Goal: Task Accomplishment & Management: Complete application form

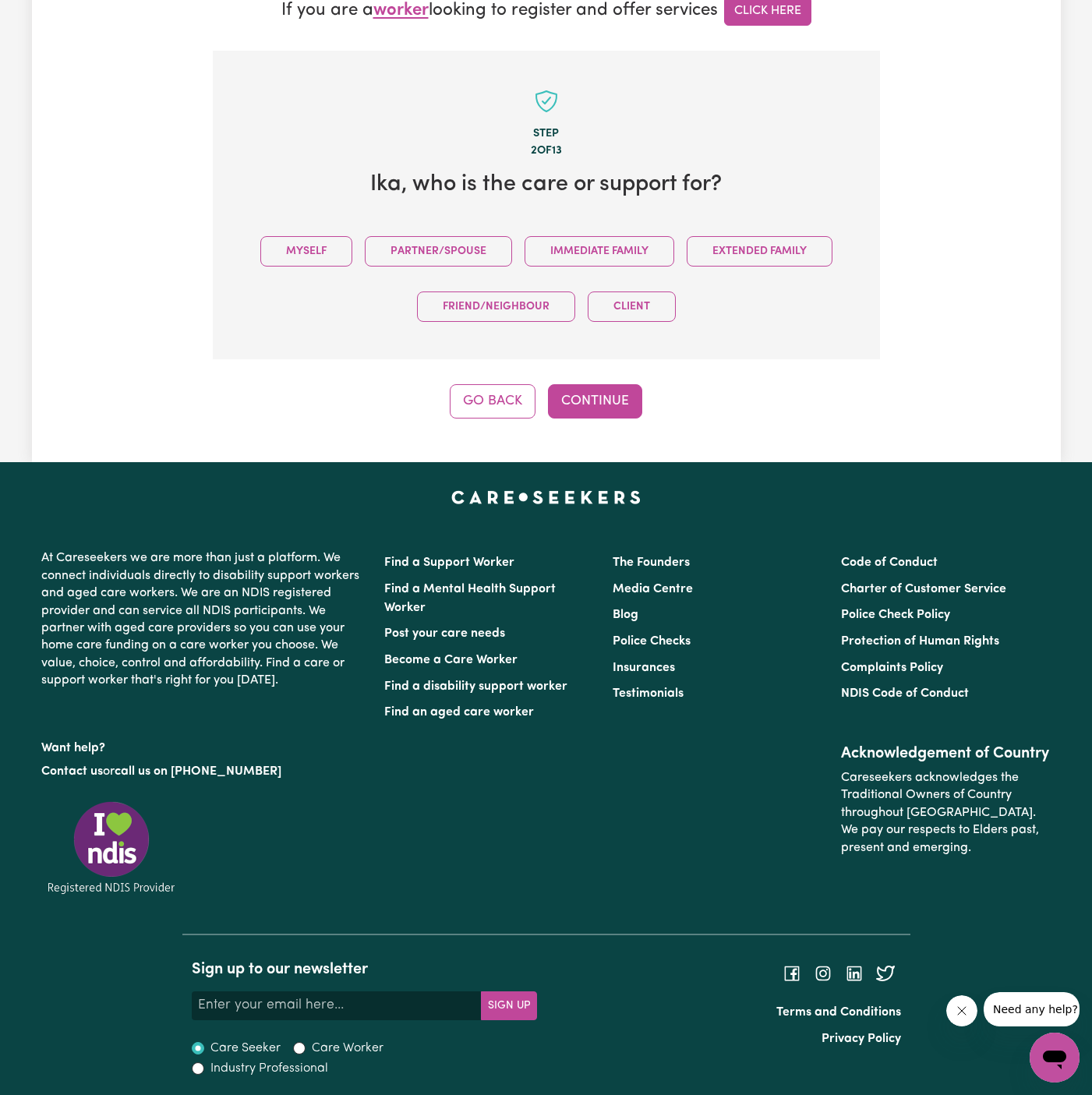
drag, startPoint x: 318, startPoint y: 252, endPoint x: 410, endPoint y: 285, distance: 97.7
click at [322, 252] on button "Myself" at bounding box center [307, 251] width 92 height 30
click at [651, 421] on div "Tell us your care and support requirements Welcome to Careseekers. We are excit…" at bounding box center [546, 38] width 1029 height 847
click at [604, 391] on button "Continue" at bounding box center [595, 401] width 94 height 34
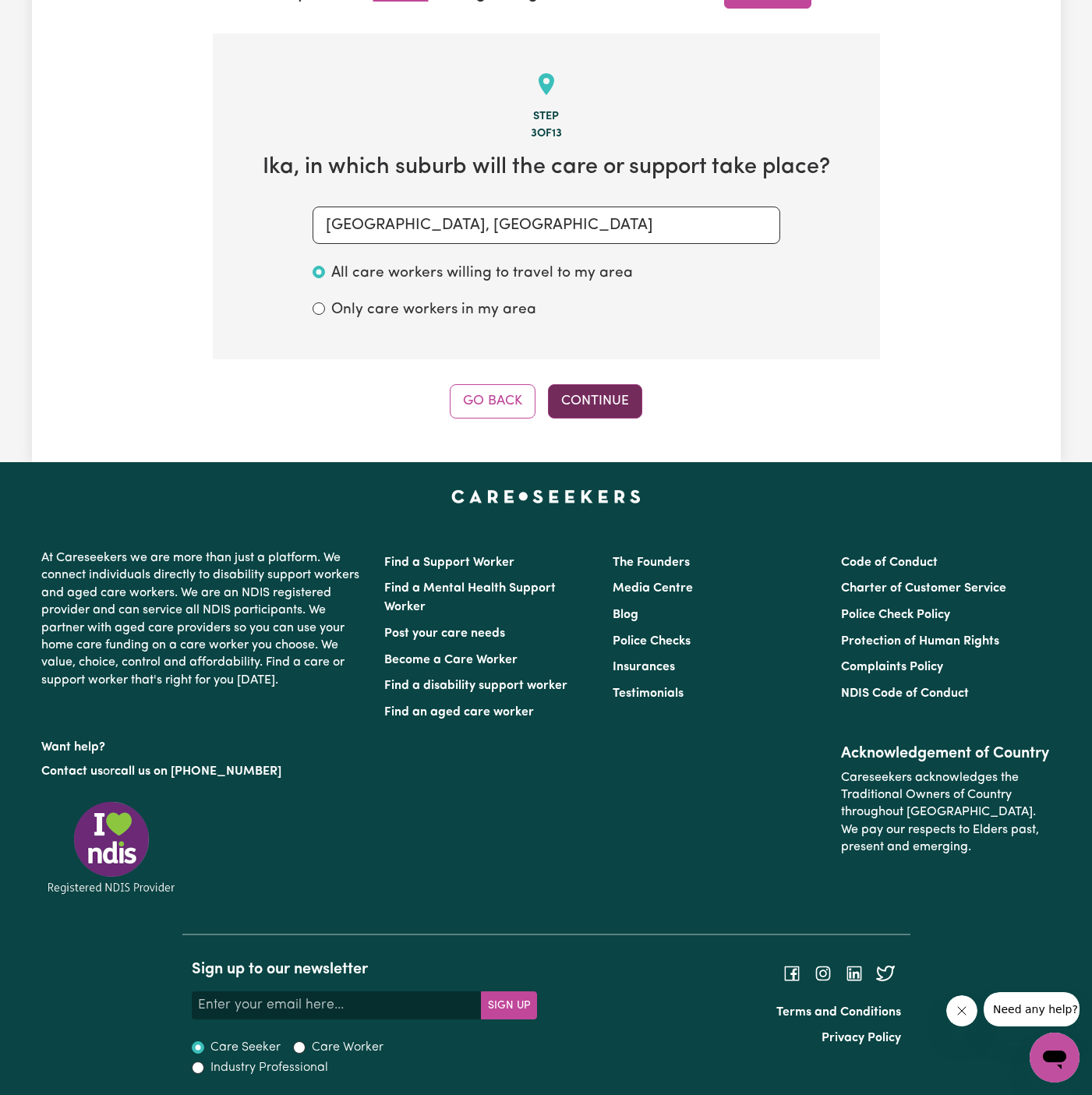
click at [584, 392] on button "Continue" at bounding box center [595, 401] width 94 height 34
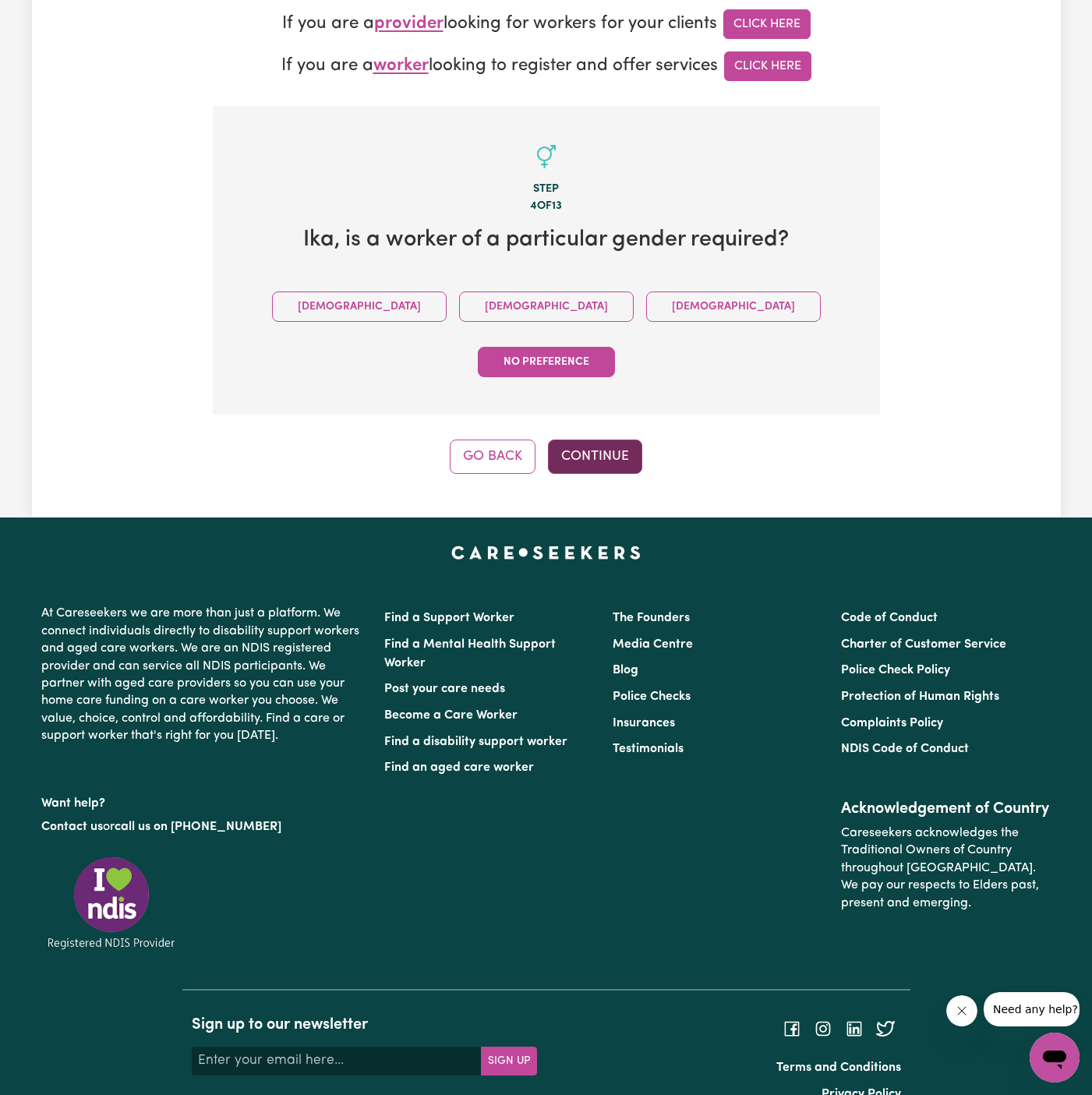
click at [603, 440] on button "Continue" at bounding box center [595, 456] width 94 height 34
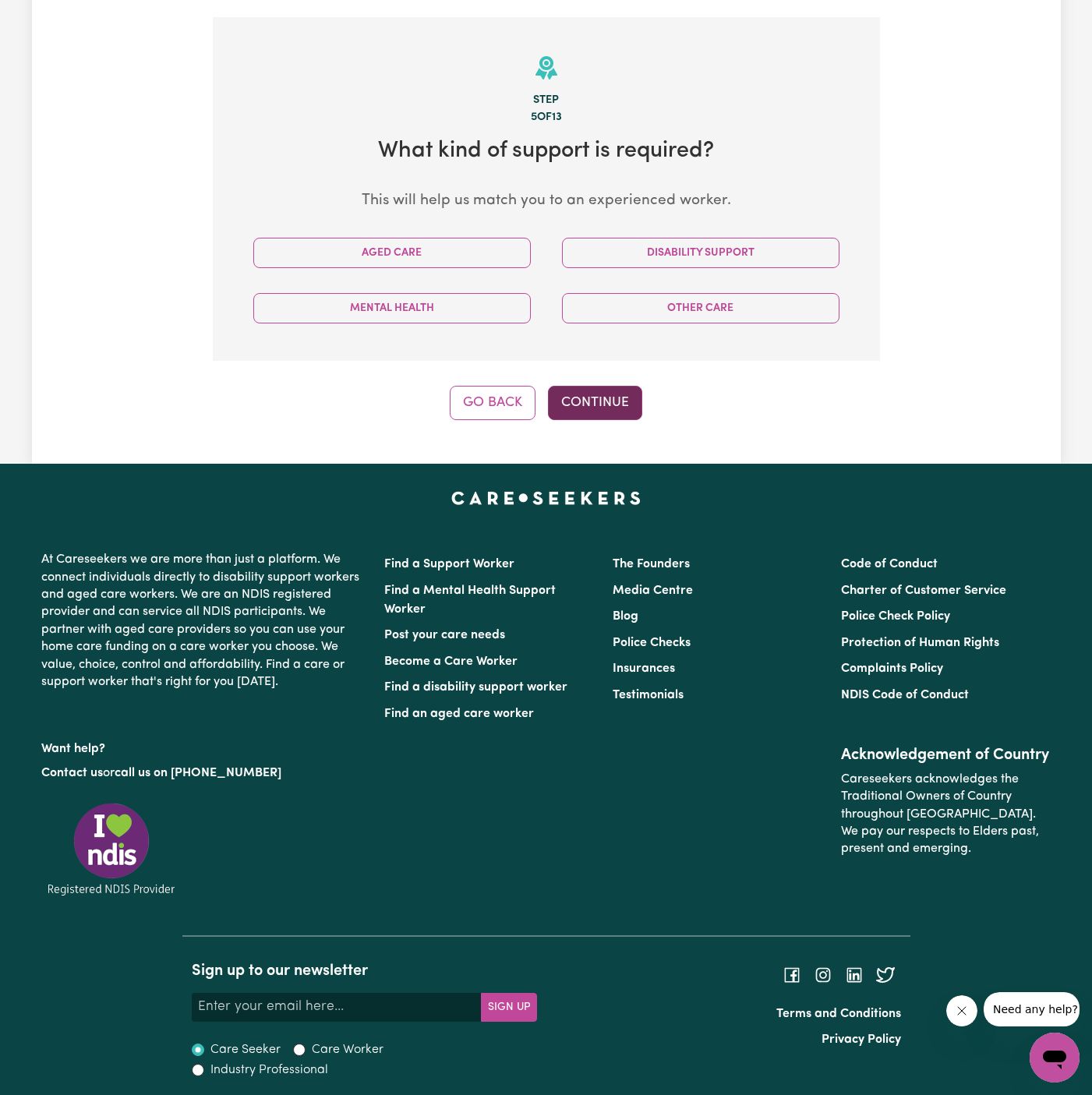
scroll to position [474, 0]
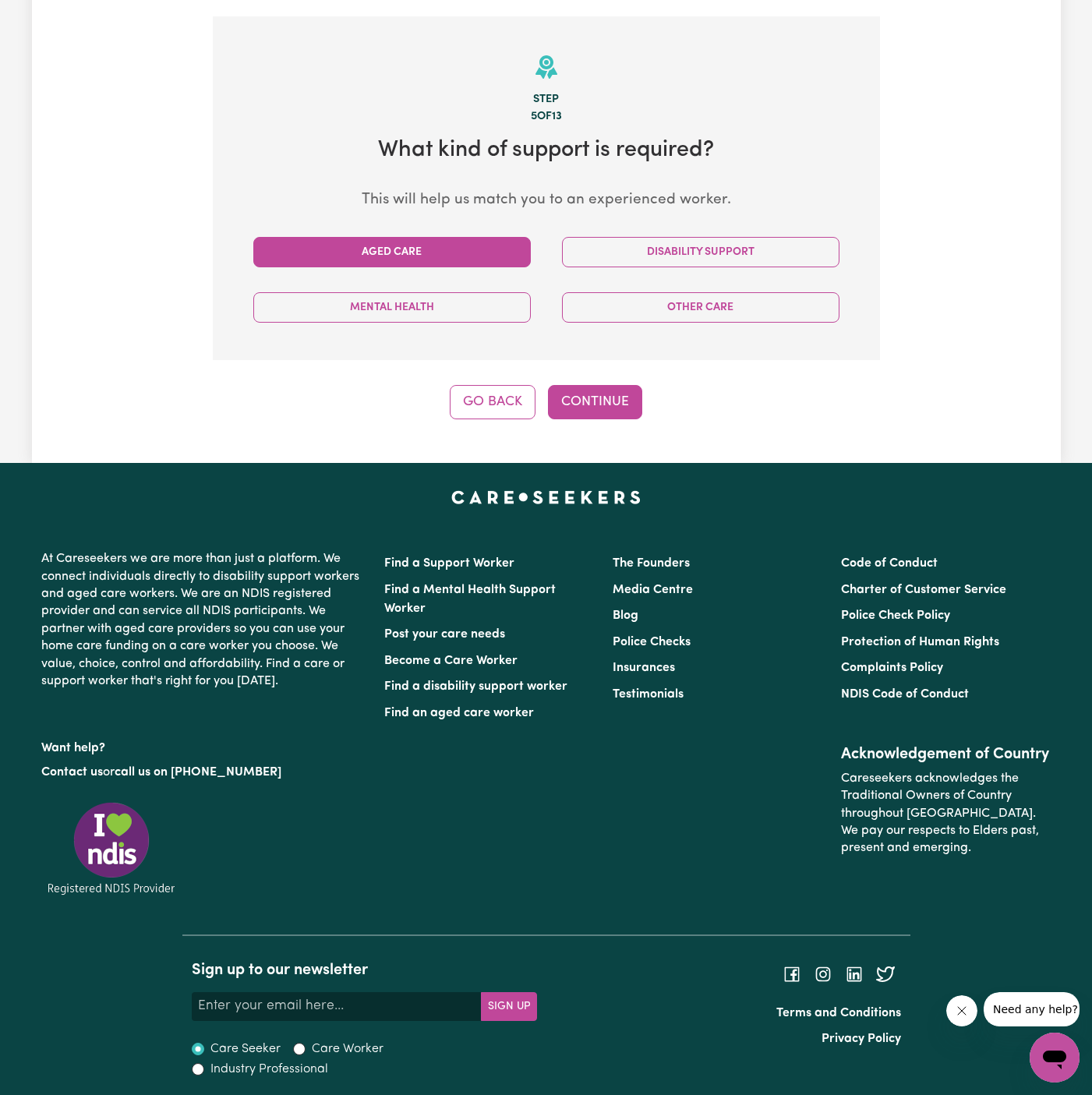
drag, startPoint x: 603, startPoint y: 393, endPoint x: 474, endPoint y: 239, distance: 200.9
click at [474, 239] on div "Step 5 of 13 What kind of support is required? This will help us match you to a…" at bounding box center [546, 218] width 668 height 403
click at [469, 255] on button "Aged Care" at bounding box center [392, 252] width 277 height 30
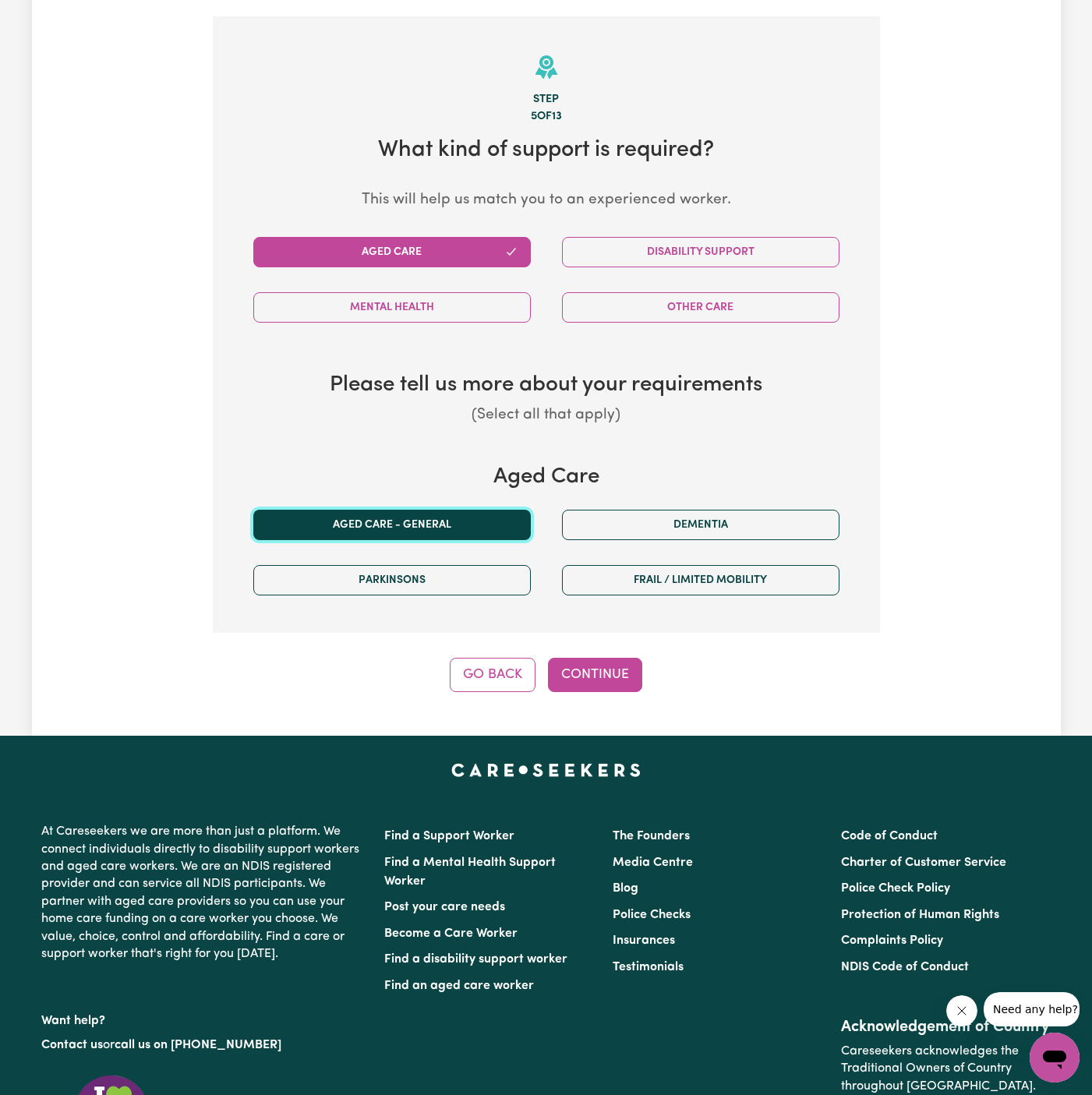
click at [434, 519] on button "Aged care - General" at bounding box center [392, 524] width 277 height 30
click at [597, 674] on button "Continue" at bounding box center [595, 674] width 94 height 34
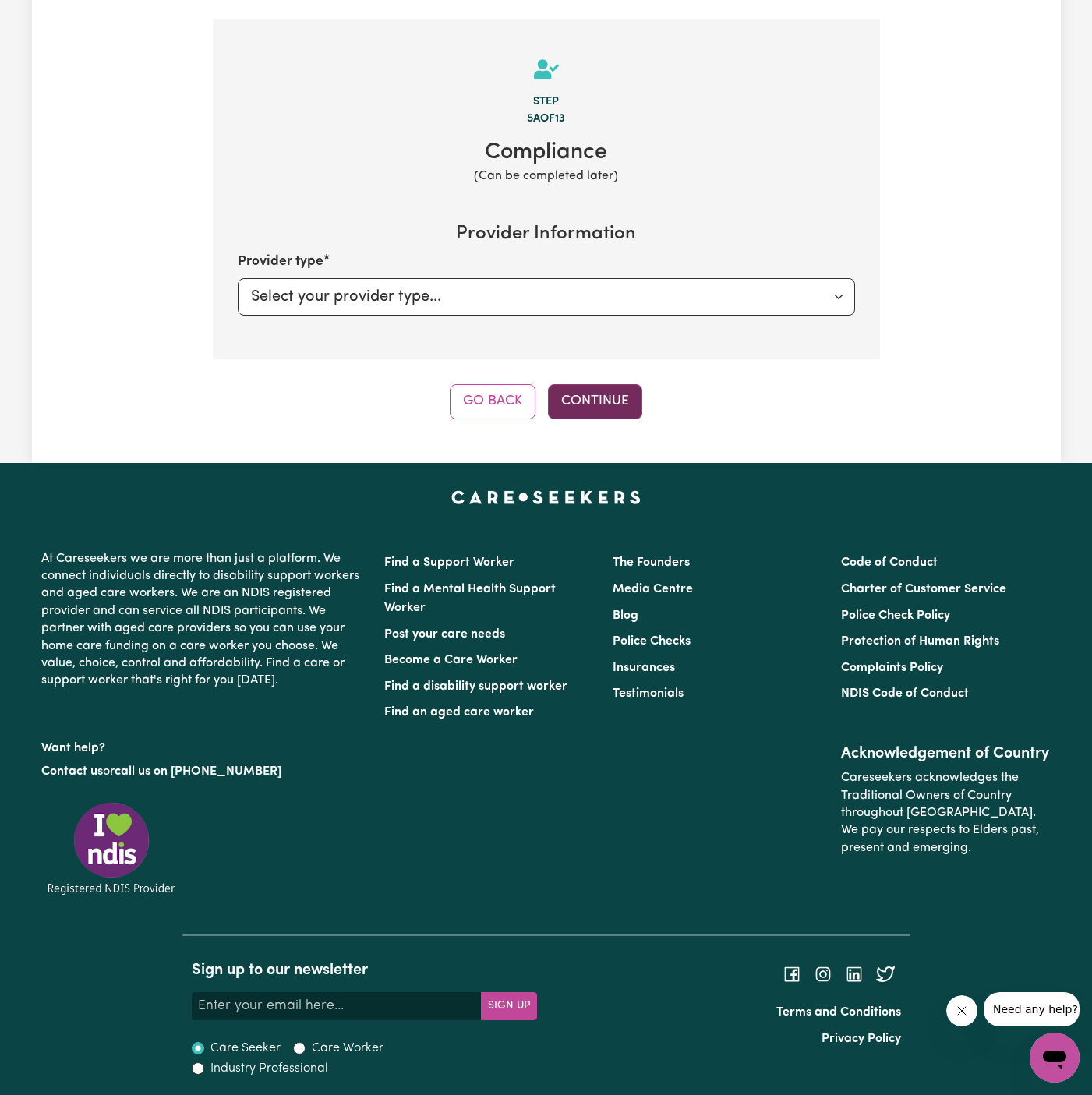
click at [600, 395] on button "Continue" at bounding box center [595, 401] width 94 height 34
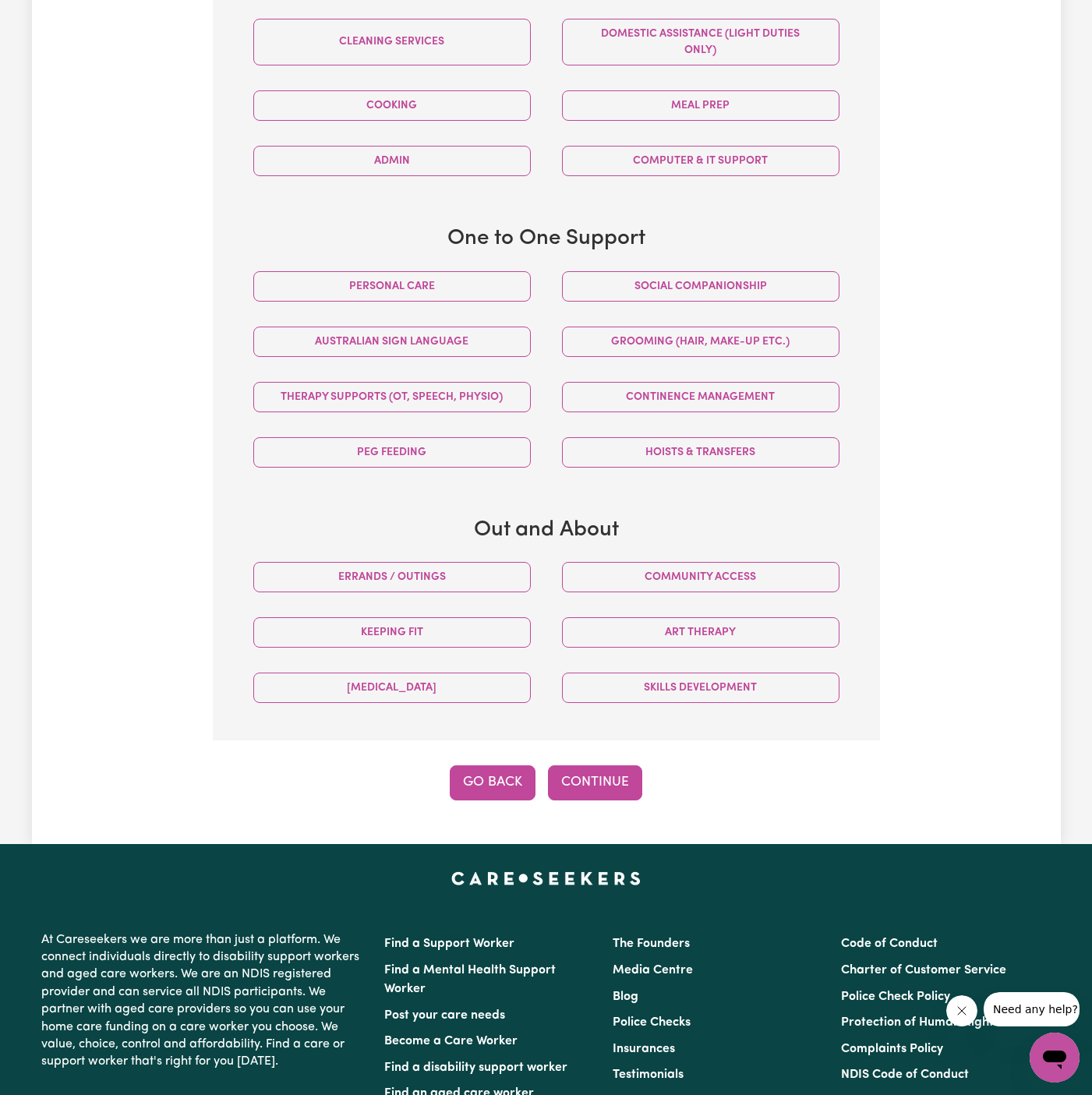
click at [502, 774] on button "Go Back" at bounding box center [492, 781] width 85 height 34
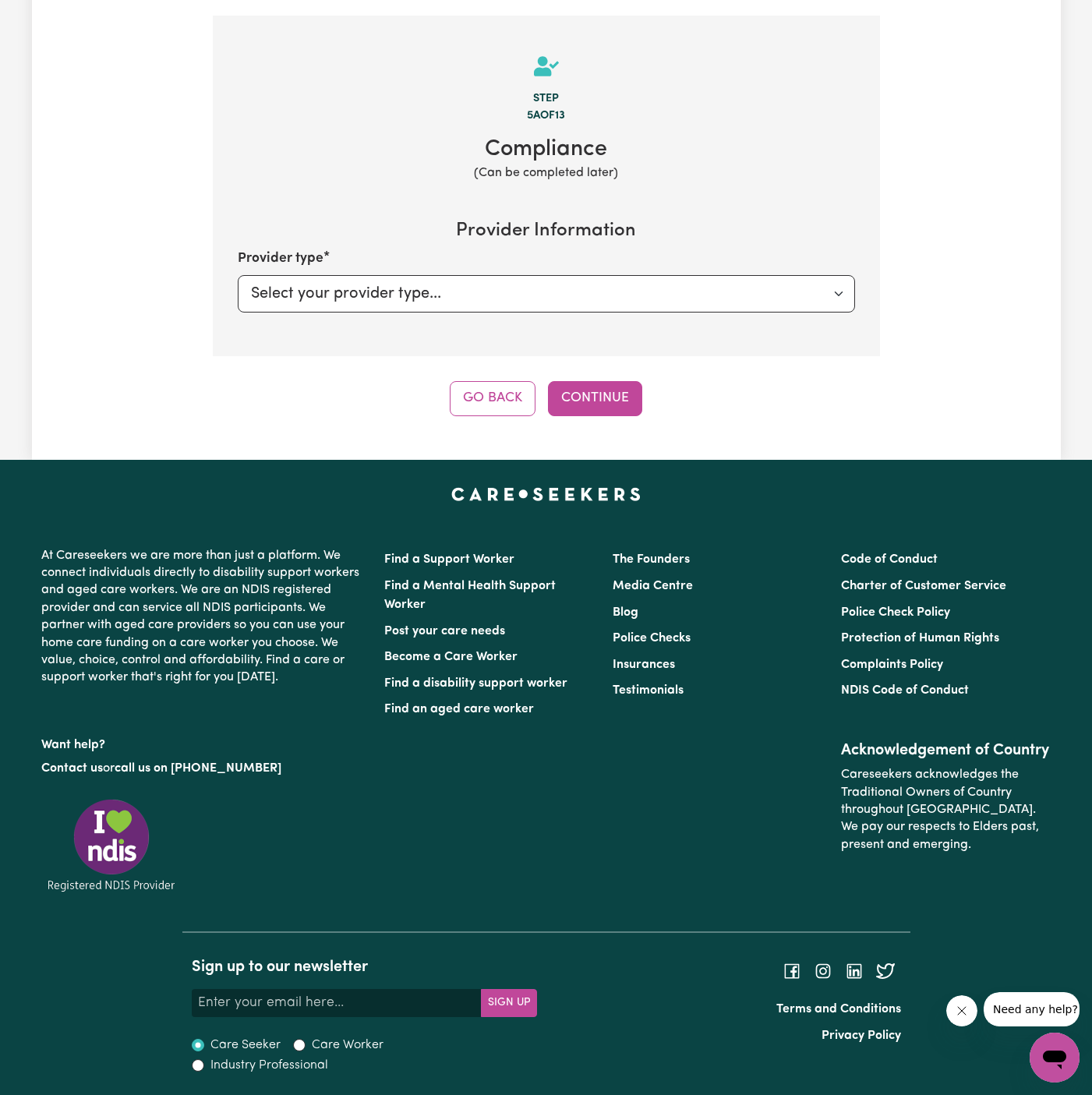
scroll to position [471, 0]
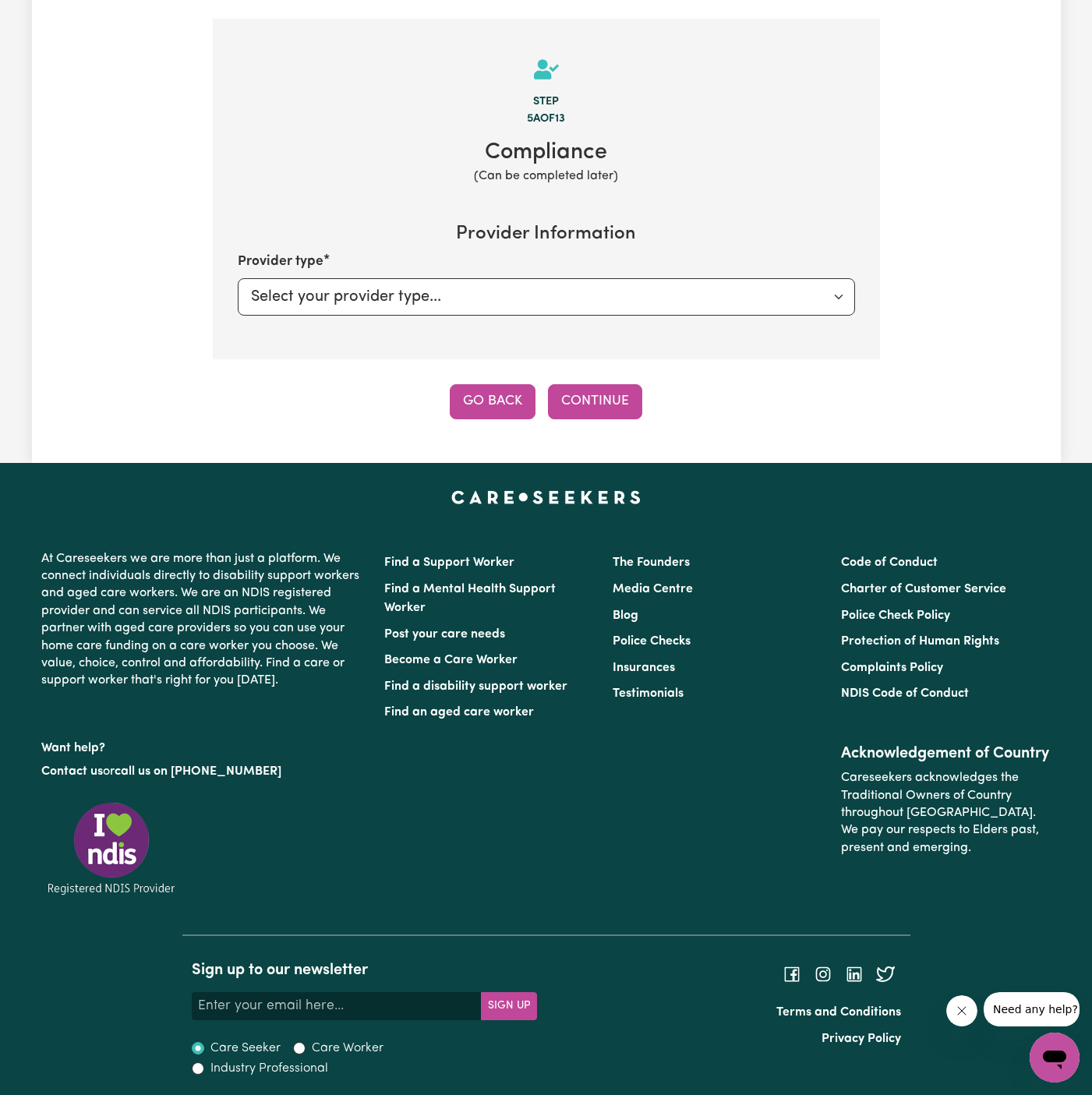
click at [499, 389] on button "Go Back" at bounding box center [492, 401] width 85 height 34
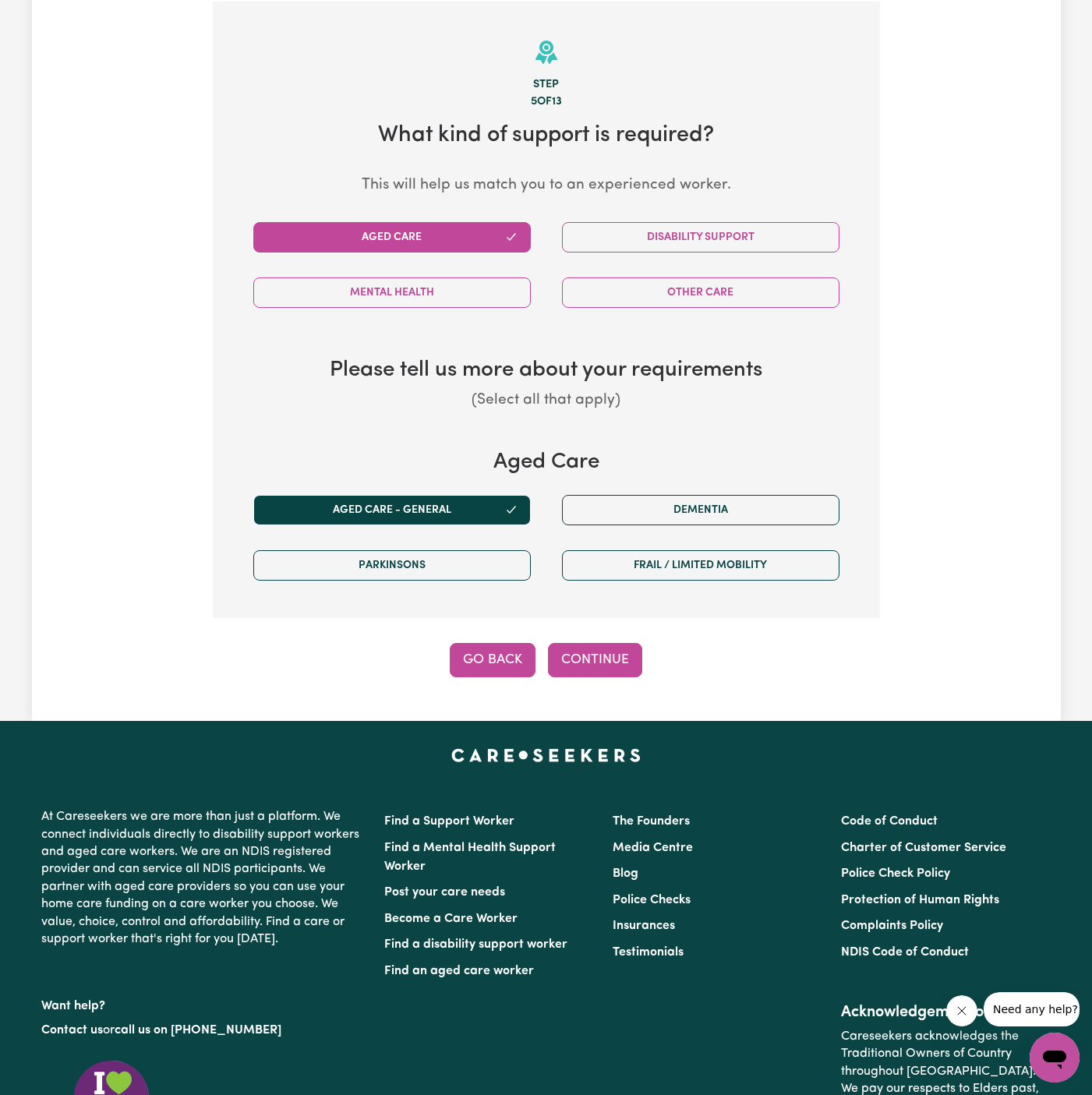
click at [489, 667] on button "Go Back" at bounding box center [492, 659] width 85 height 34
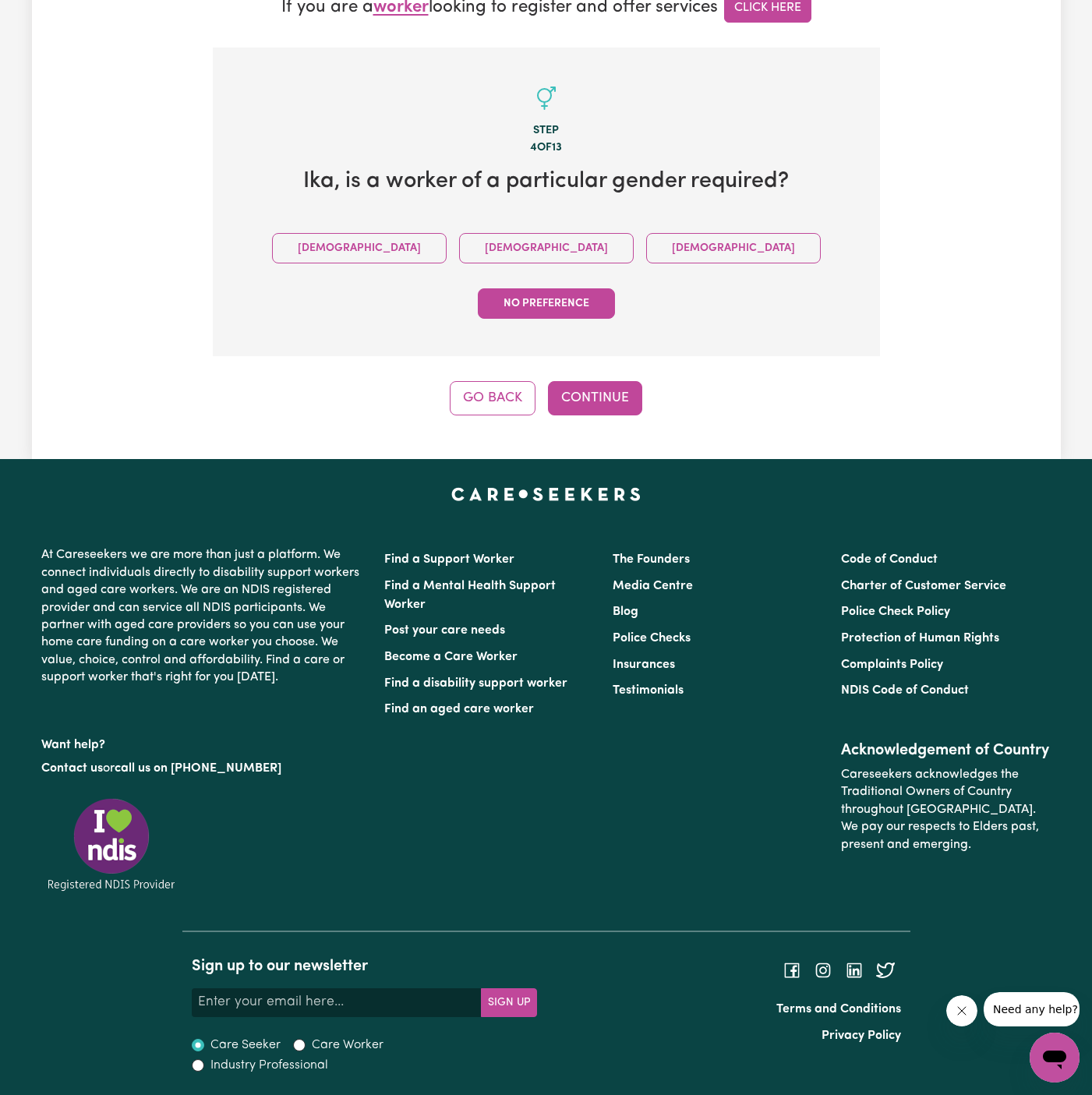
scroll to position [384, 0]
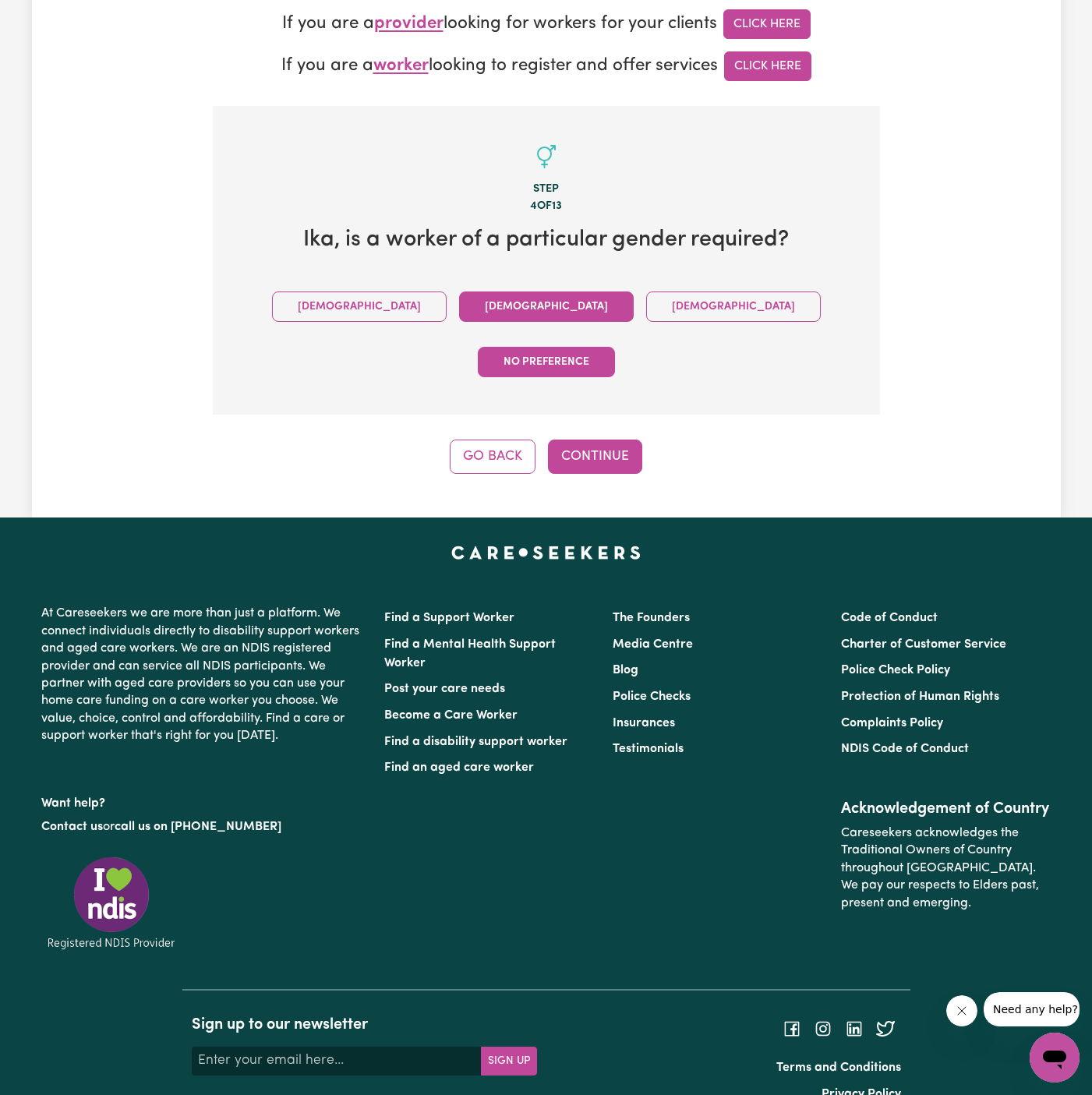
click at [460, 299] on button "Female" at bounding box center [546, 307] width 174 height 30
click at [602, 440] on button "Continue" at bounding box center [595, 456] width 94 height 34
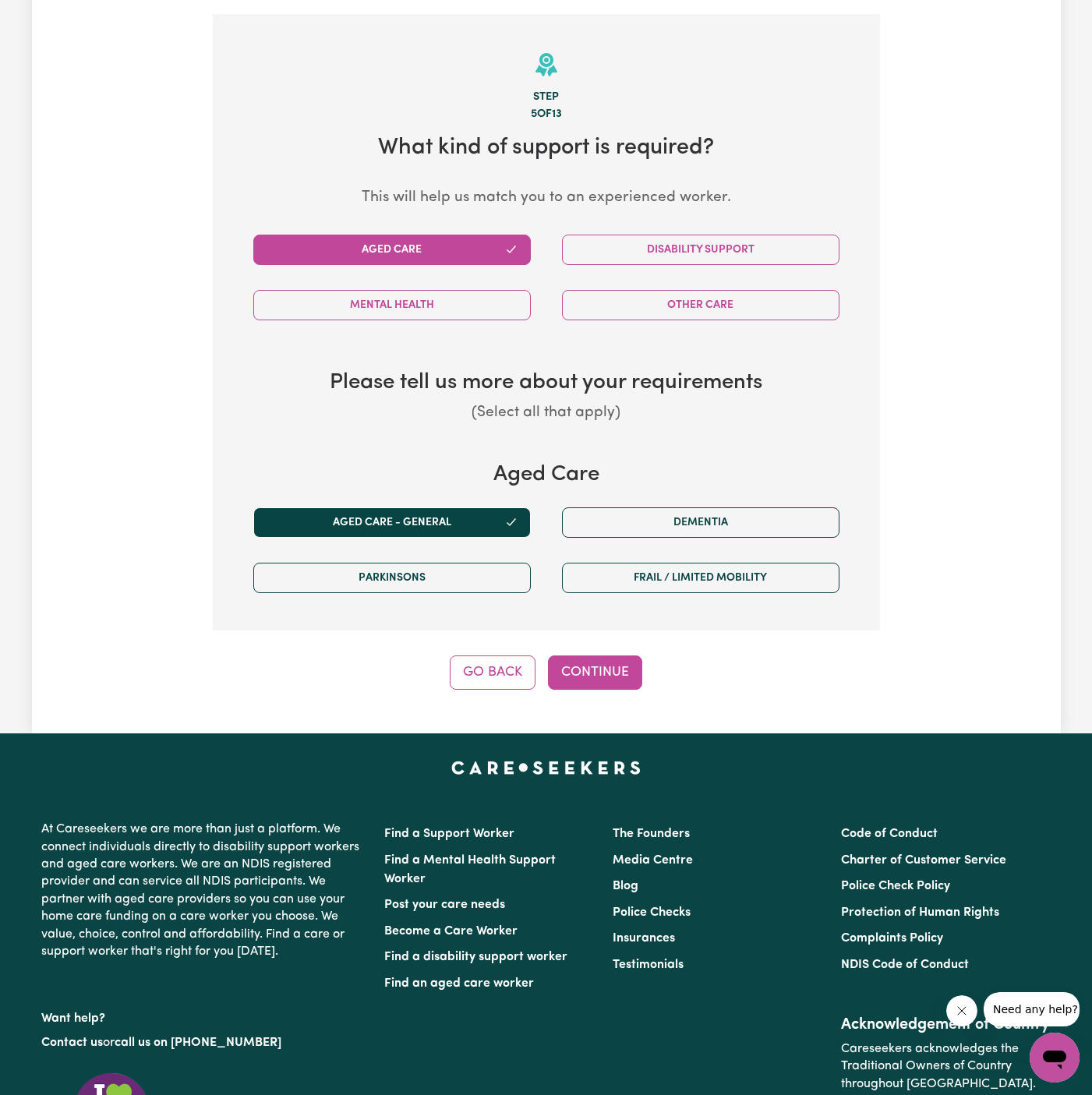
scroll to position [489, 0]
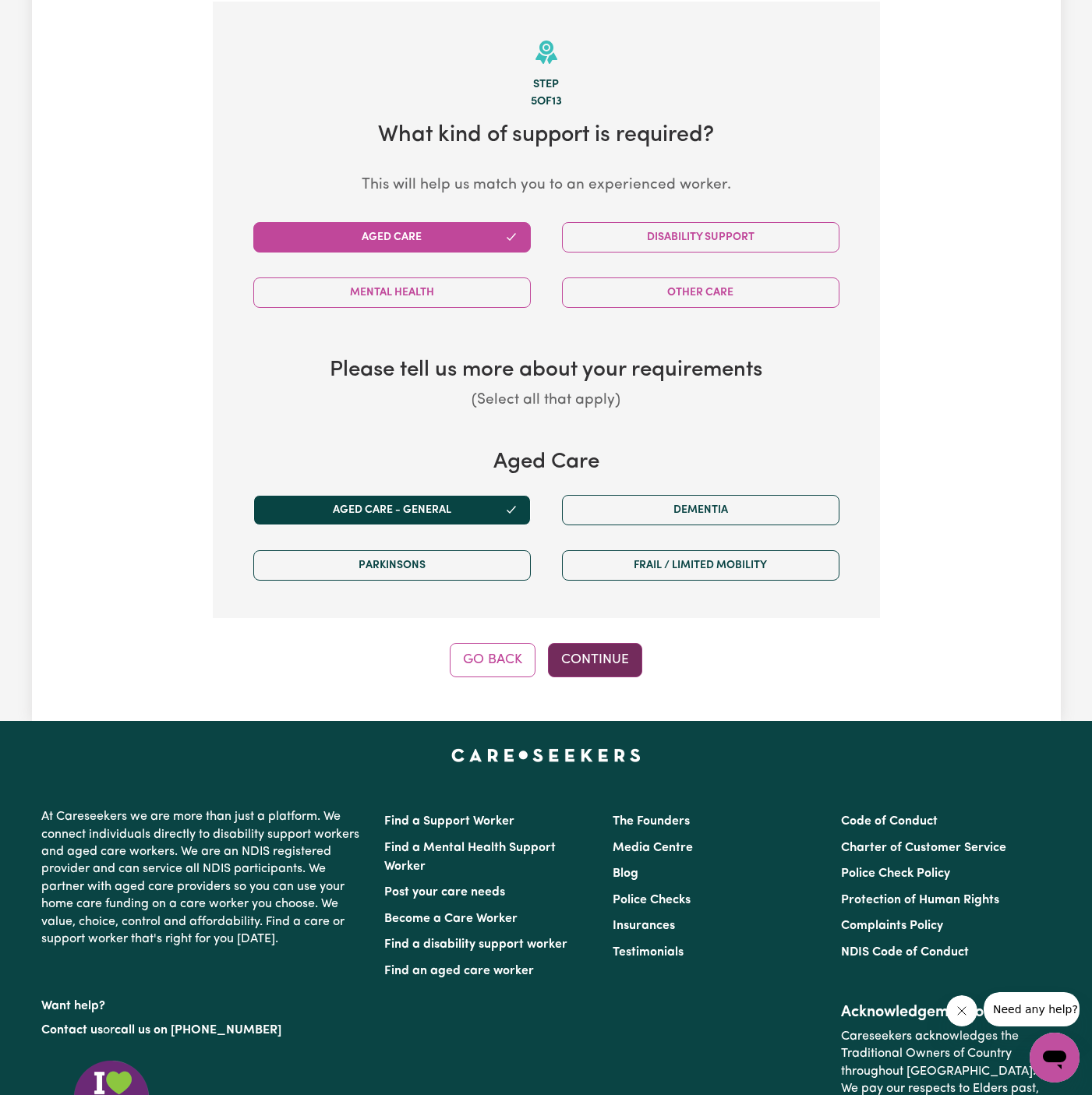
click at [617, 652] on button "Continue" at bounding box center [595, 659] width 94 height 34
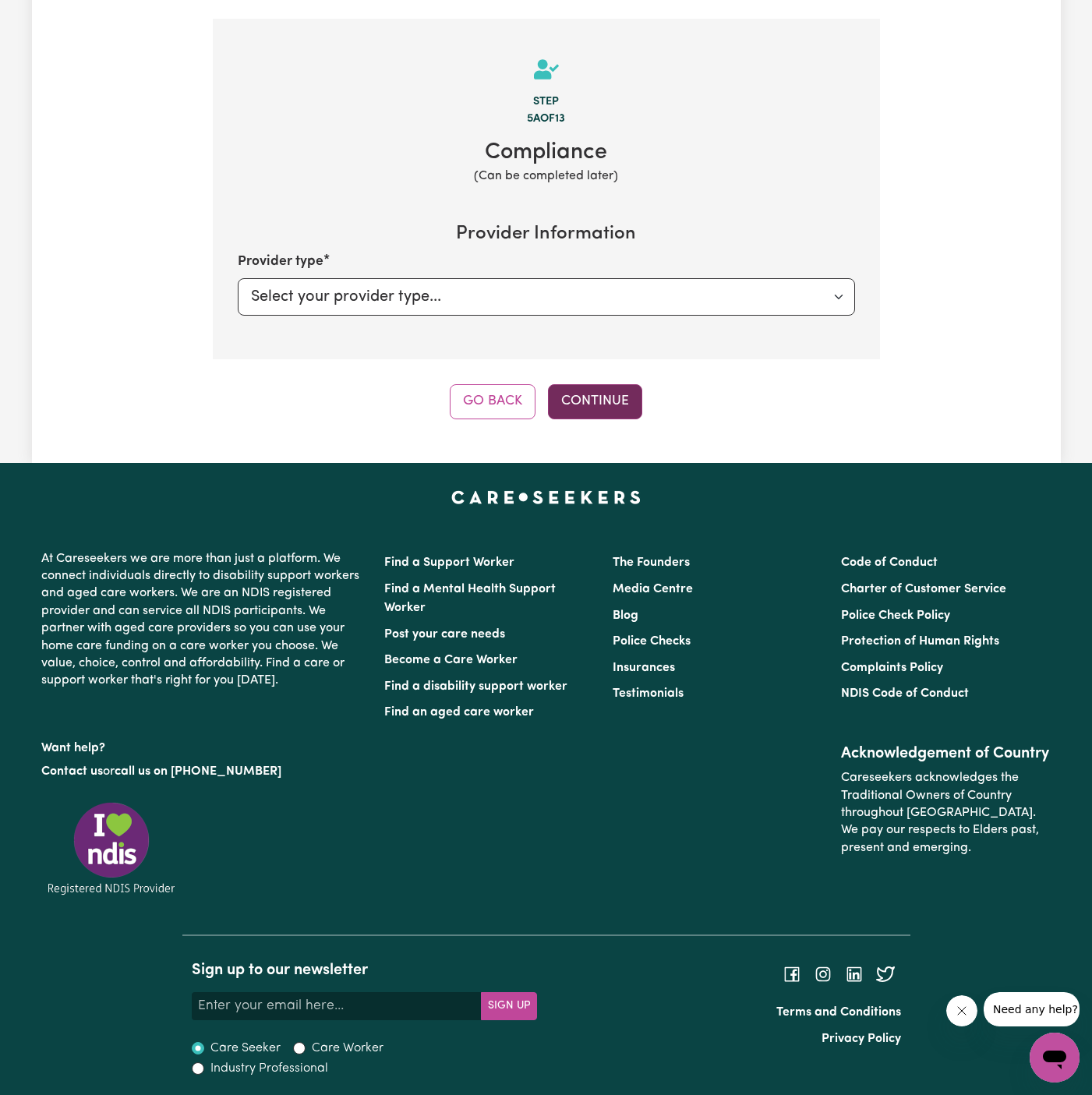
click at [589, 400] on button "Continue" at bounding box center [595, 401] width 94 height 34
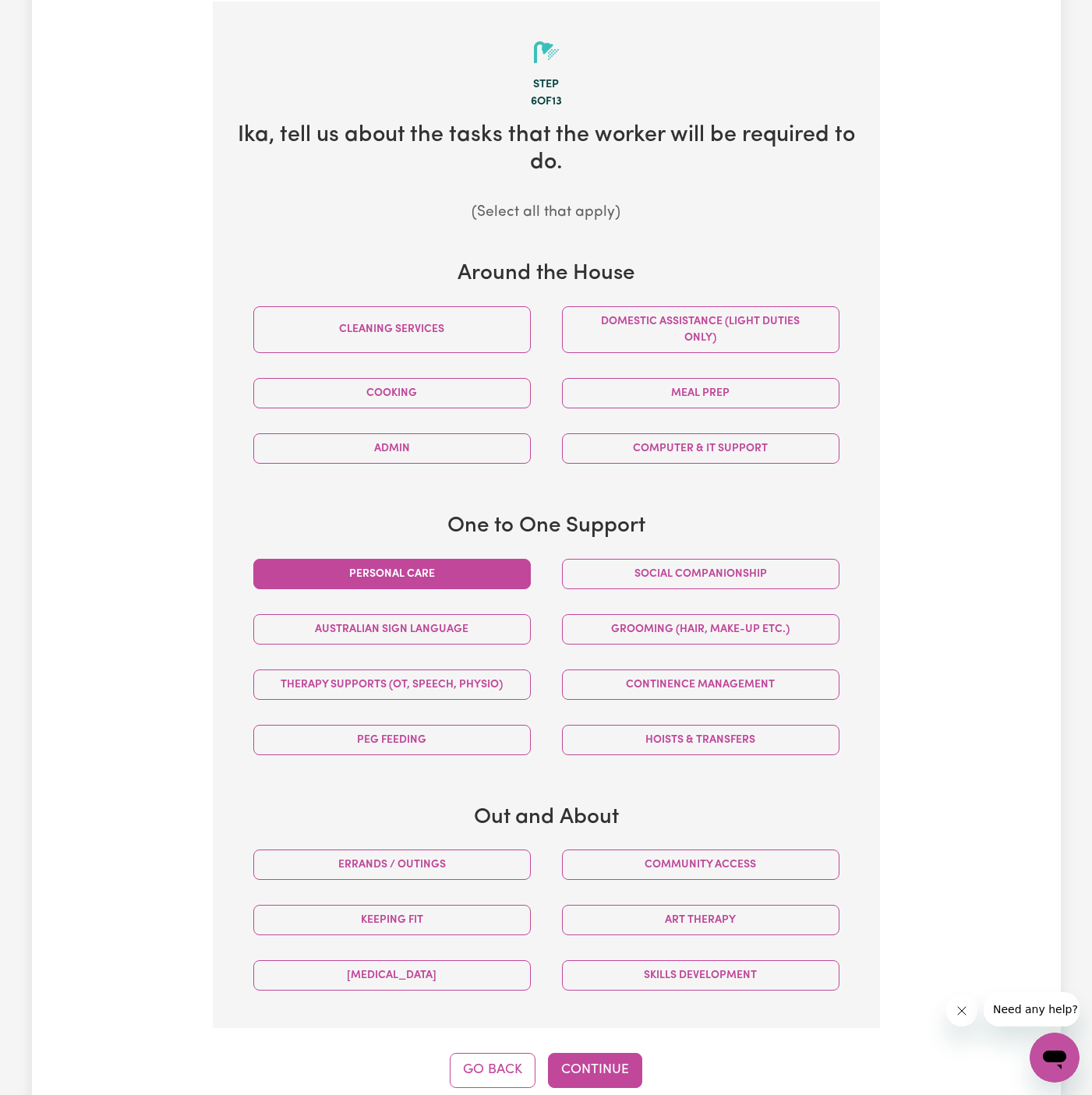
drag, startPoint x: 433, startPoint y: 580, endPoint x: 517, endPoint y: 580, distance: 84.0
click at [433, 580] on button "Personal care" at bounding box center [392, 573] width 277 height 30
click at [613, 580] on button "Social companionship" at bounding box center [701, 573] width 277 height 30
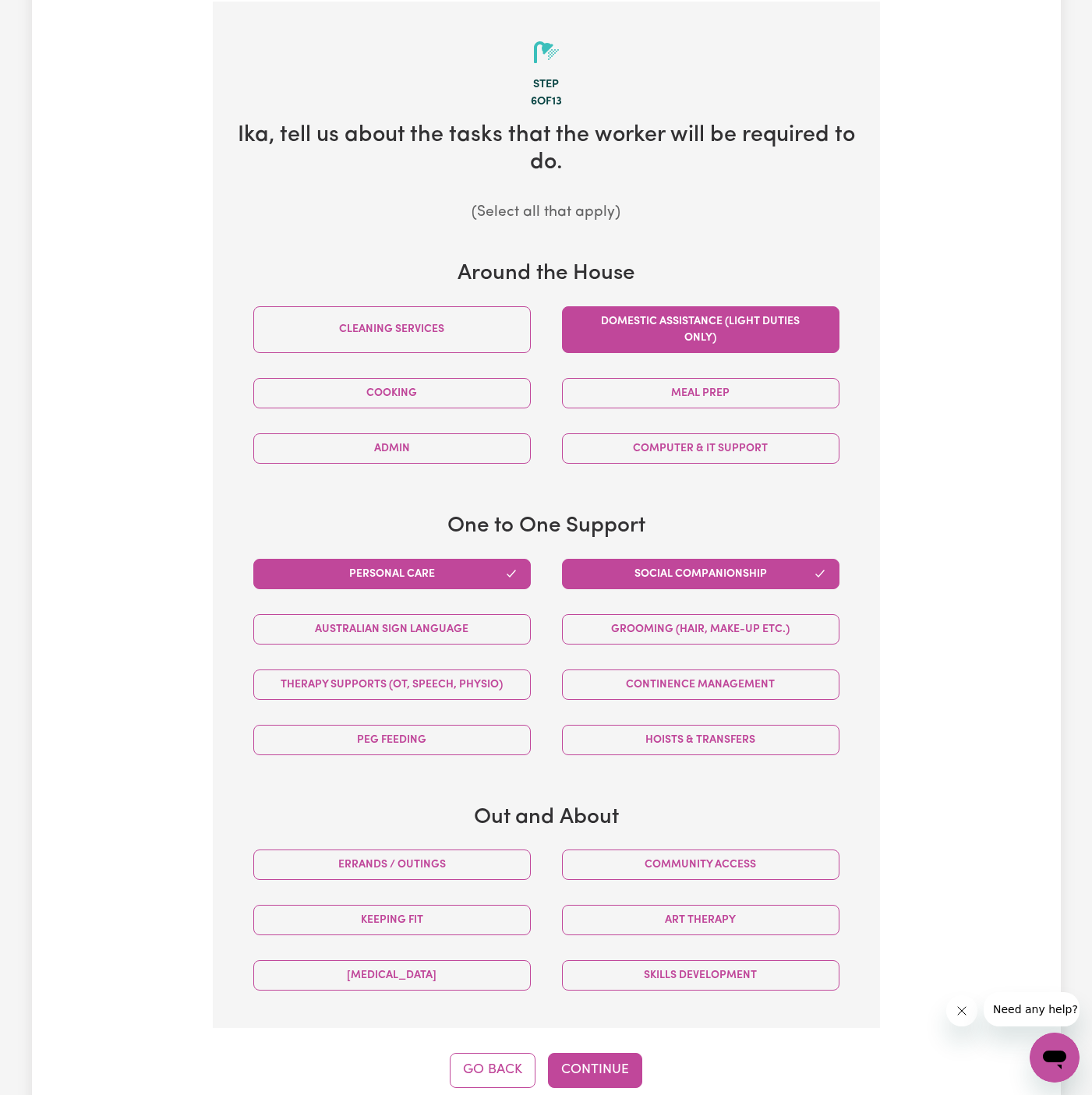
click at [695, 323] on button "Domestic assistance (light duties only)" at bounding box center [701, 330] width 277 height 47
click at [637, 860] on button "Community access" at bounding box center [701, 864] width 277 height 30
click at [593, 1057] on button "Continue" at bounding box center [595, 1070] width 94 height 34
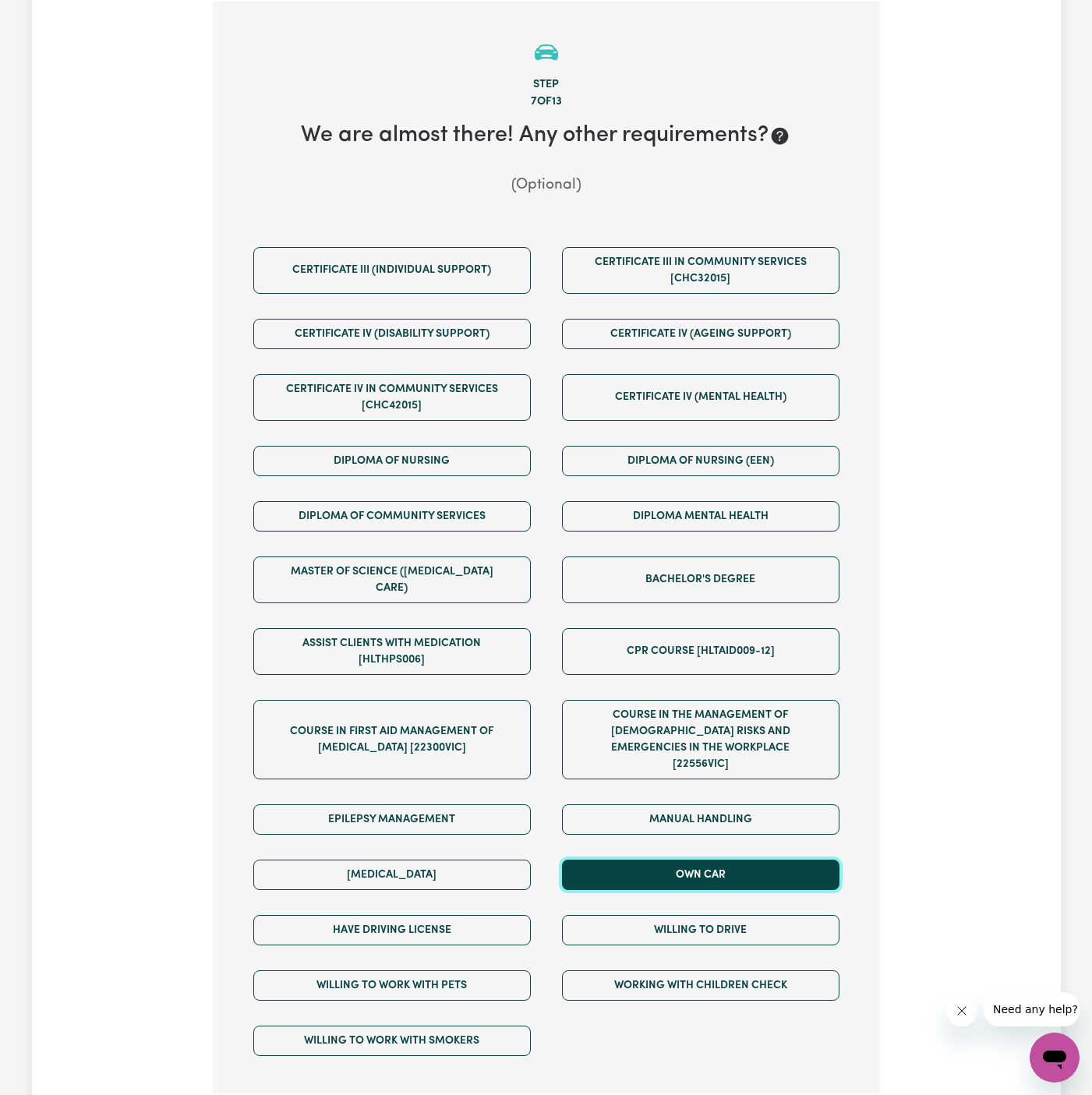
click at [700, 860] on button "Own Car" at bounding box center [701, 875] width 277 height 30
click at [700, 902] on div "Willing to drive" at bounding box center [701, 930] width 309 height 56
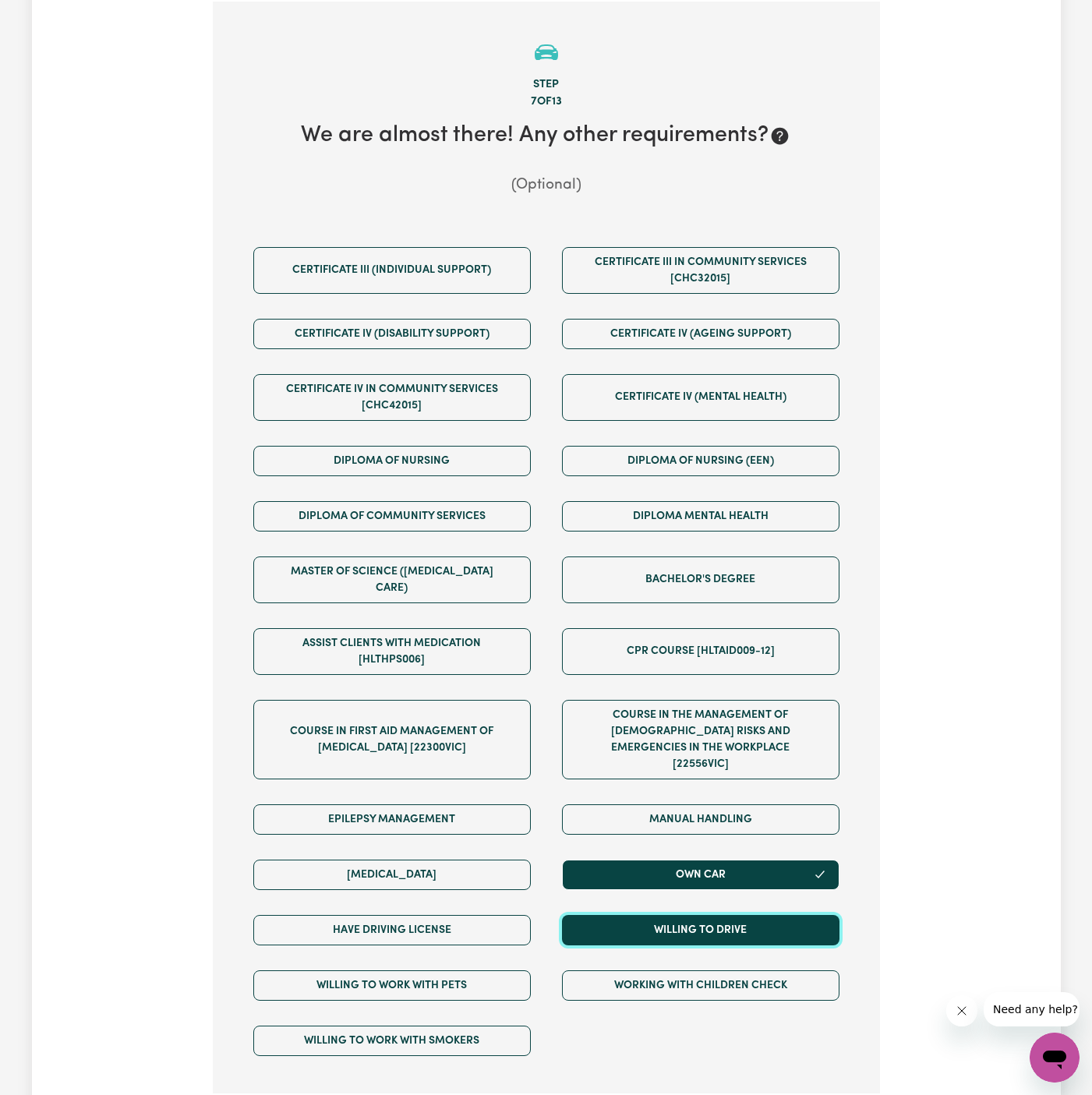
click at [692, 915] on button "Willing to drive" at bounding box center [701, 929] width 277 height 30
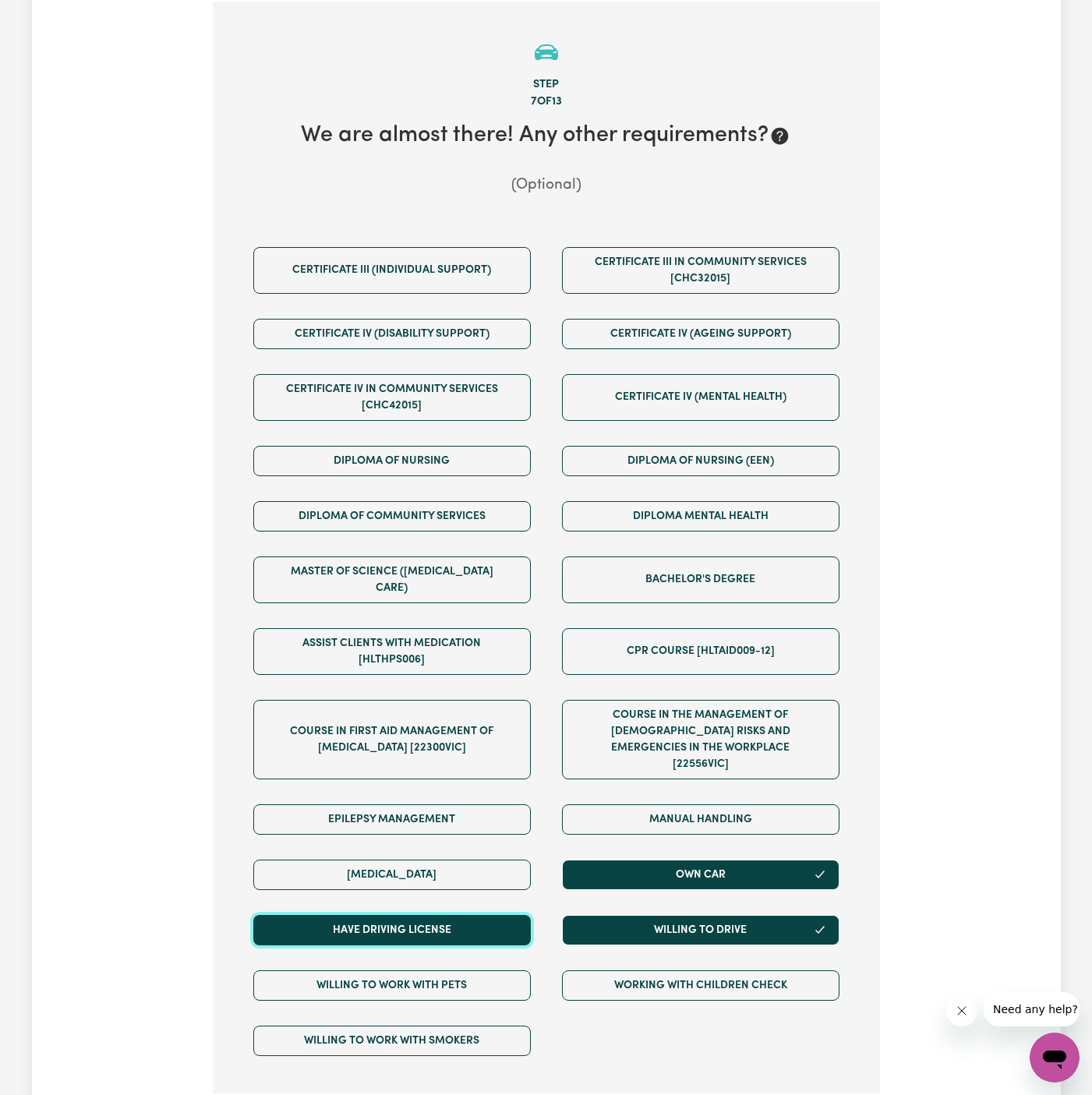
click at [488, 915] on button "Have driving license" at bounding box center [392, 929] width 277 height 30
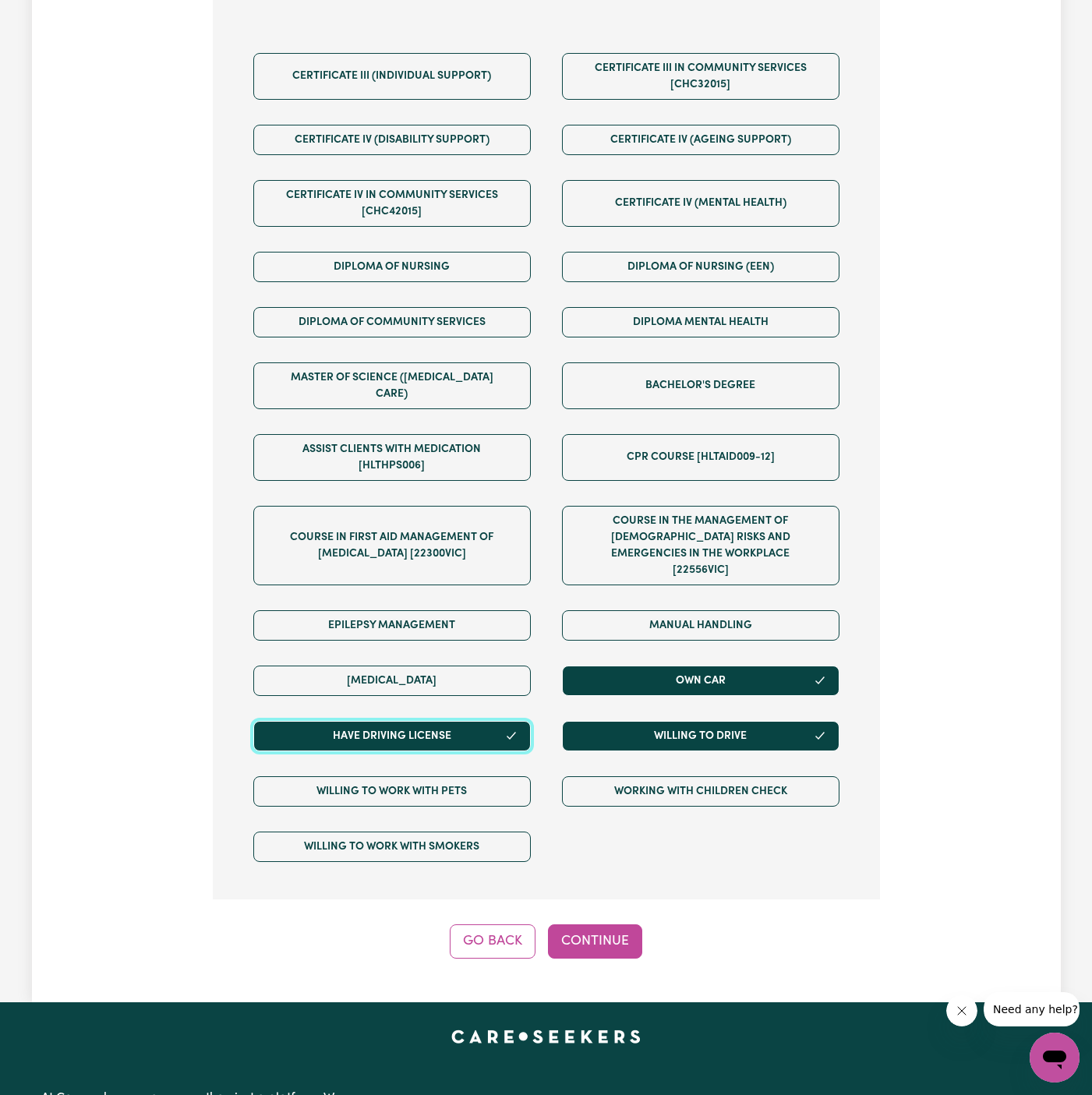
scroll to position [883, 0]
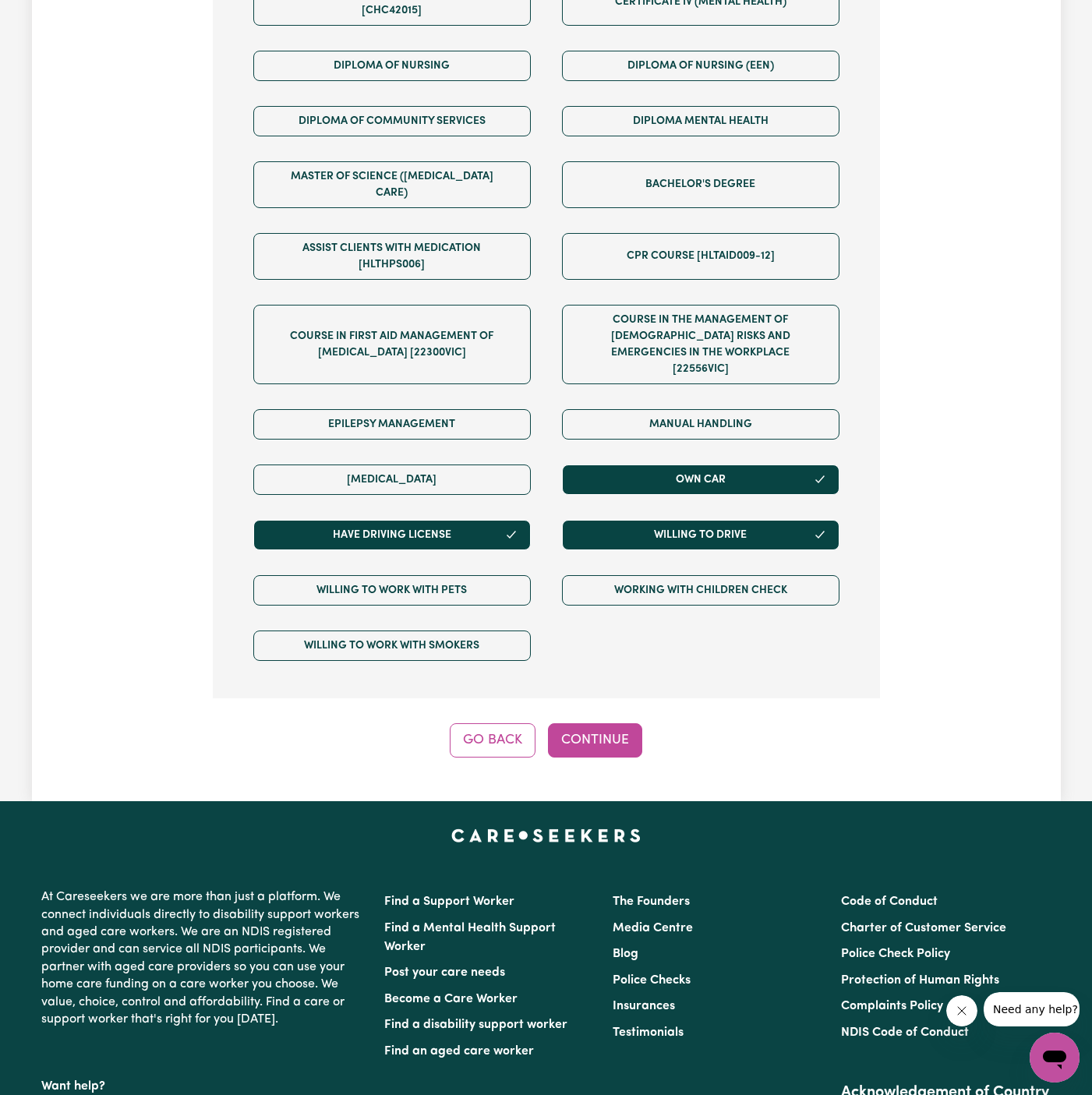
click at [597, 679] on div "Step 7 of 13 We are almost there! Any other requirements? (Optional) Certificat…" at bounding box center [546, 181] width 668 height 1151
click at [590, 723] on button "Continue" at bounding box center [595, 740] width 94 height 34
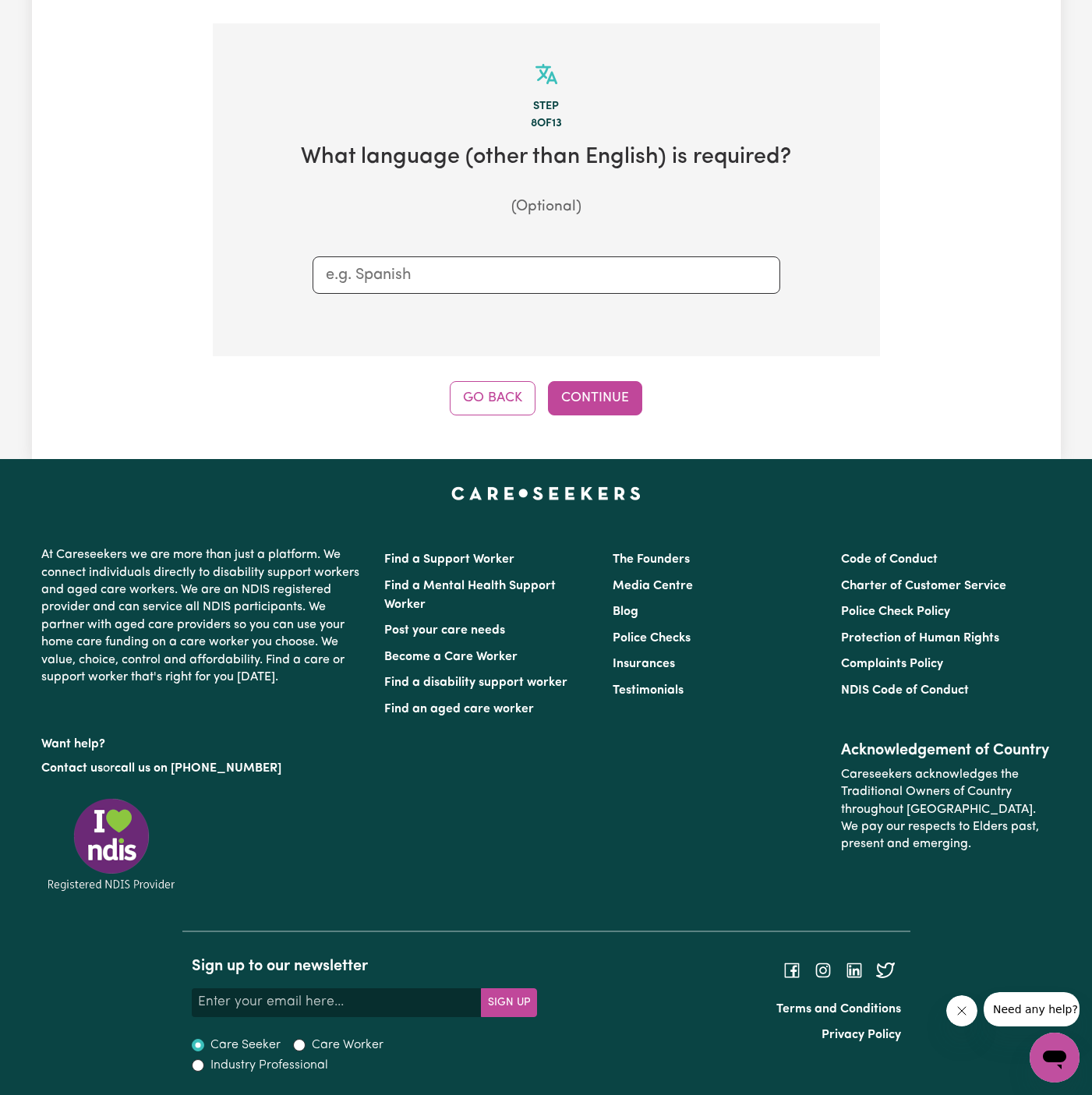
scroll to position [463, 0]
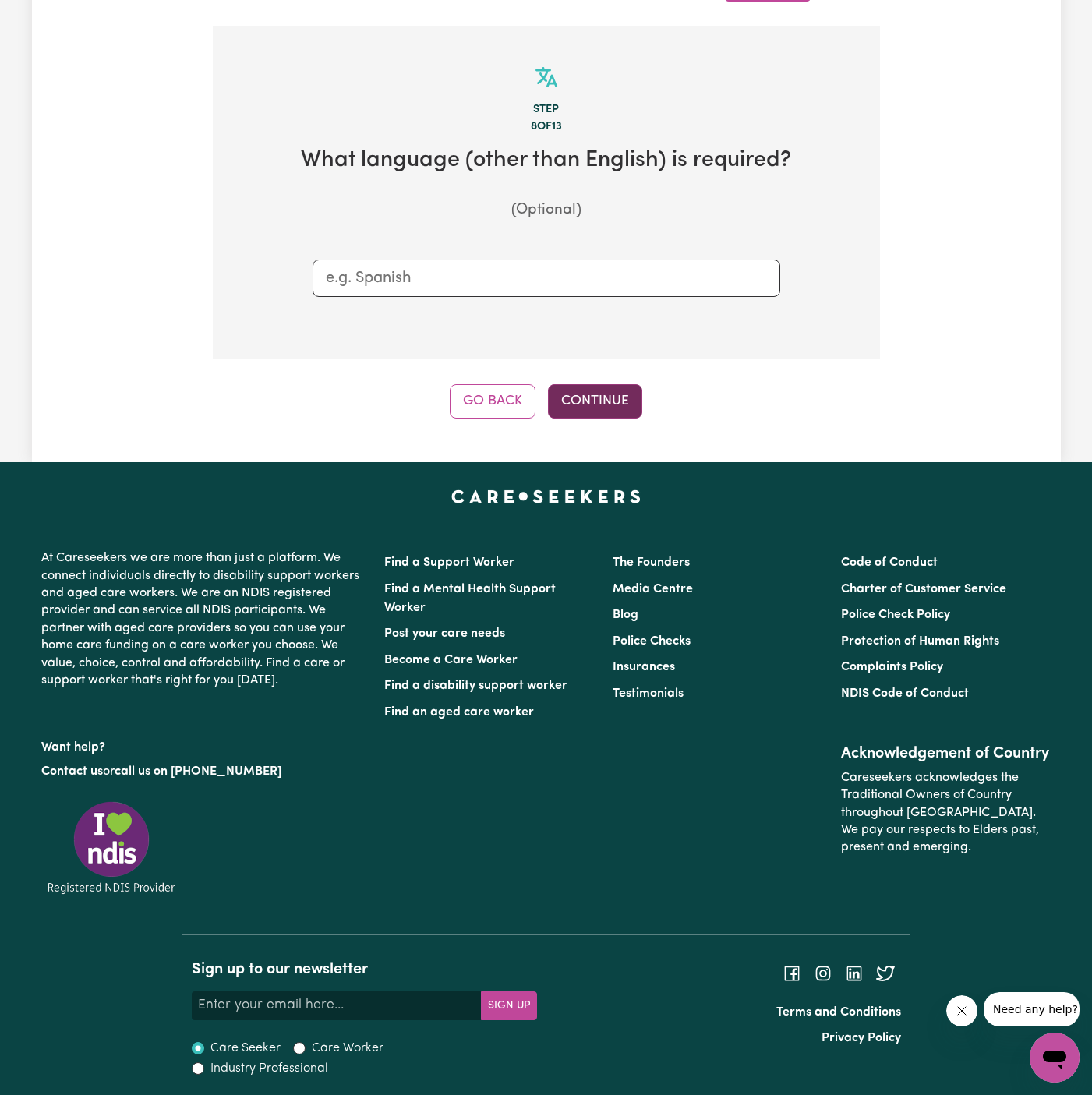
click at [608, 399] on button "Continue" at bounding box center [595, 401] width 94 height 34
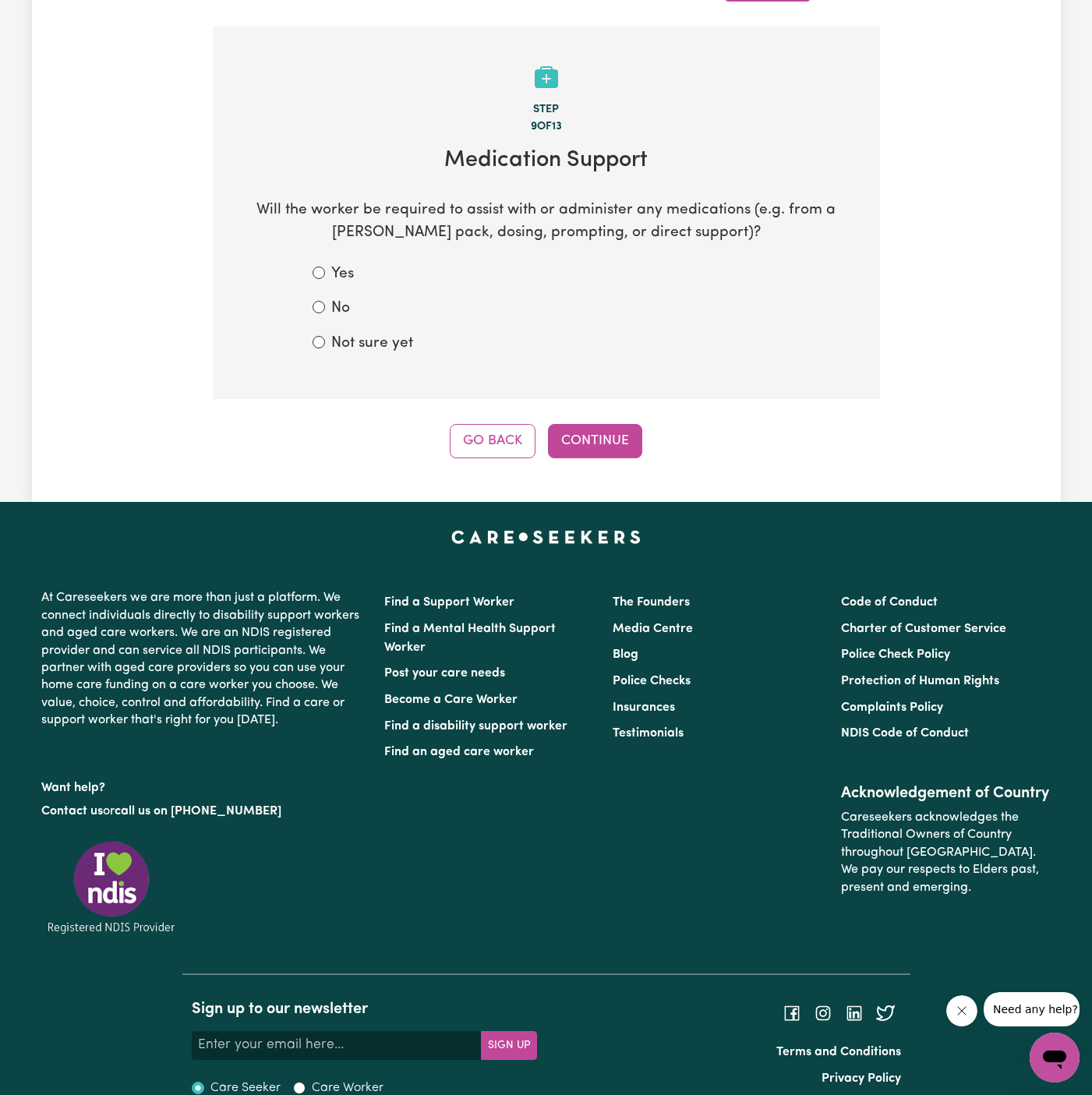
scroll to position [489, 0]
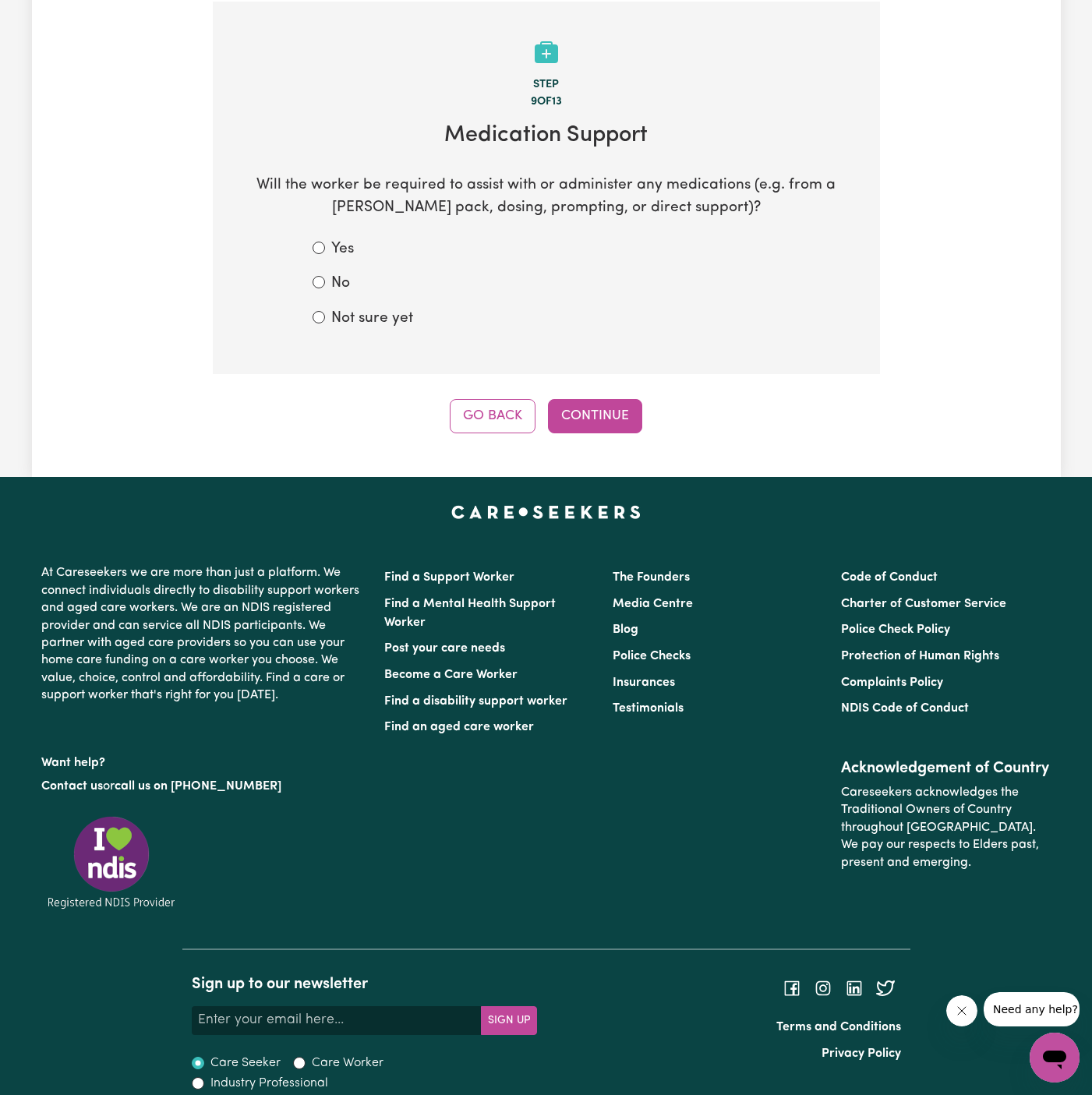
click at [389, 314] on label "Not sure yet" at bounding box center [372, 319] width 82 height 23
click at [325, 314] on input "Not sure yet" at bounding box center [319, 317] width 12 height 12
radio input "true"
click at [550, 456] on div "Tell us your care and support requirements Welcome to Careseekers. We are excit…" at bounding box center [546, 22] width 1029 height 911
click at [580, 425] on button "Continue" at bounding box center [595, 416] width 94 height 34
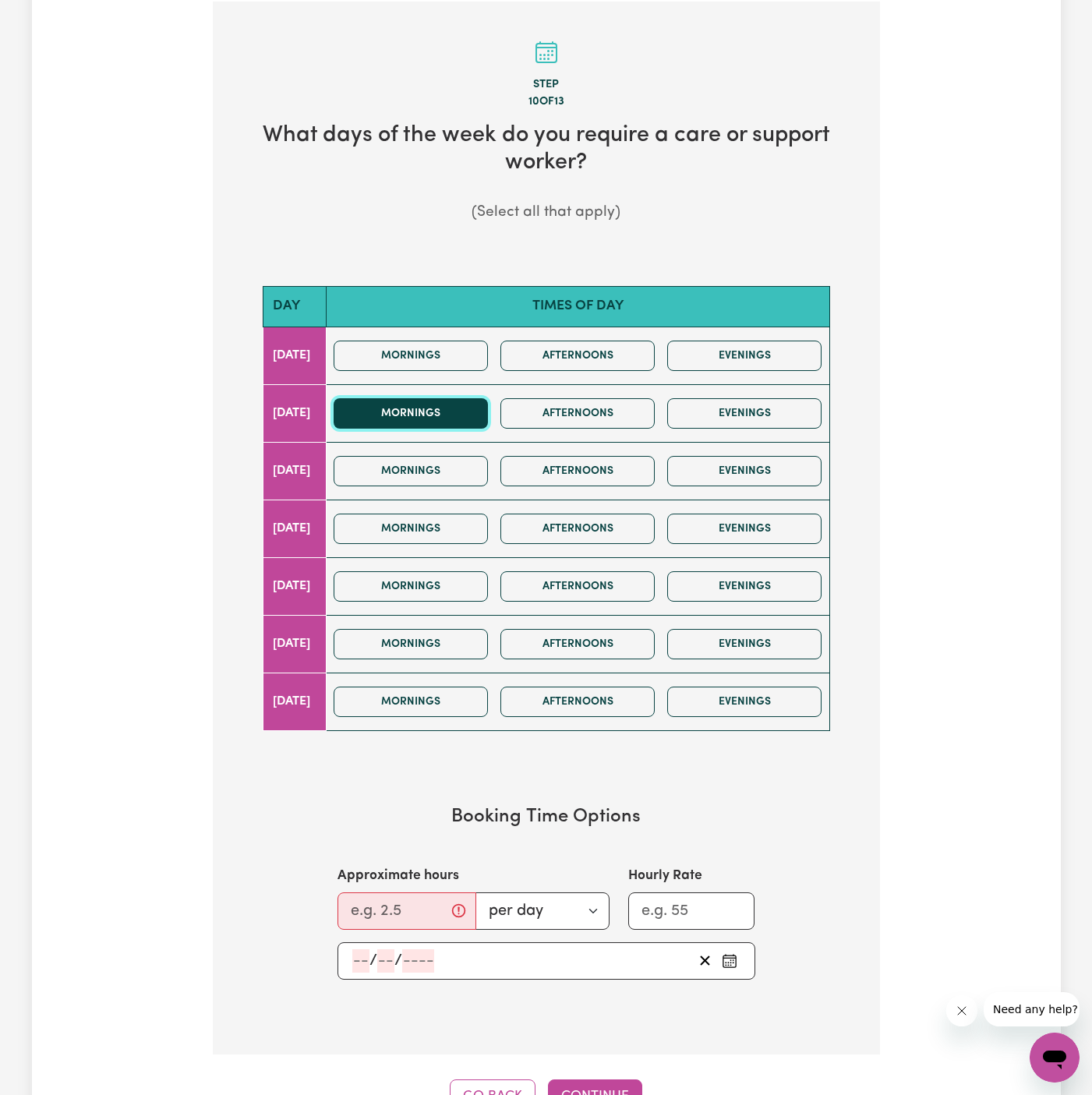
click at [488, 410] on button "Mornings" at bounding box center [410, 413] width 154 height 30
click at [603, 410] on button "Afternoons" at bounding box center [577, 413] width 154 height 30
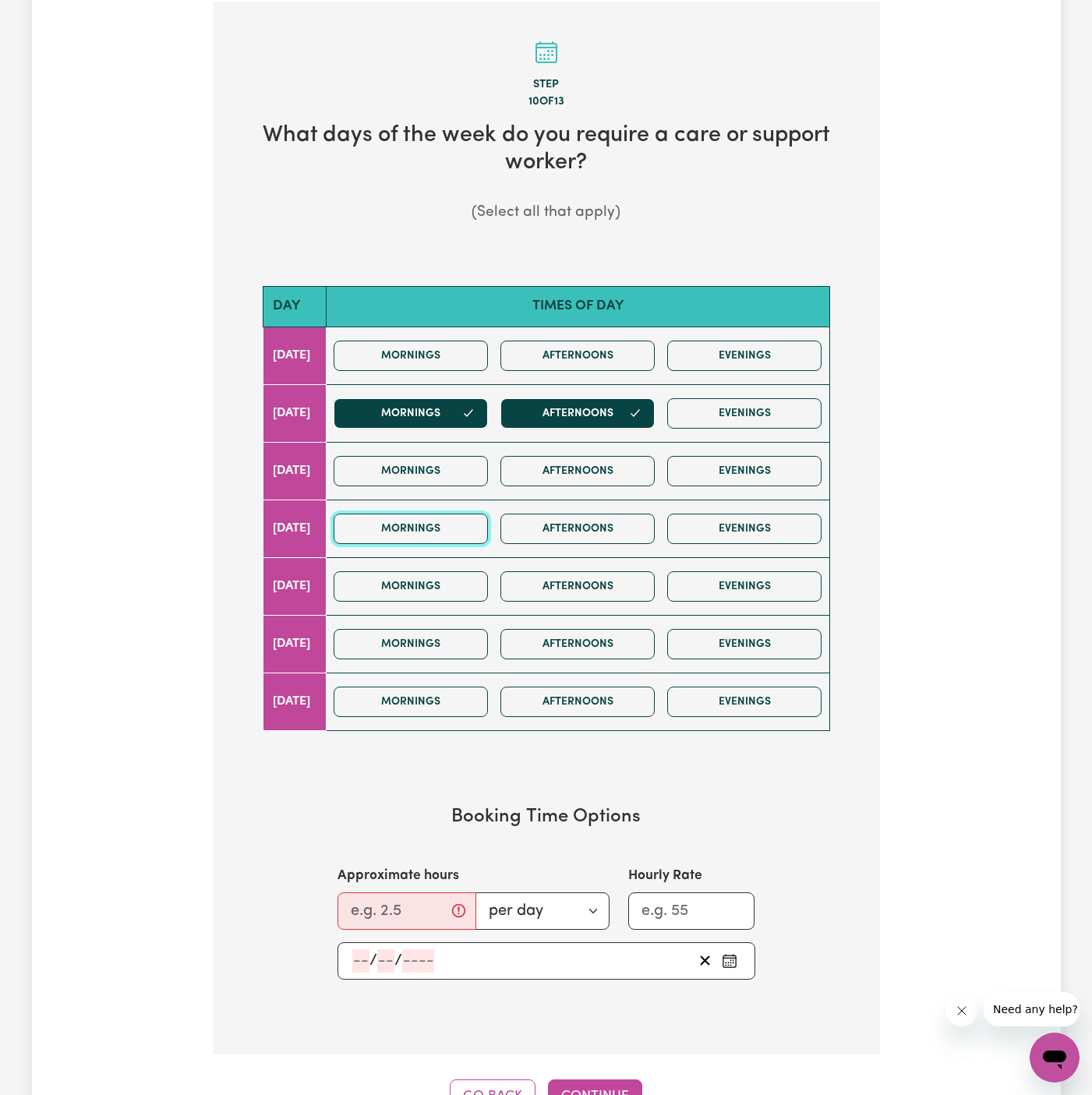
drag, startPoint x: 459, startPoint y: 520, endPoint x: 526, endPoint y: 520, distance: 67.0
click at [461, 520] on button "Mornings" at bounding box center [410, 529] width 154 height 30
click at [549, 520] on button "Afternoons" at bounding box center [577, 529] width 154 height 30
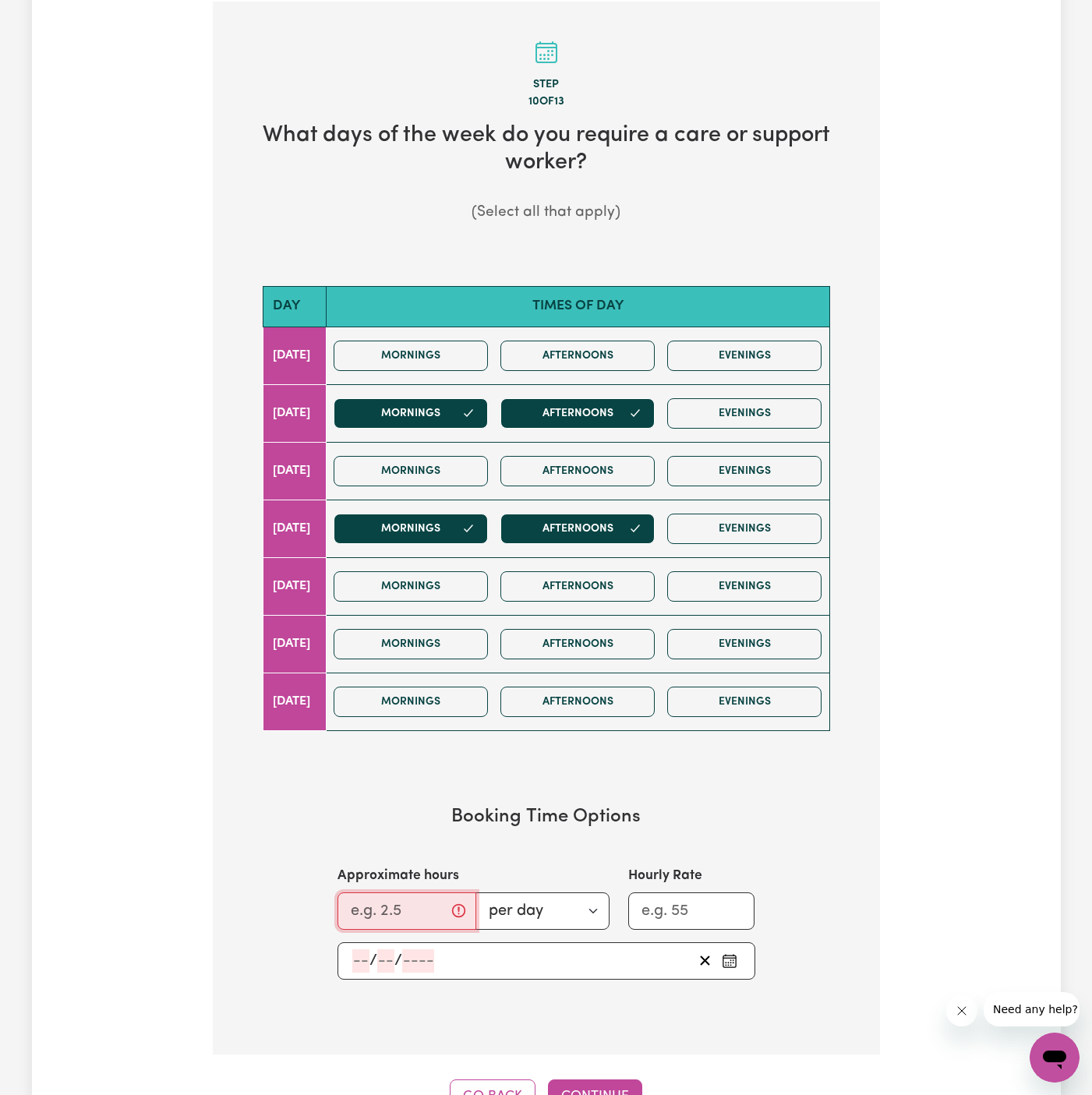
click at [380, 906] on input "Approximate hours" at bounding box center [406, 910] width 139 height 37
type input "2"
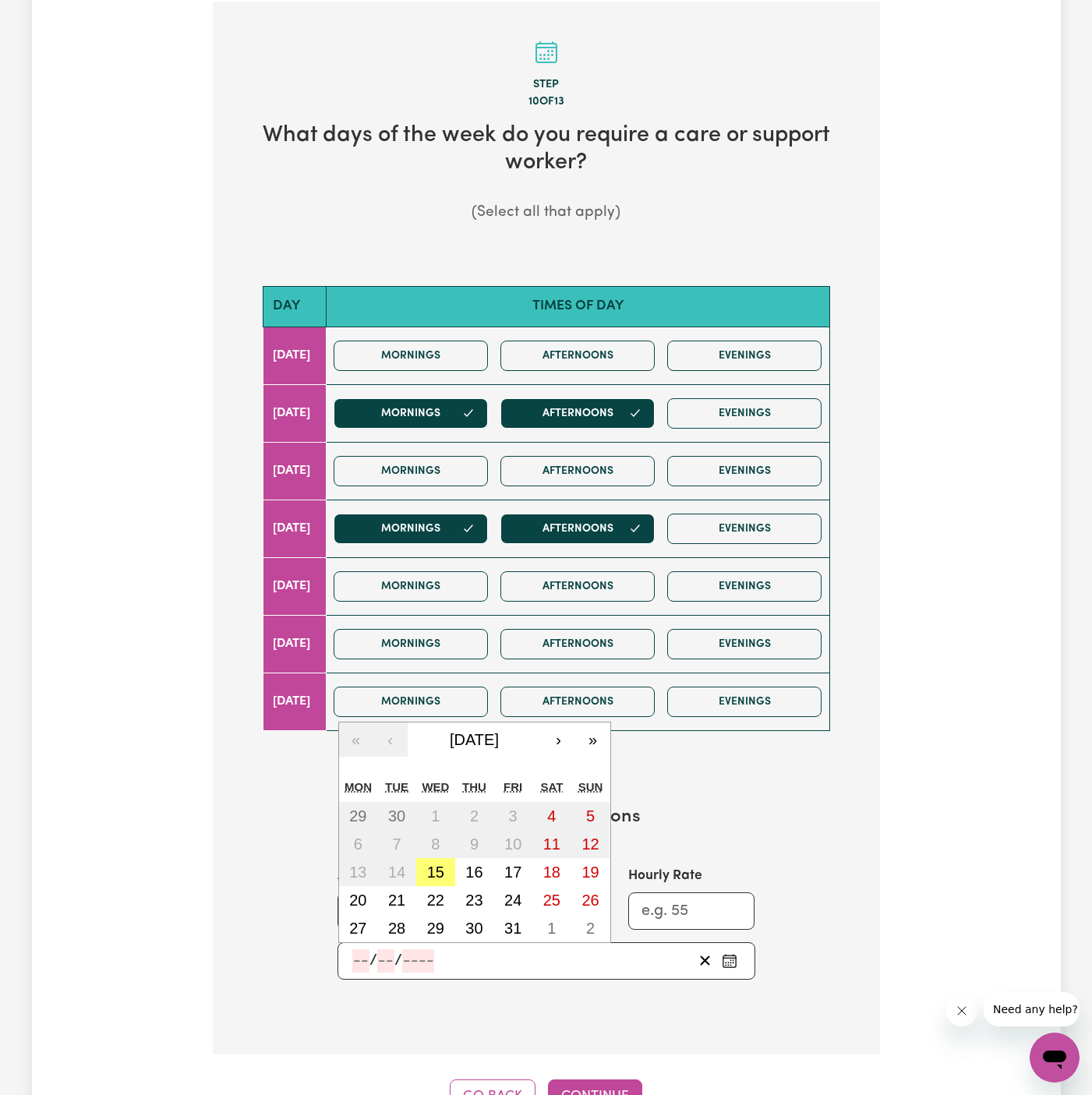
click at [361, 957] on input "number" at bounding box center [361, 961] width 17 height 24
click at [484, 869] on button "16" at bounding box center [474, 872] width 39 height 28
type input "2025-10-16"
type input "16"
type input "10"
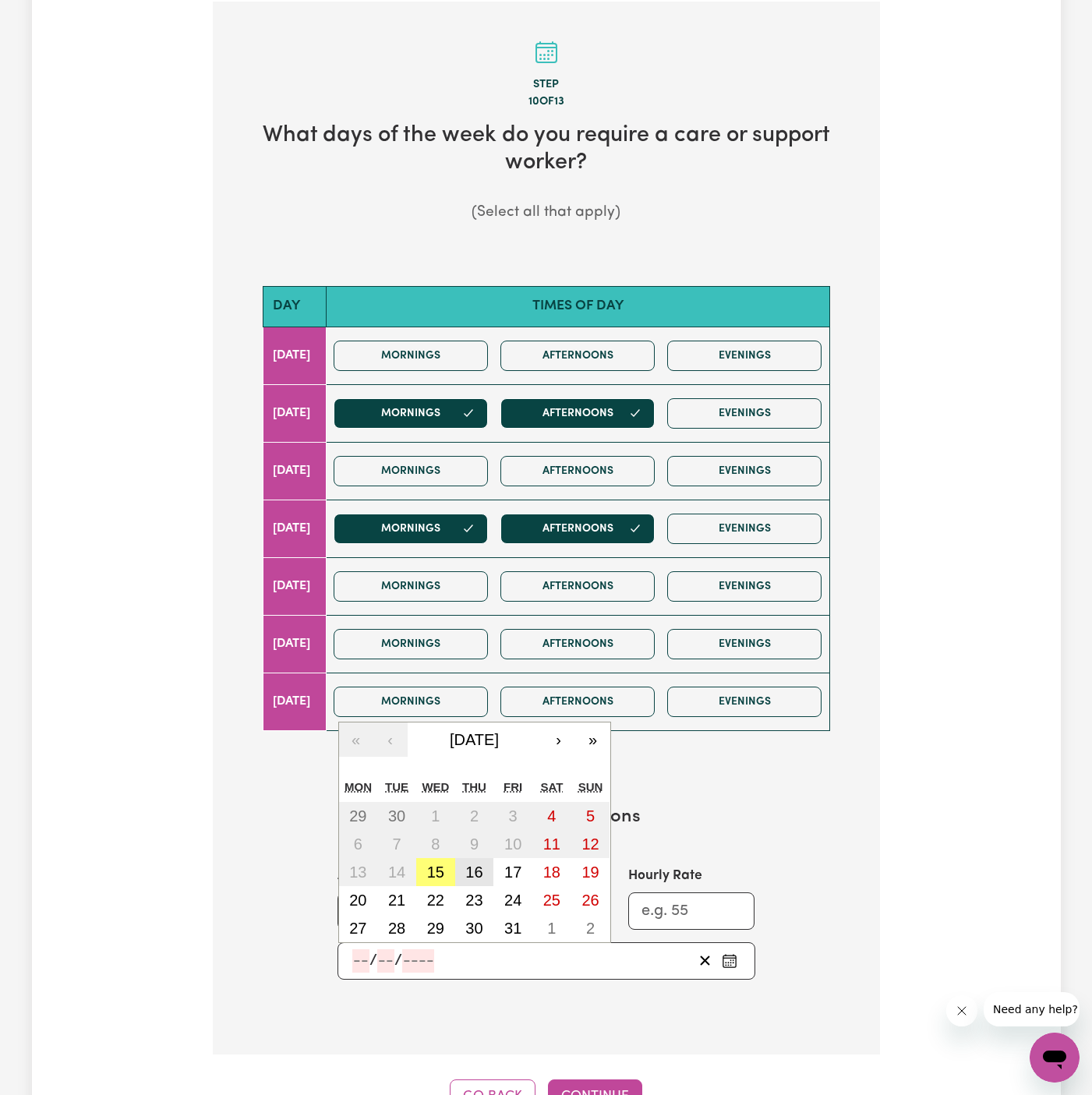
type input "2025"
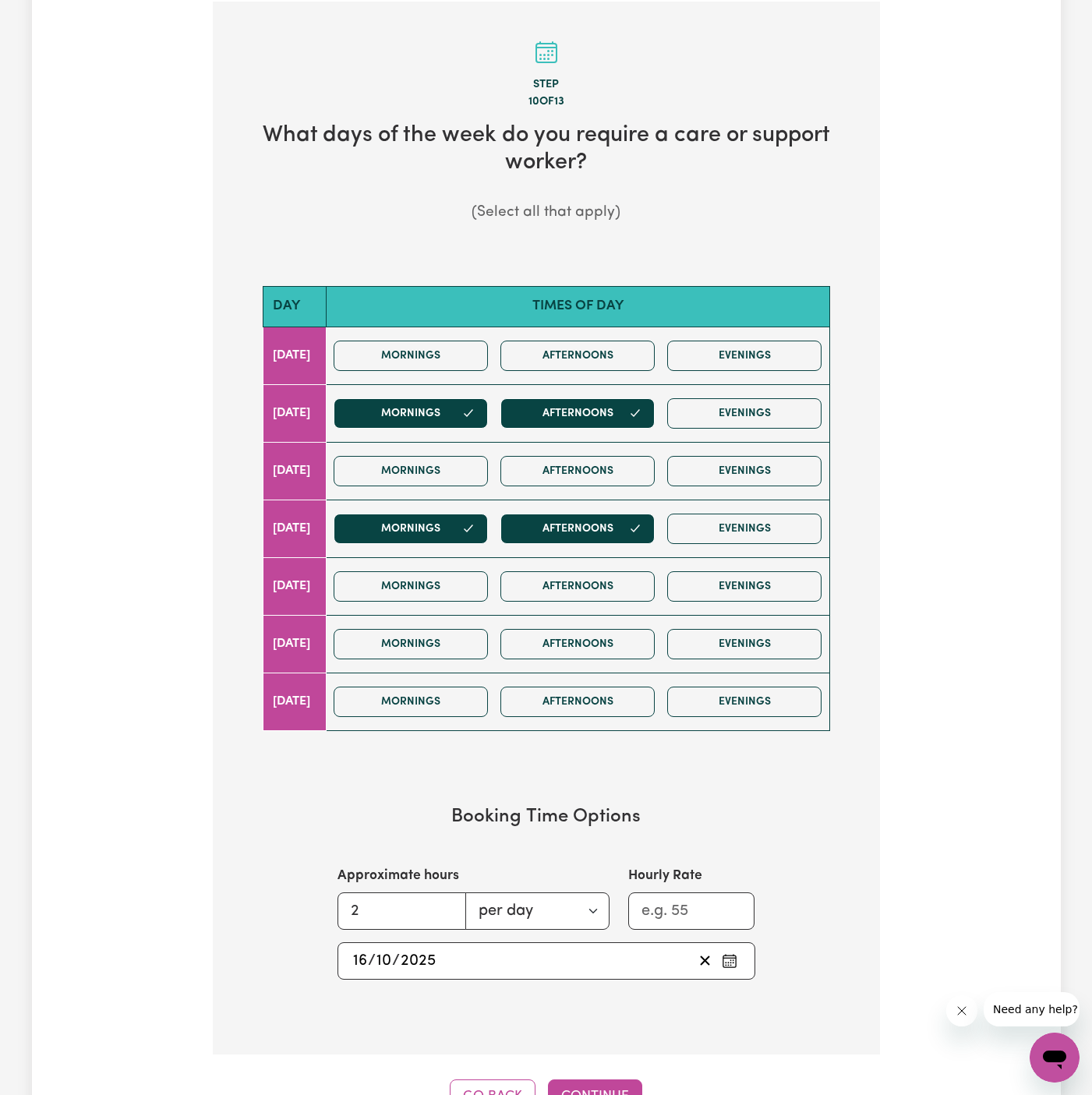
click at [607, 1068] on div "Step 10 of 13 What days of the week do you require a care or support worker? (S…" at bounding box center [546, 558] width 668 height 1112
click at [602, 1079] on button "Continue" at bounding box center [595, 1096] width 94 height 34
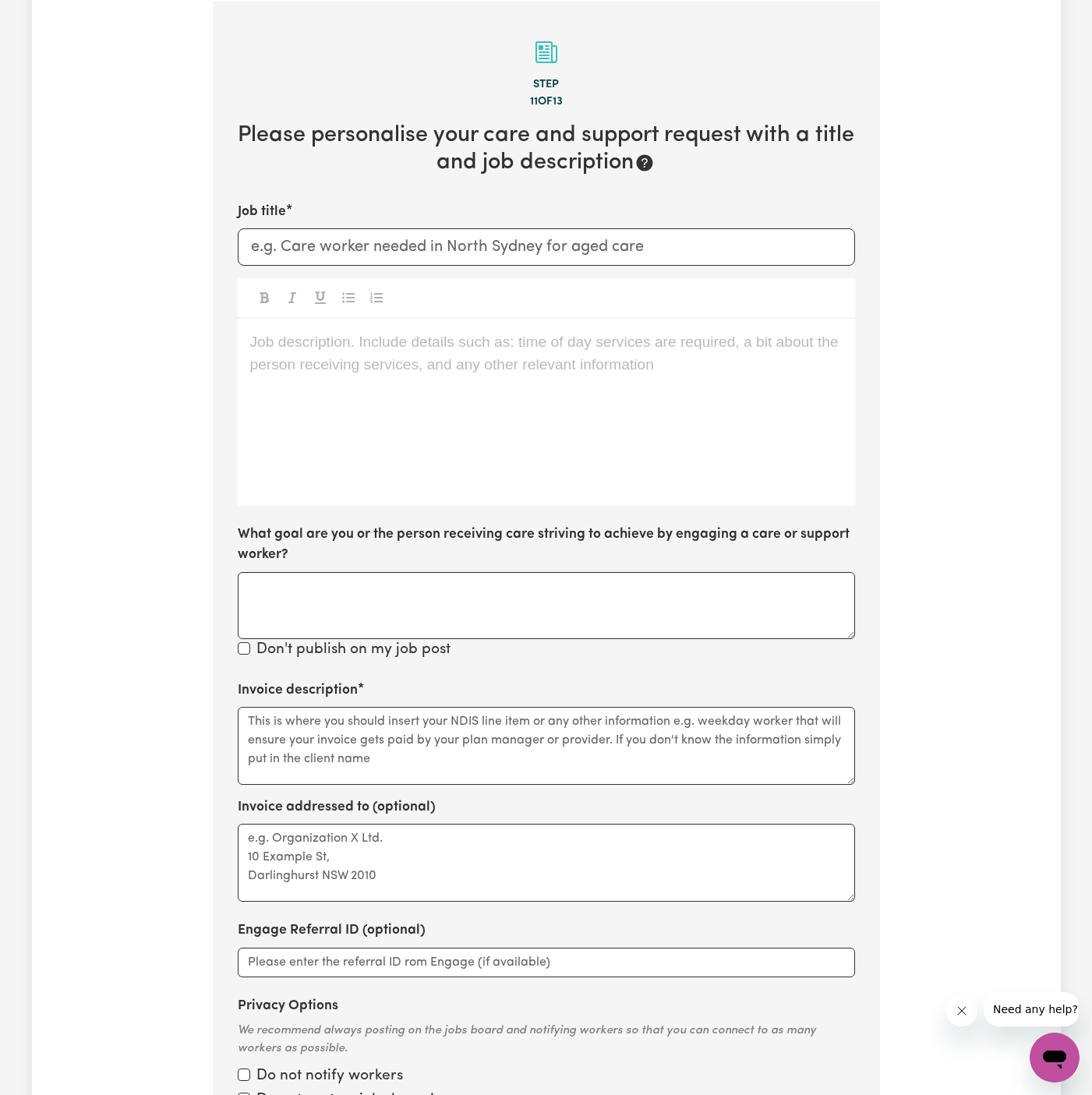
click at [332, 328] on div "Job description. Include details such as: time of day services are required, a …" at bounding box center [546, 412] width 618 height 187
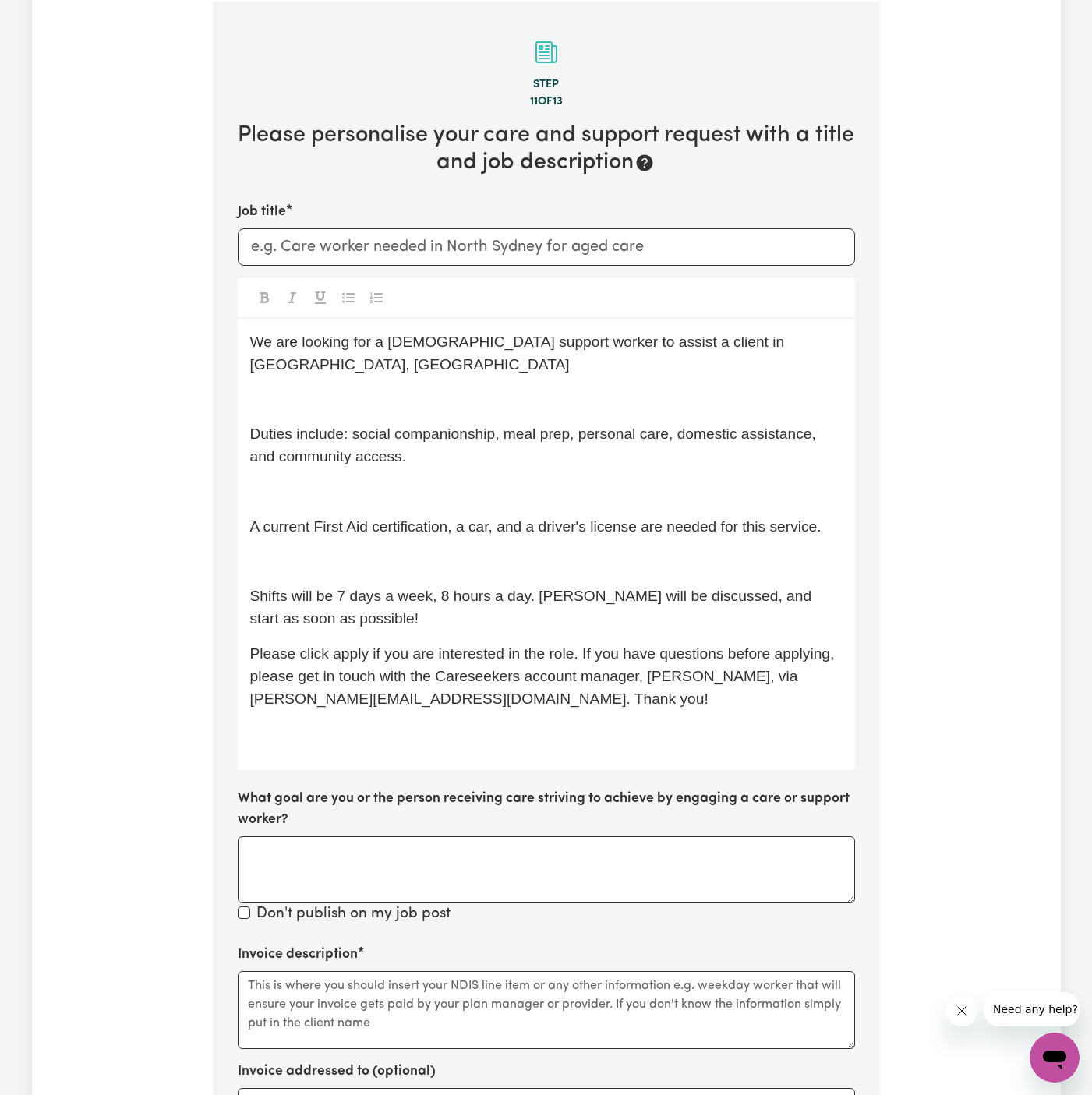
click at [376, 551] on p "﻿" at bounding box center [546, 562] width 593 height 23
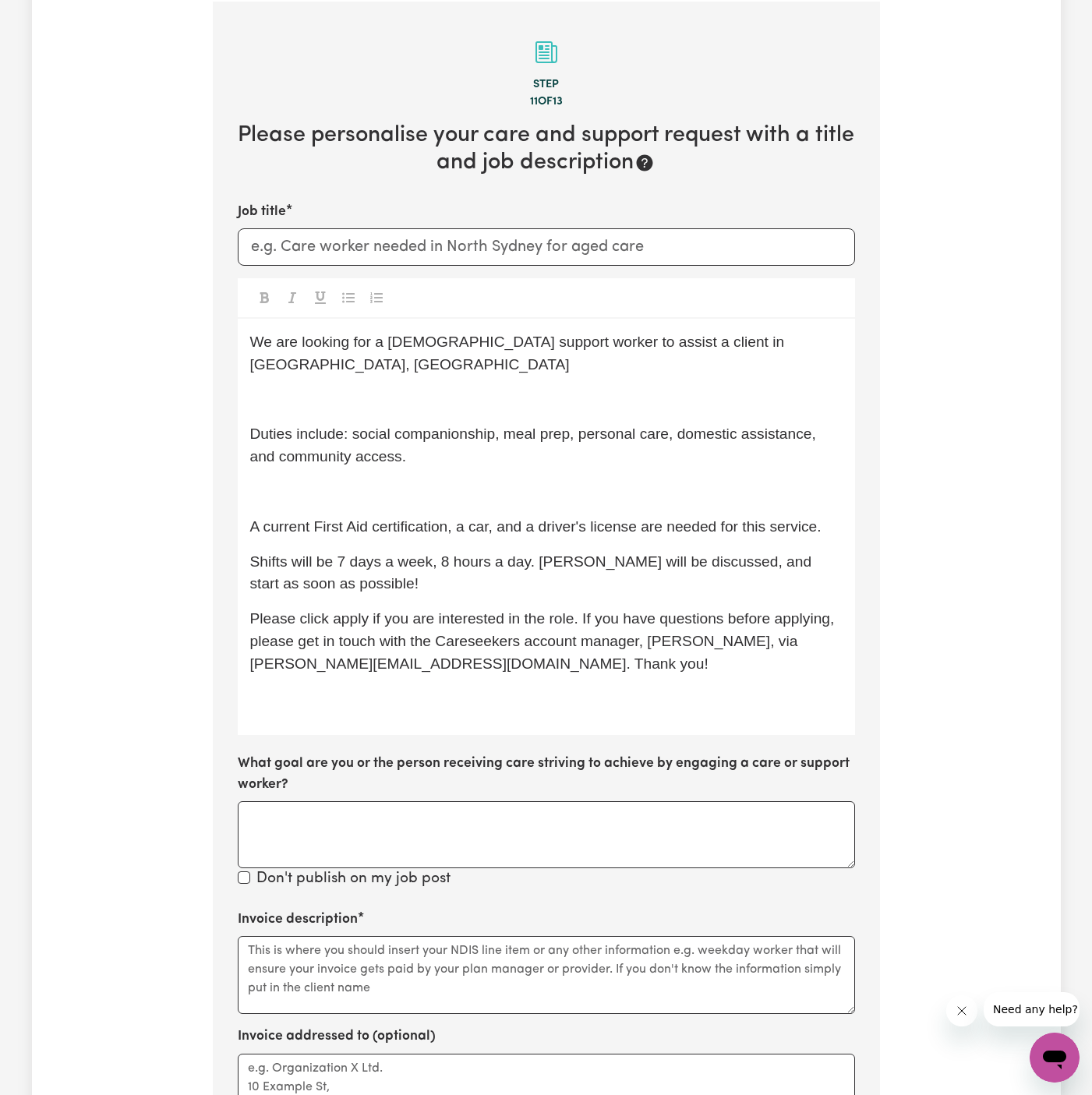
click at [418, 487] on div "We are looking for a male support worker to assist a client in Wyong, NSW ﻿ Dut…" at bounding box center [546, 527] width 618 height 416
click at [418, 481] on p "﻿" at bounding box center [546, 492] width 593 height 23
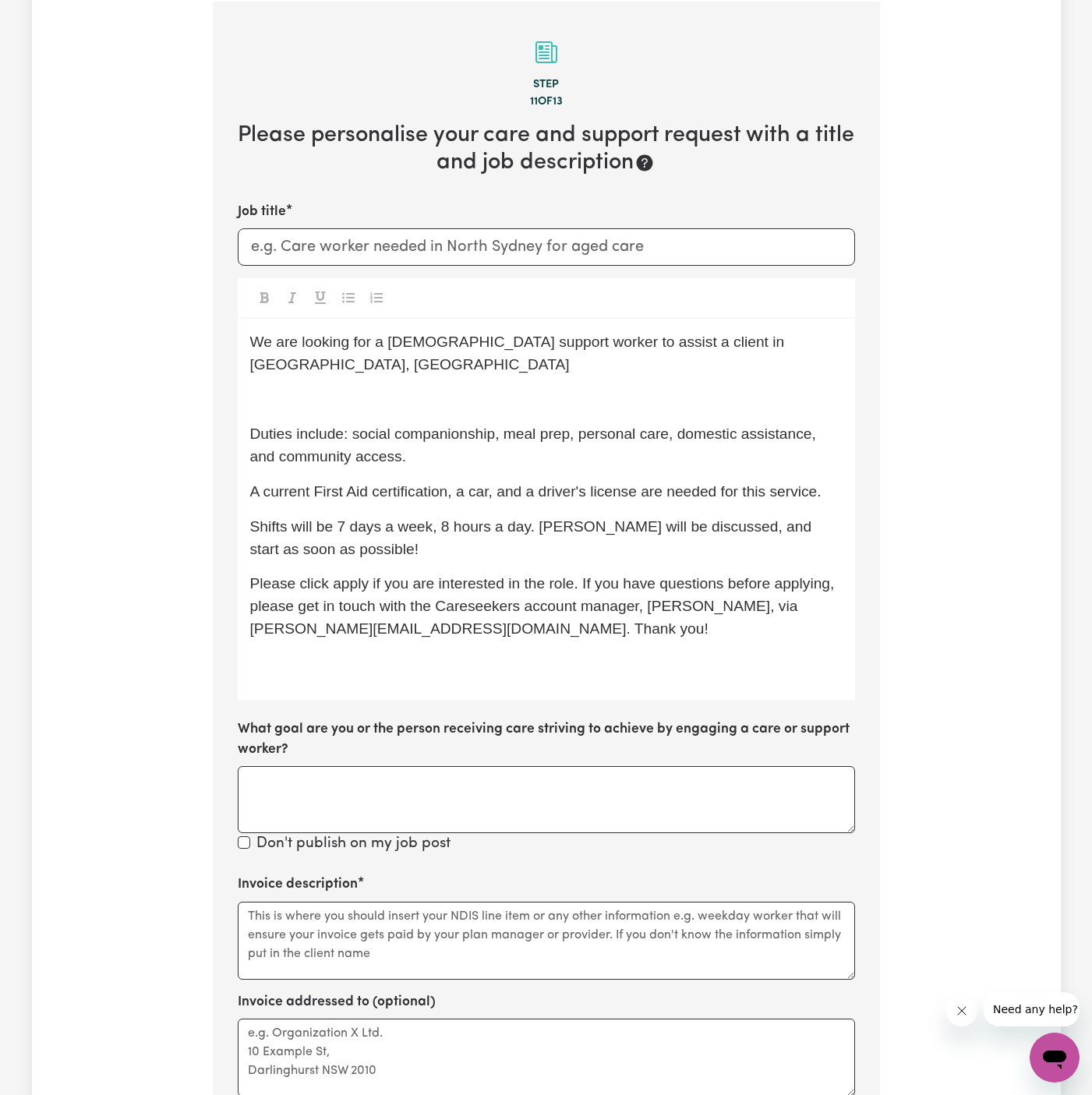
click at [417, 348] on span "We are looking for a male support worker to assist a client in Wyong, NSW" at bounding box center [519, 353] width 539 height 39
click at [410, 389] on p "﻿" at bounding box center [546, 400] width 593 height 23
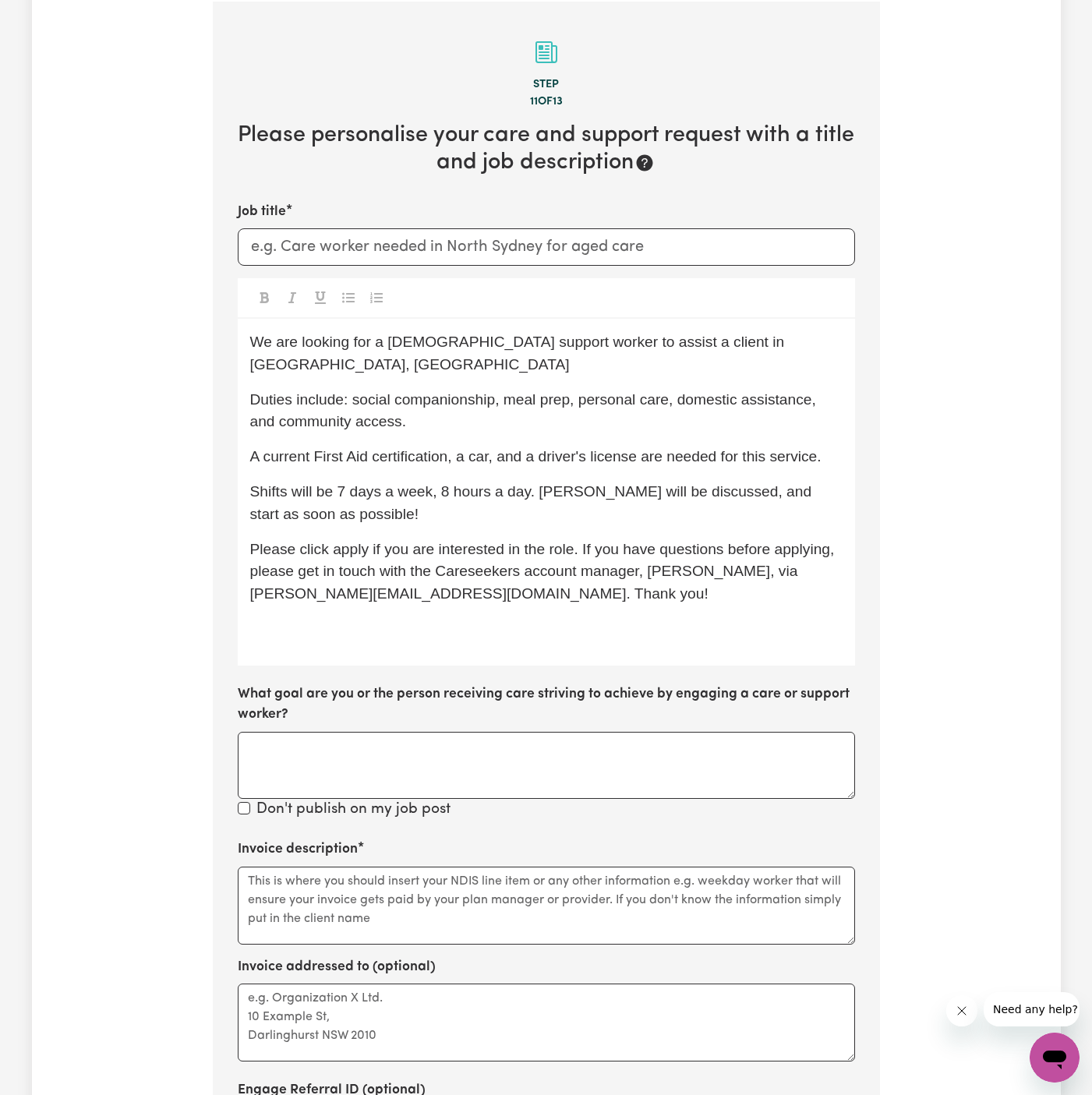
click at [452, 411] on div "We are looking for a male support worker to assist a client in Wyong, NSW Dutie…" at bounding box center [546, 492] width 618 height 347
drag, startPoint x: 462, startPoint y: 440, endPoint x: 292, endPoint y: 434, distance: 170.1
click at [292, 448] on span "A current First Aid certification, a car, and a driver's license are needed for…" at bounding box center [536, 456] width 572 height 17
click at [376, 483] on span "Shifts will be 7 days a week, 8 hours a day. Timings will be discussed, and sta…" at bounding box center [532, 503] width 566 height 39
click at [288, 448] on span "A car, and a driver's license are needed for this service." at bounding box center [433, 456] width 366 height 17
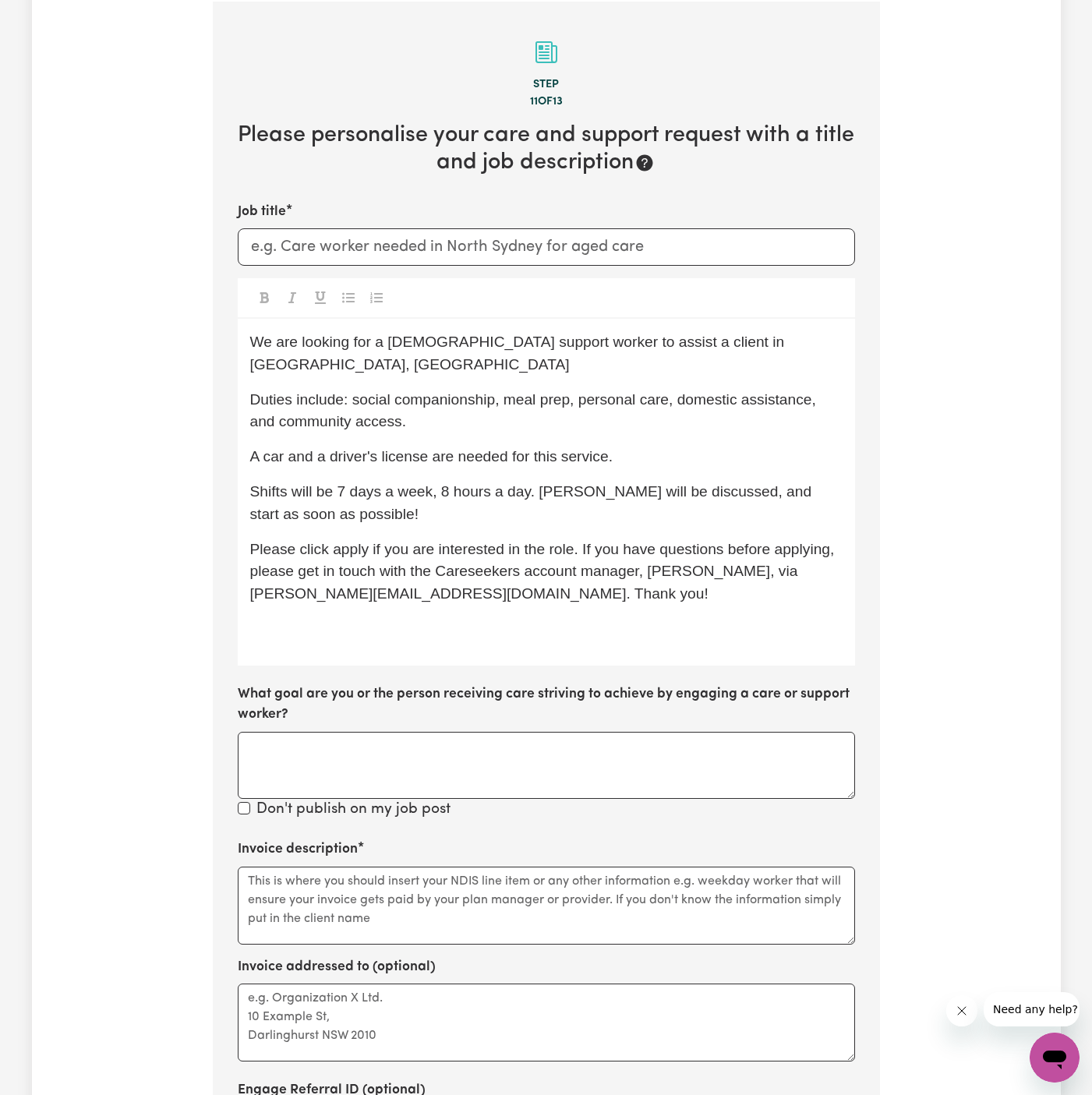
click at [399, 483] on span "Shifts will be 7 days a week, 8 hours a day. Timings will be discussed, and sta…" at bounding box center [532, 503] width 566 height 39
click at [541, 483] on span "Shifts will be 7 days a week, 8 hours a day. Timings will be discussed, and sta…" at bounding box center [532, 503] width 566 height 39
click at [654, 446] on p "A car and a driver's license are needed for this service." at bounding box center [546, 457] width 593 height 23
click at [444, 389] on p "Duties include: social companionship, meal prep, personal care, domestic assist…" at bounding box center [546, 411] width 593 height 45
drag, startPoint x: 569, startPoint y: 381, endPoint x: 522, endPoint y: 380, distance: 47.0
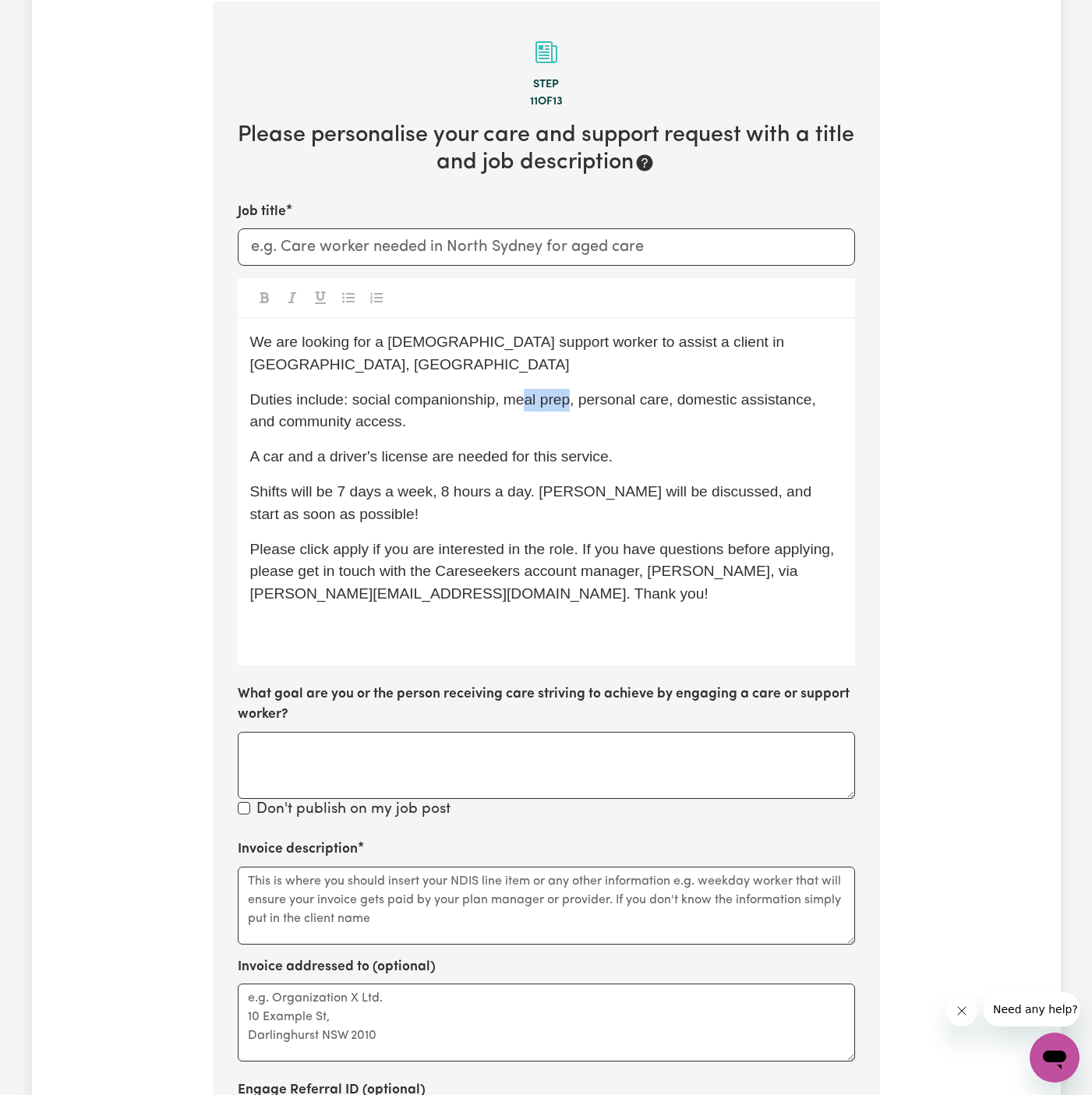
click at [522, 391] on span "Duties include: social companionship, meal prep, personal care, domestic assist…" at bounding box center [535, 410] width 571 height 39
click at [659, 391] on span "Duties include: social companionship, personal care, domestic assistance, and c…" at bounding box center [512, 410] width 525 height 39
click at [546, 391] on span "Duties include: social companionship, personal care, domestic assistance, and c…" at bounding box center [512, 410] width 525 height 39
click at [544, 392] on p "Duties include: social companionship, personal care, domestic assistance, and c…" at bounding box center [546, 411] width 593 height 45
click at [561, 397] on p "Duties include: social companionship, personal care, domestic assistance, and c…" at bounding box center [546, 411] width 593 height 45
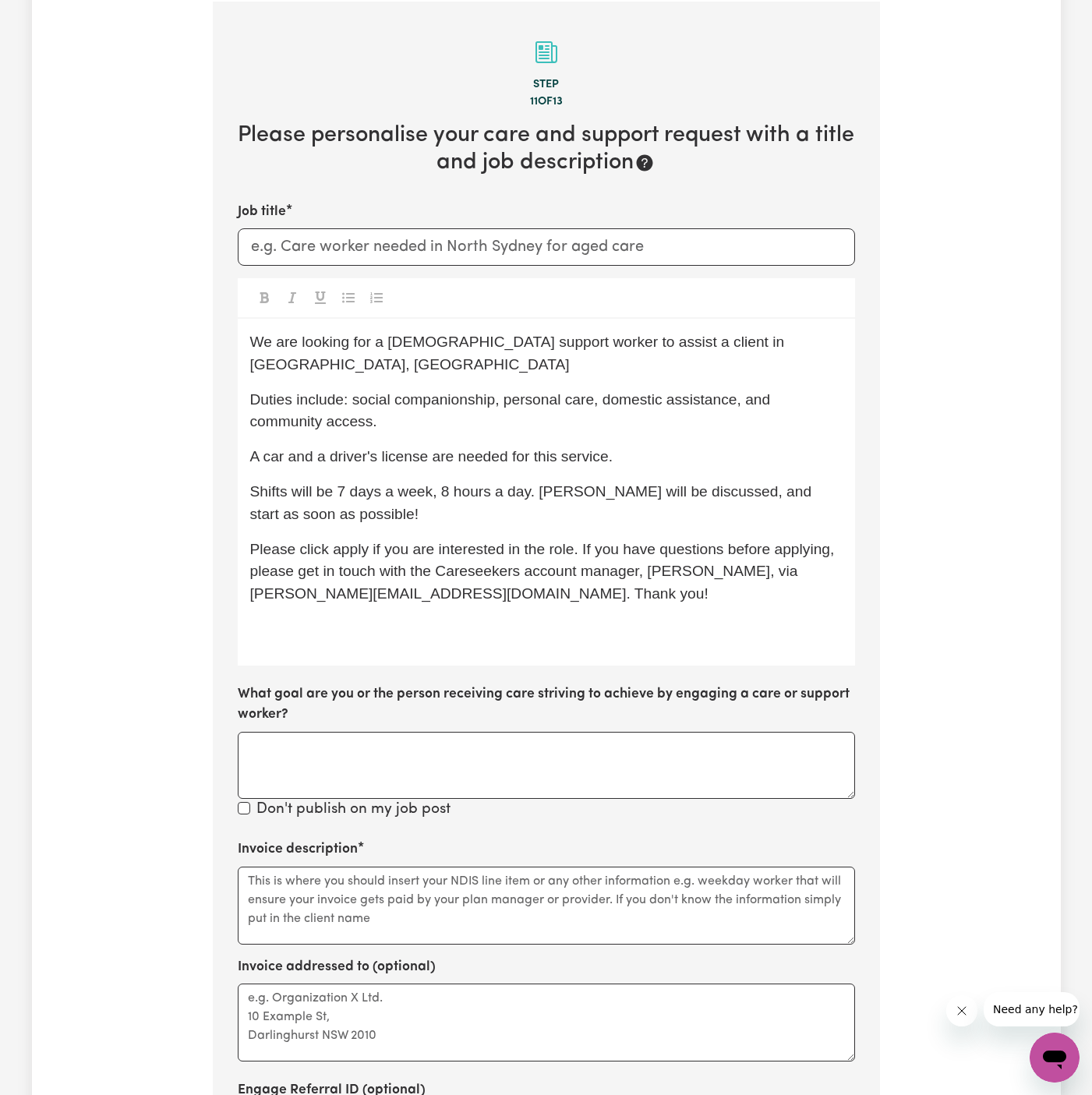
click at [596, 391] on span "Duties include: social companionship, personal care, domestic assistance, and c…" at bounding box center [512, 410] width 525 height 39
click at [590, 391] on span "Duties include: social companionship, personal care, domestic assistance, and c…" at bounding box center [512, 410] width 525 height 39
click at [700, 481] on p "Shifts will be 7 days a week, 8 hours a day. Timings will be discussed, and sta…" at bounding box center [546, 504] width 593 height 45
click at [641, 446] on p "A car and a driver's license are needed for this service." at bounding box center [546, 457] width 593 height 23
click at [580, 411] on div "We are looking for a male support worker to assist a client in Wyong, NSW Dutie…" at bounding box center [546, 492] width 618 height 347
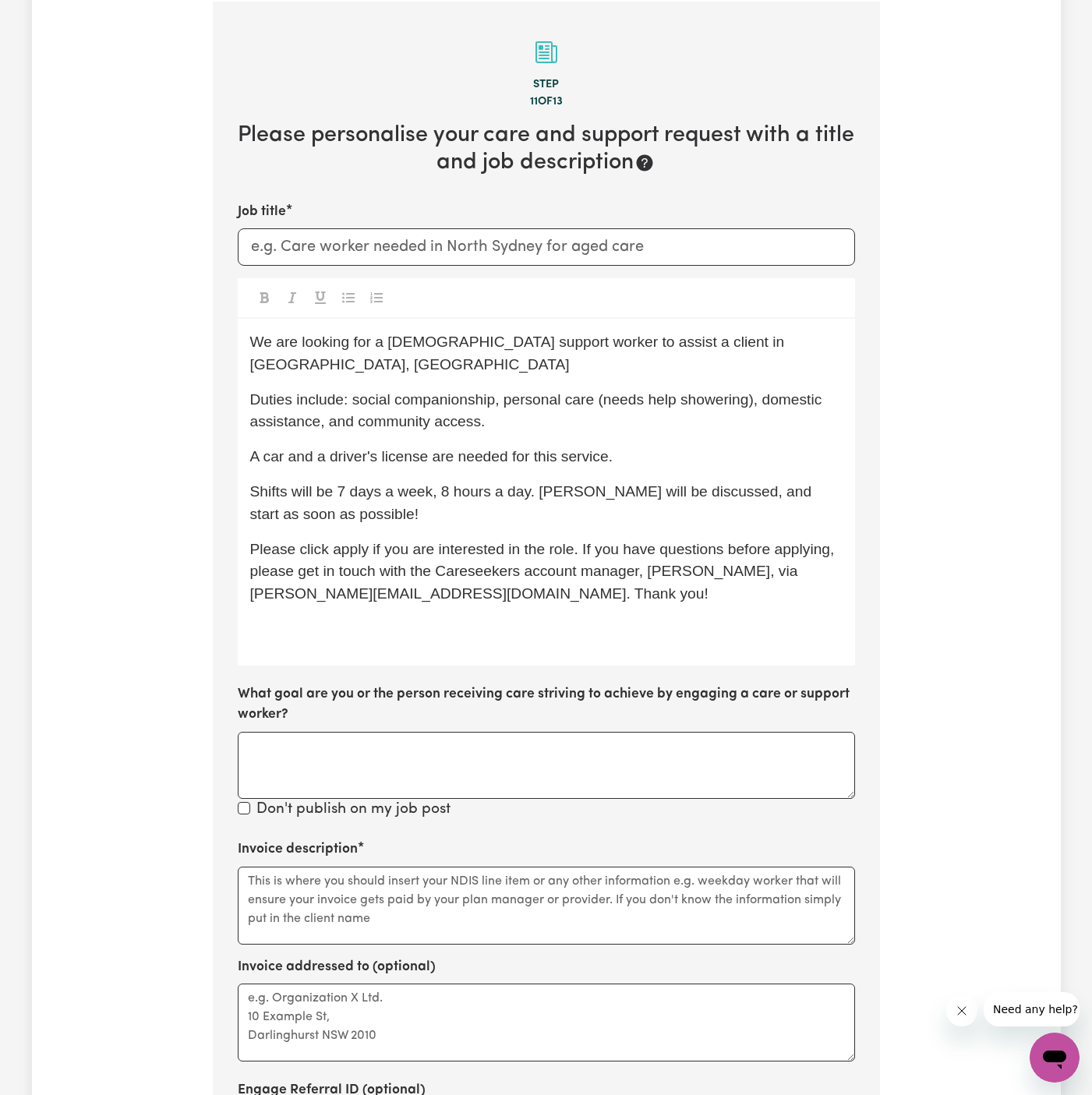
click at [568, 410] on div "We are looking for a male support worker to assist a client in Wyong, NSW Dutie…" at bounding box center [546, 492] width 618 height 347
click at [725, 411] on div "We are looking for a male support worker to assist a client in Wyong, NSW Dutie…" at bounding box center [546, 492] width 618 height 347
click at [695, 406] on p "Duties include: social companionship, personal care (needs help showering), dom…" at bounding box center [546, 411] width 593 height 45
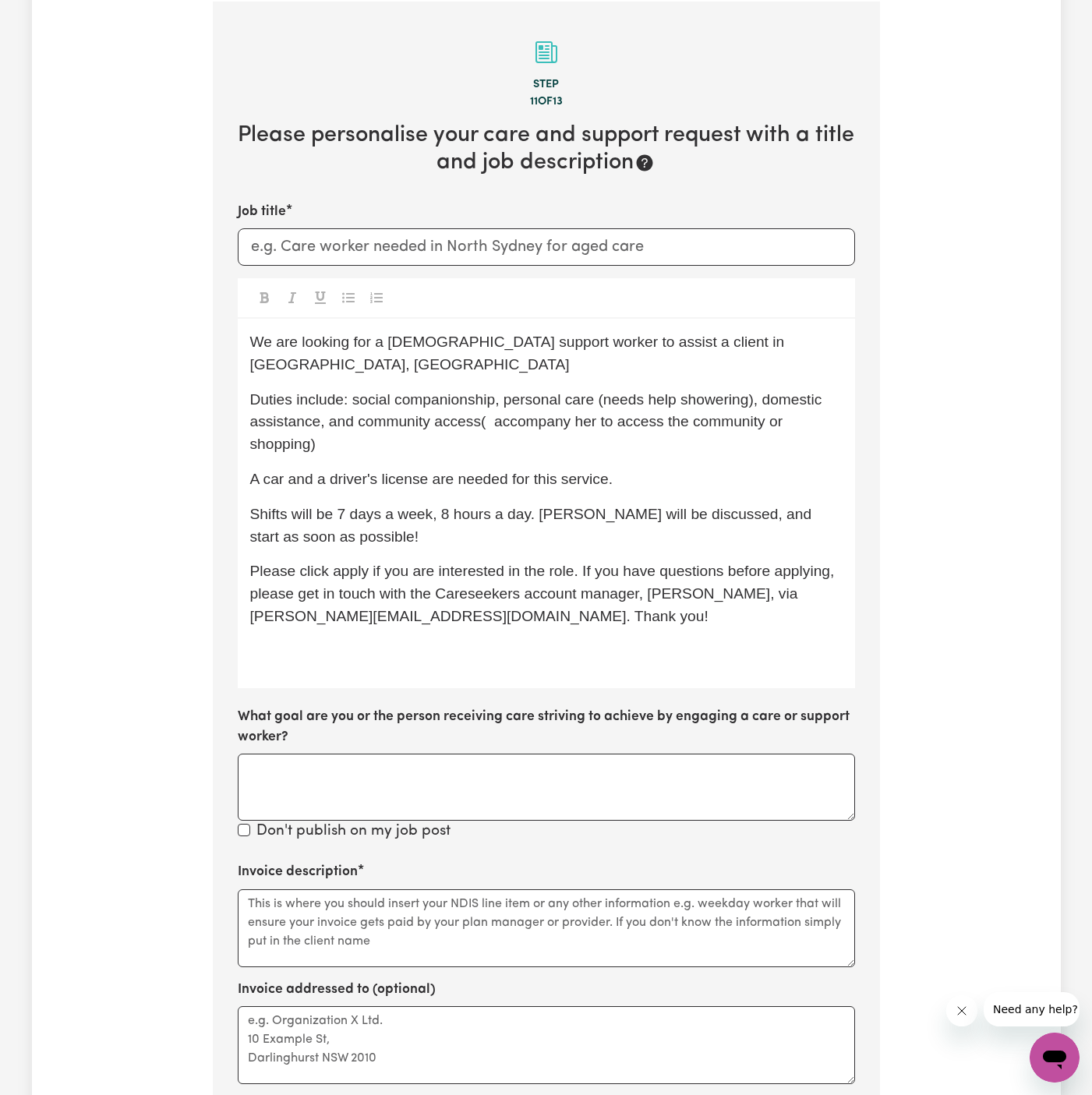
click at [729, 436] on div "We are looking for a male support worker to assist a client in Wyong, NSW Dutie…" at bounding box center [546, 504] width 618 height 369
click at [492, 405] on span "Duties include: social companionship, personal care (needs help showering), dom…" at bounding box center [538, 422] width 576 height 62
drag, startPoint x: 492, startPoint y: 405, endPoint x: 493, endPoint y: 422, distance: 17.0
click at [493, 422] on p "Duties include: social companionship, personal care (needs help showering), dom…" at bounding box center [546, 422] width 593 height 67
click at [512, 391] on span "Duties include: social companionship, personal care (needs help showering), dom…" at bounding box center [538, 422] width 576 height 62
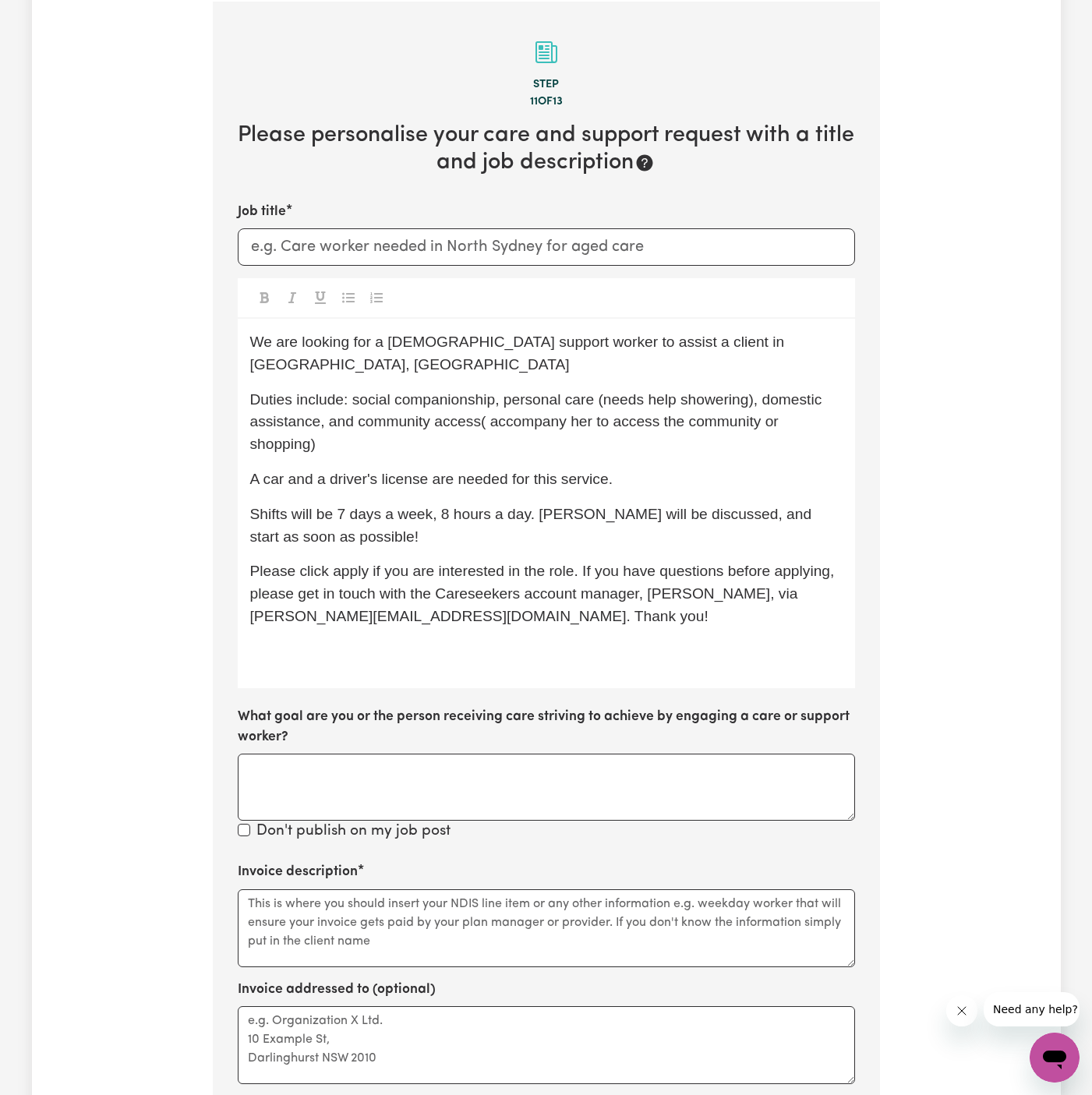
click at [663, 434] on div "We are looking for a male support worker to assist a client in Wyong, NSW Dutie…" at bounding box center [546, 504] width 618 height 369
click at [662, 434] on div "We are looking for a male support worker to assist a client in Wyong, NSW Dutie…" at bounding box center [546, 504] width 618 height 369
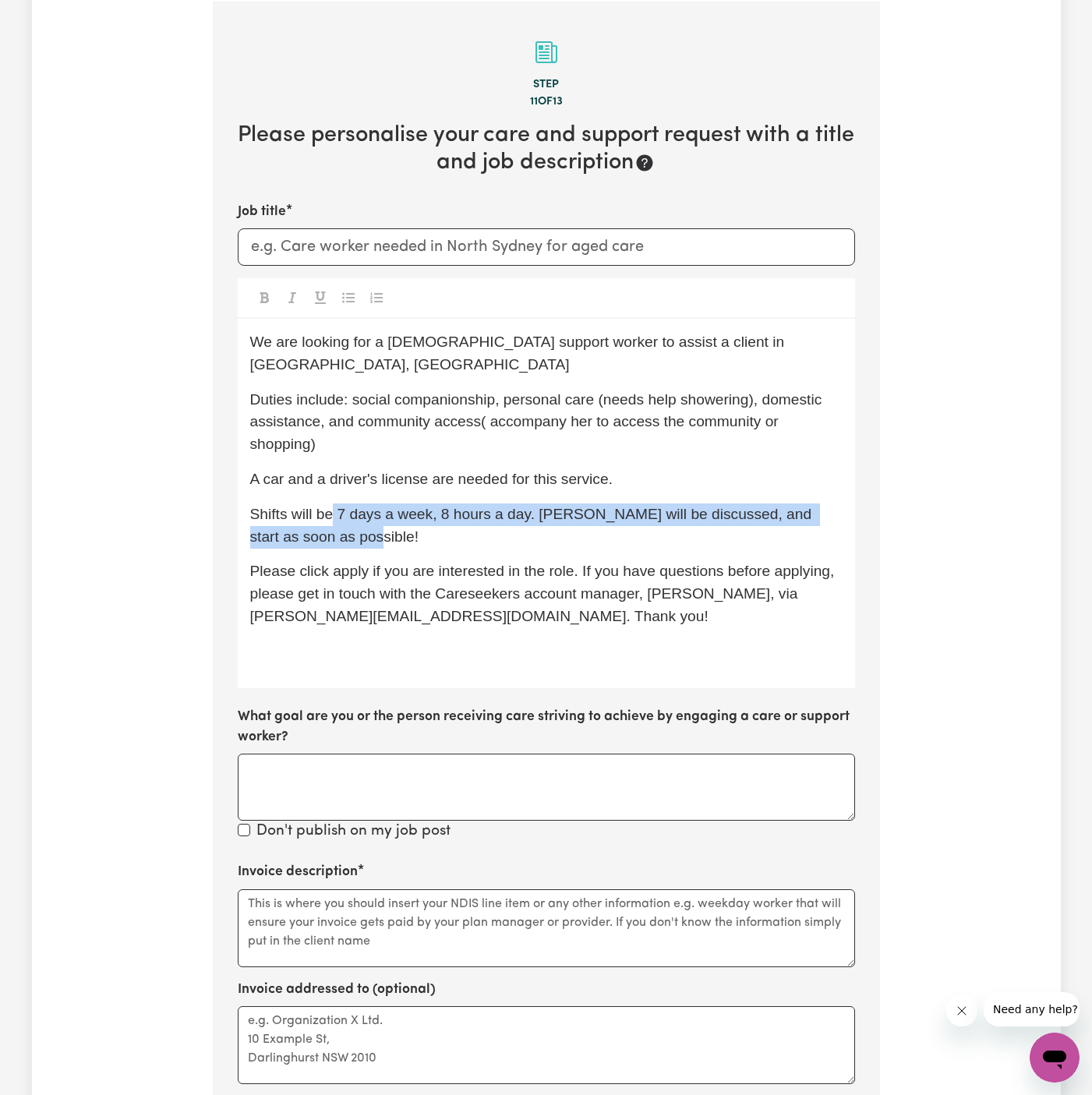
drag, startPoint x: 333, startPoint y: 484, endPoint x: 399, endPoint y: 504, distance: 69.0
click at [399, 504] on p "Shifts will be 7 days a week, 8 hours a day. Timings will be discussed, and sta…" at bounding box center [546, 526] width 593 height 45
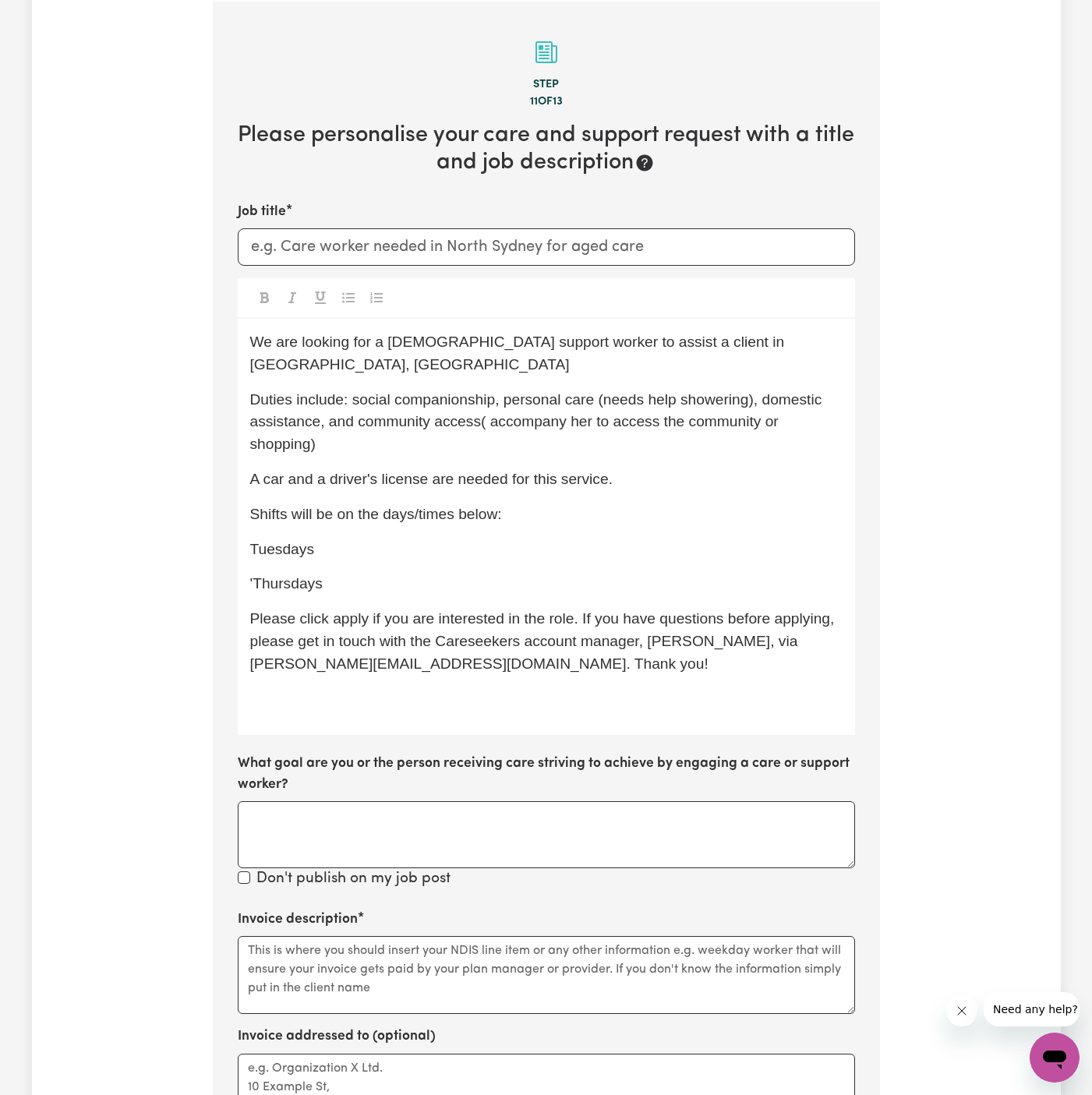
click at [254, 575] on span "'Thursdays" at bounding box center [286, 583] width 72 height 17
click at [505, 538] on p "Tuesdays" at bounding box center [546, 550] width 593 height 23
click at [451, 573] on p "Thursdays" at bounding box center [546, 585] width 593 height 23
drag, startPoint x: 429, startPoint y: 562, endPoint x: 244, endPoint y: 529, distance: 187.9
click at [244, 529] on div "We are looking for a male support worker to assist a client in Wyong, NSW Dutie…" at bounding box center [546, 527] width 618 height 416
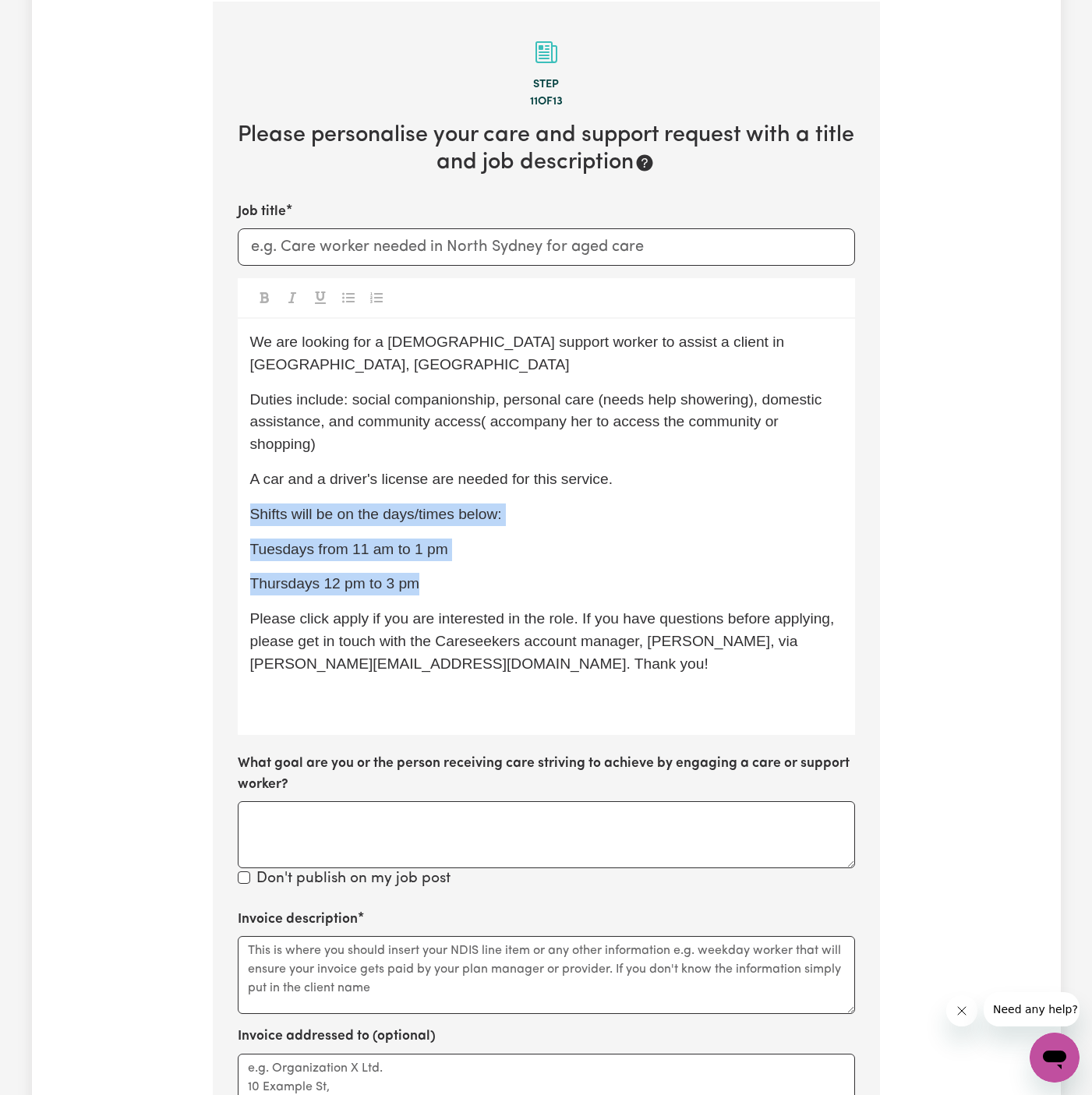
click at [350, 299] on icon "Toggle undefined" at bounding box center [349, 298] width 12 height 12
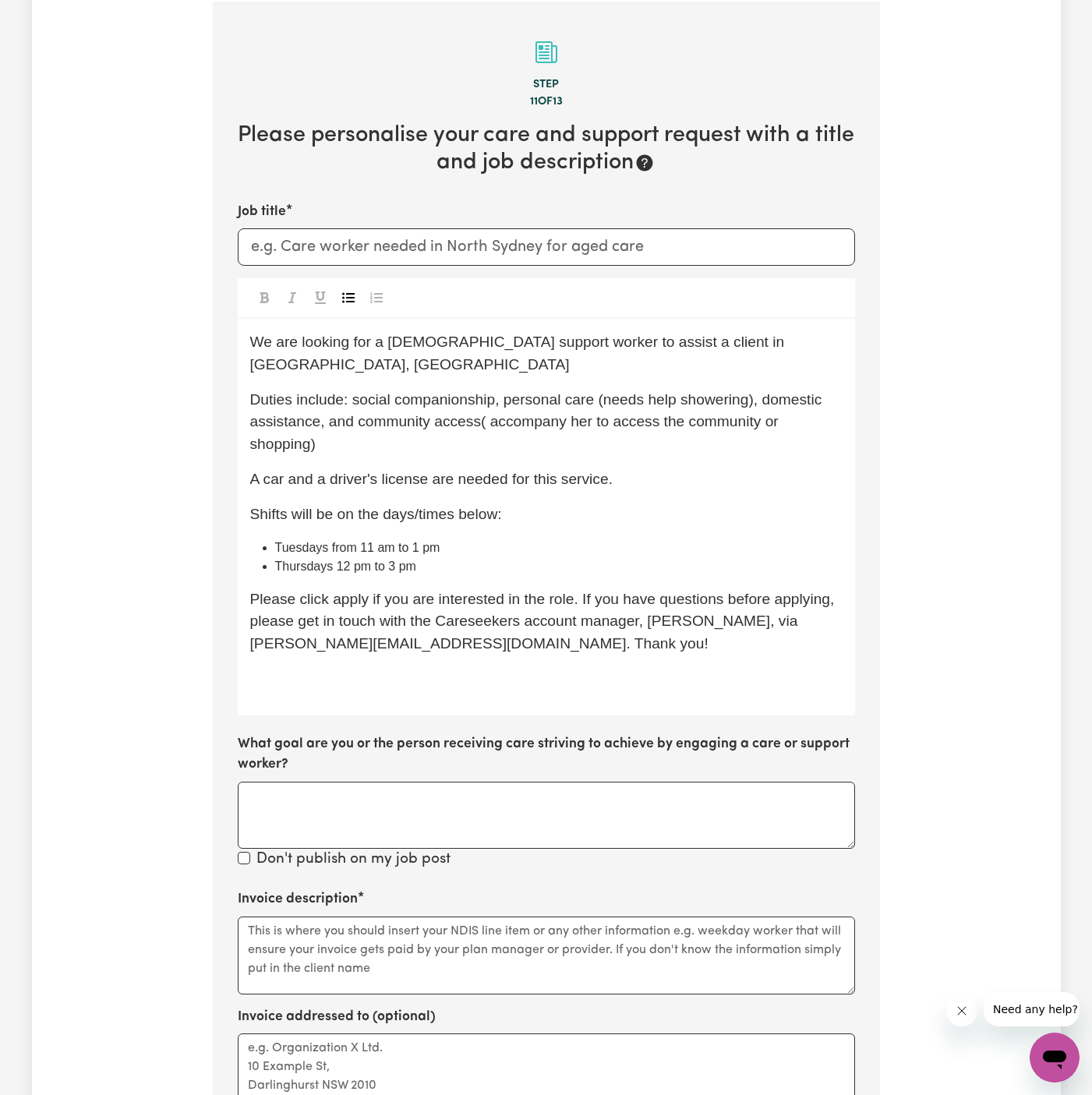
click at [471, 506] on span "Shifts will be on the days/times below:" at bounding box center [376, 514] width 252 height 17
click at [389, 346] on span "We are looking for a male support worker to assist a client in Wyong, NSW" at bounding box center [519, 353] width 539 height 39
click at [499, 348] on span "We are looking for a female support worker to assist a client in Wyong, NSW" at bounding box center [519, 353] width 539 height 39
click at [411, 256] on input "Job title" at bounding box center [546, 247] width 618 height 37
paste input "Strathfield, NSW ("
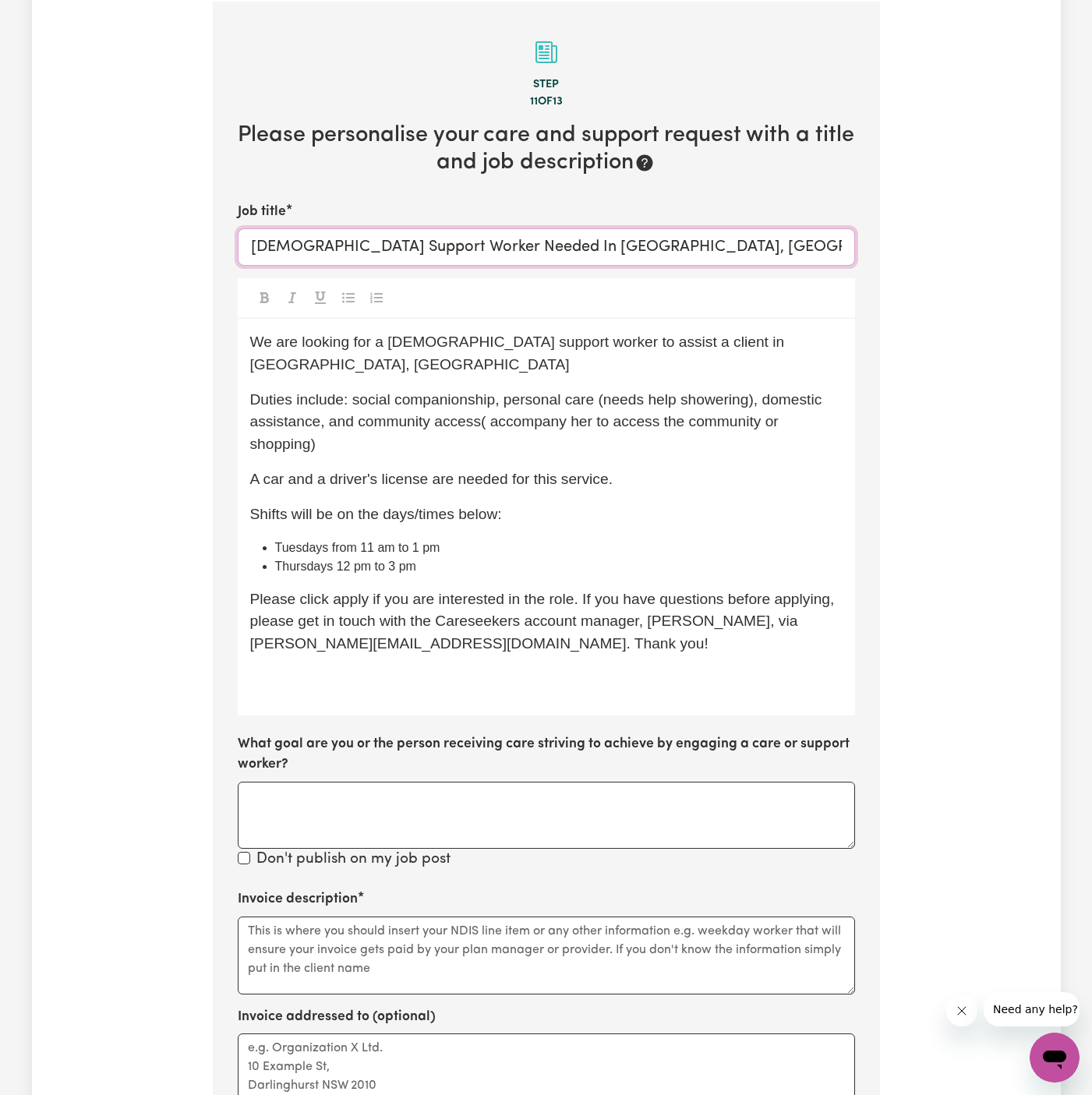
type input "Female Support Worker Needed In Strathfield, NSW"
click at [597, 504] on p "Shifts will be on the days/times below:" at bounding box center [546, 515] width 593 height 23
drag, startPoint x: 662, startPoint y: 341, endPoint x: 856, endPoint y: 338, distance: 194.0
click at [856, 338] on section "Step 11 of 13 Please personalise your care and support request with a title and…" at bounding box center [546, 679] width 668 height 1356
click at [532, 538] on li "Tuesdays from 11 am to 1 pm" at bounding box center [559, 547] width 567 height 18
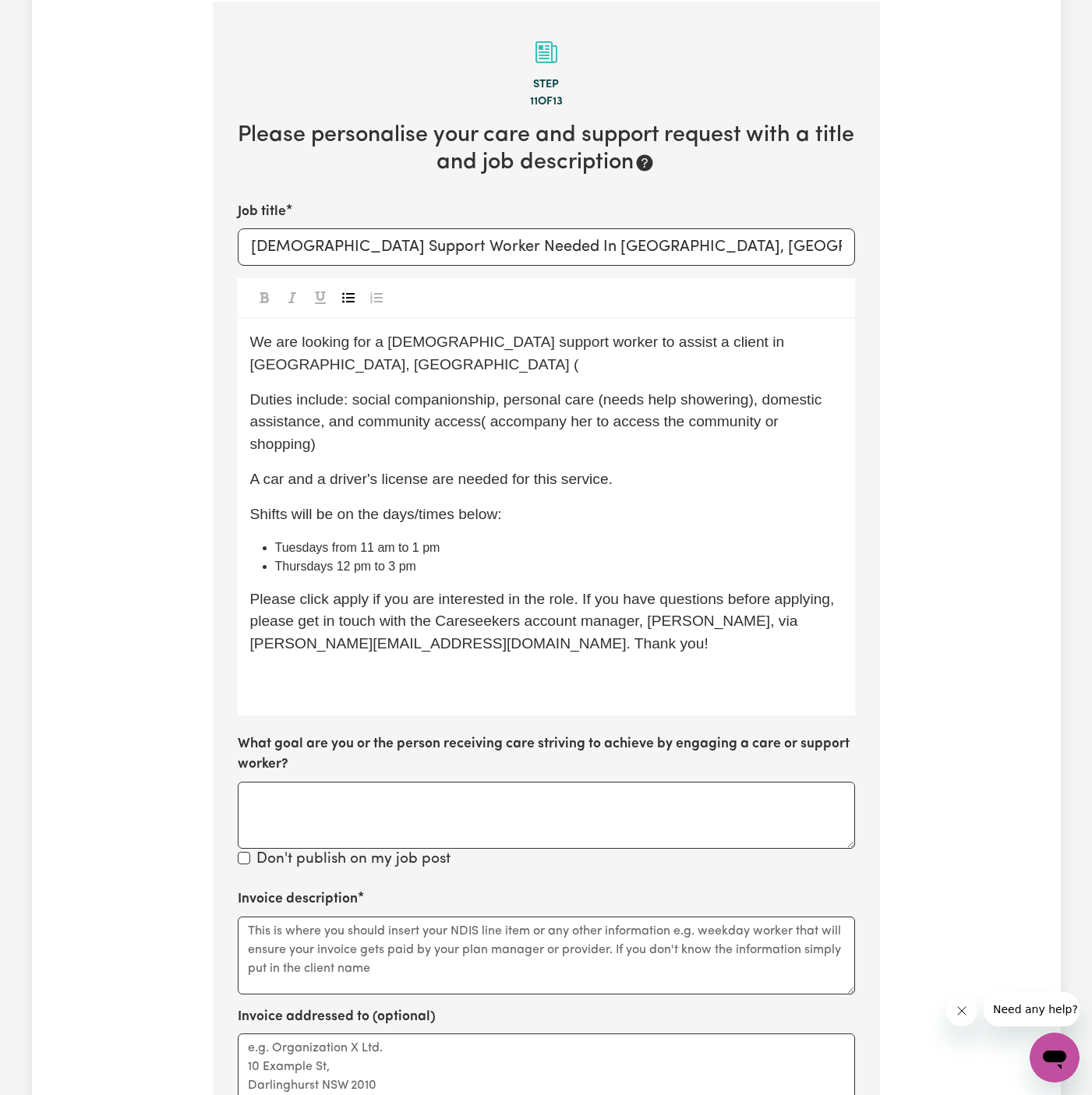
click at [831, 340] on p "We are looking for a female support worker to assist a client in Strathfield, N…" at bounding box center [546, 354] width 593 height 45
click at [418, 404] on span "Duties include: social companionship, personal care (needs help showering), dom…" at bounding box center [538, 422] width 576 height 62
click at [415, 588] on p "Please click apply if you are interested in the role. If you have questions bef…" at bounding box center [546, 621] width 593 height 67
click at [349, 591] on span "Please click apply if you are interested in the role. If you have questions bef…" at bounding box center [544, 621] width 588 height 62
click at [369, 668] on p "﻿" at bounding box center [546, 679] width 593 height 23
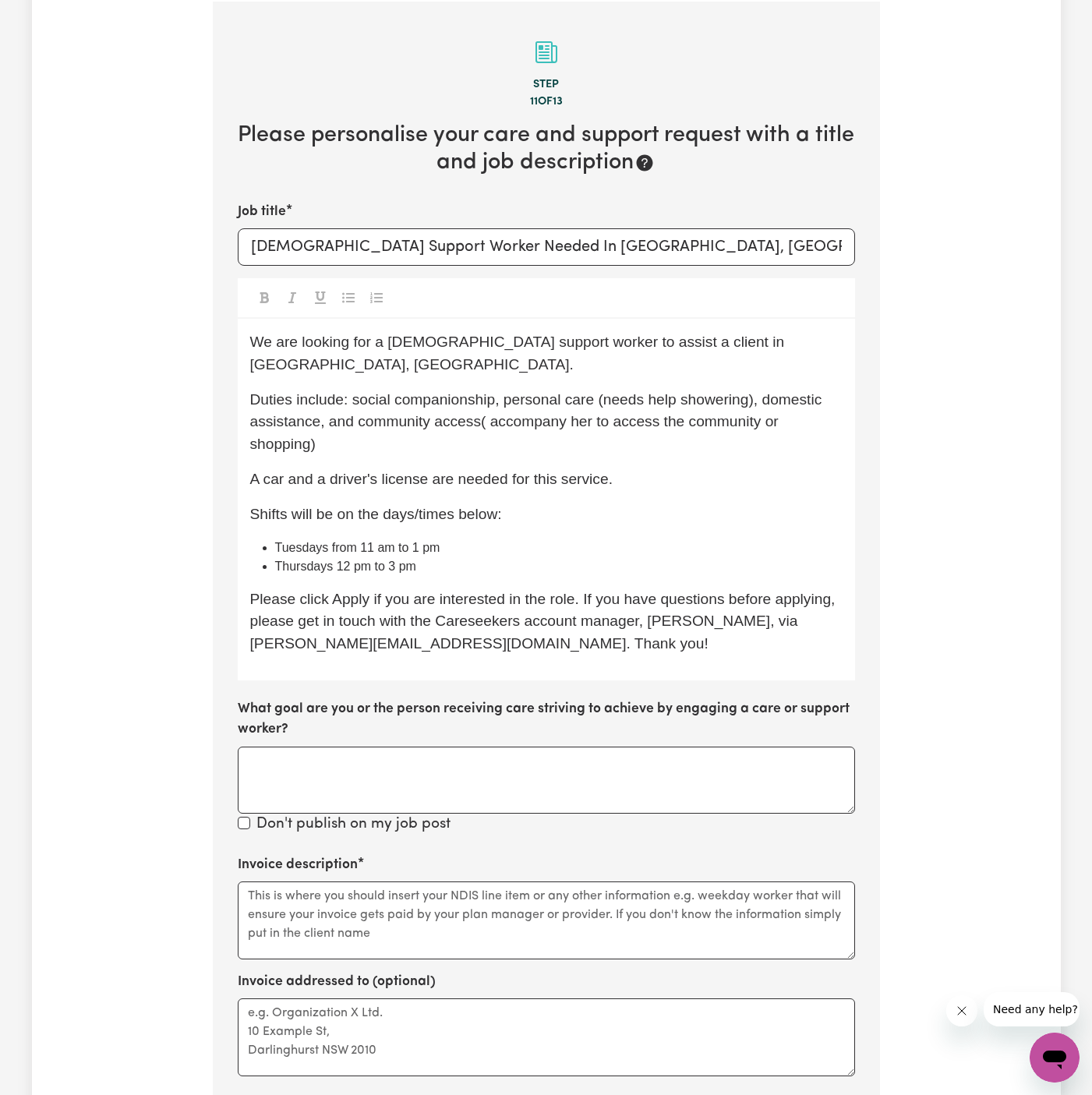
drag, startPoint x: 603, startPoint y: 531, endPoint x: 632, endPoint y: 551, distance: 35.2
click at [603, 538] on li "Tuesdays from 11 am to 1 pm" at bounding box center [559, 547] width 567 height 18
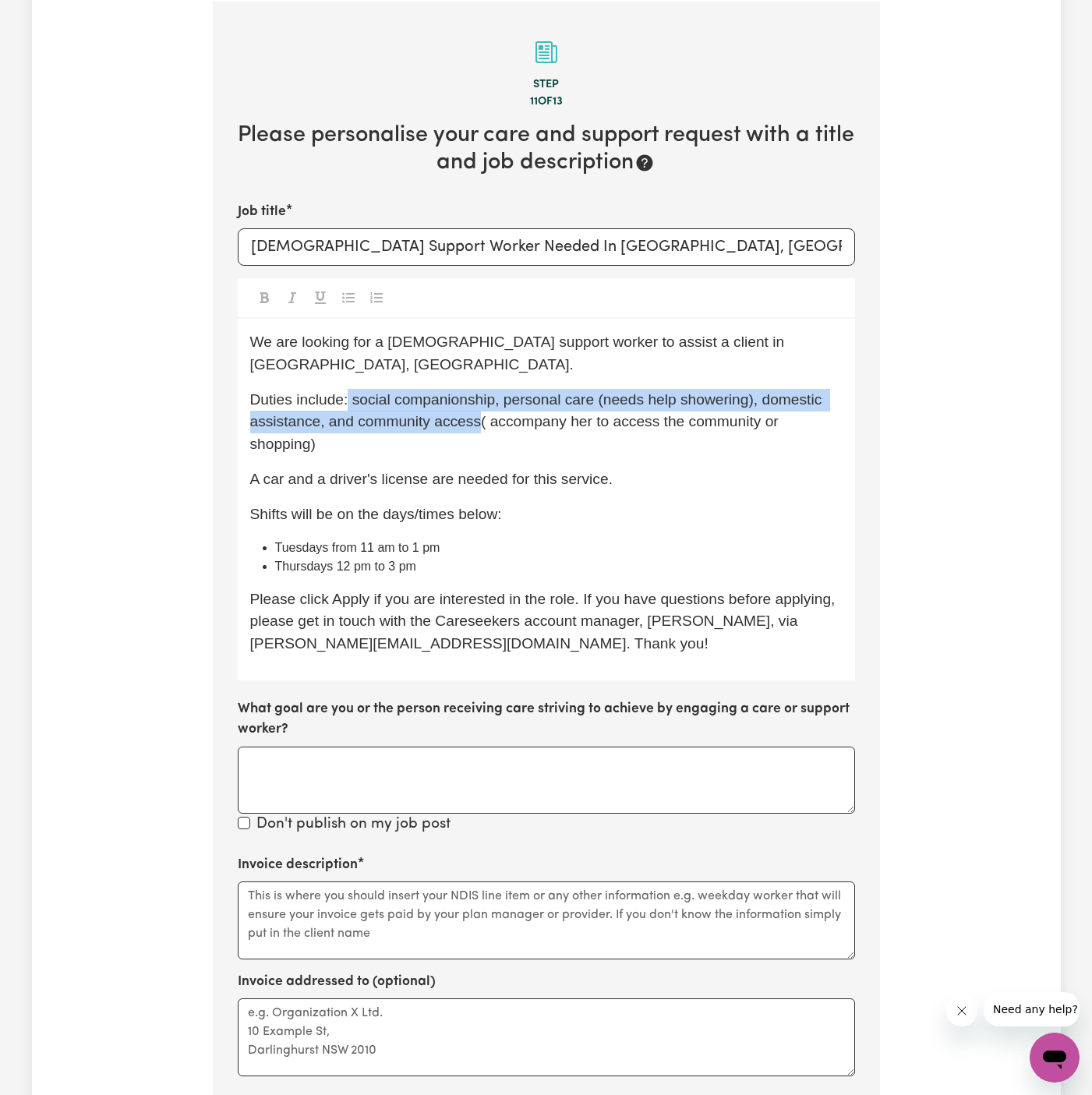
drag, startPoint x: 349, startPoint y: 378, endPoint x: 480, endPoint y: 399, distance: 132.7
click at [480, 399] on span "Duties include: social companionship, personal care (needs help showering), dom…" at bounding box center [538, 422] width 576 height 62
copy span "social companionship, personal care (needs help showering), domestic assistance…"
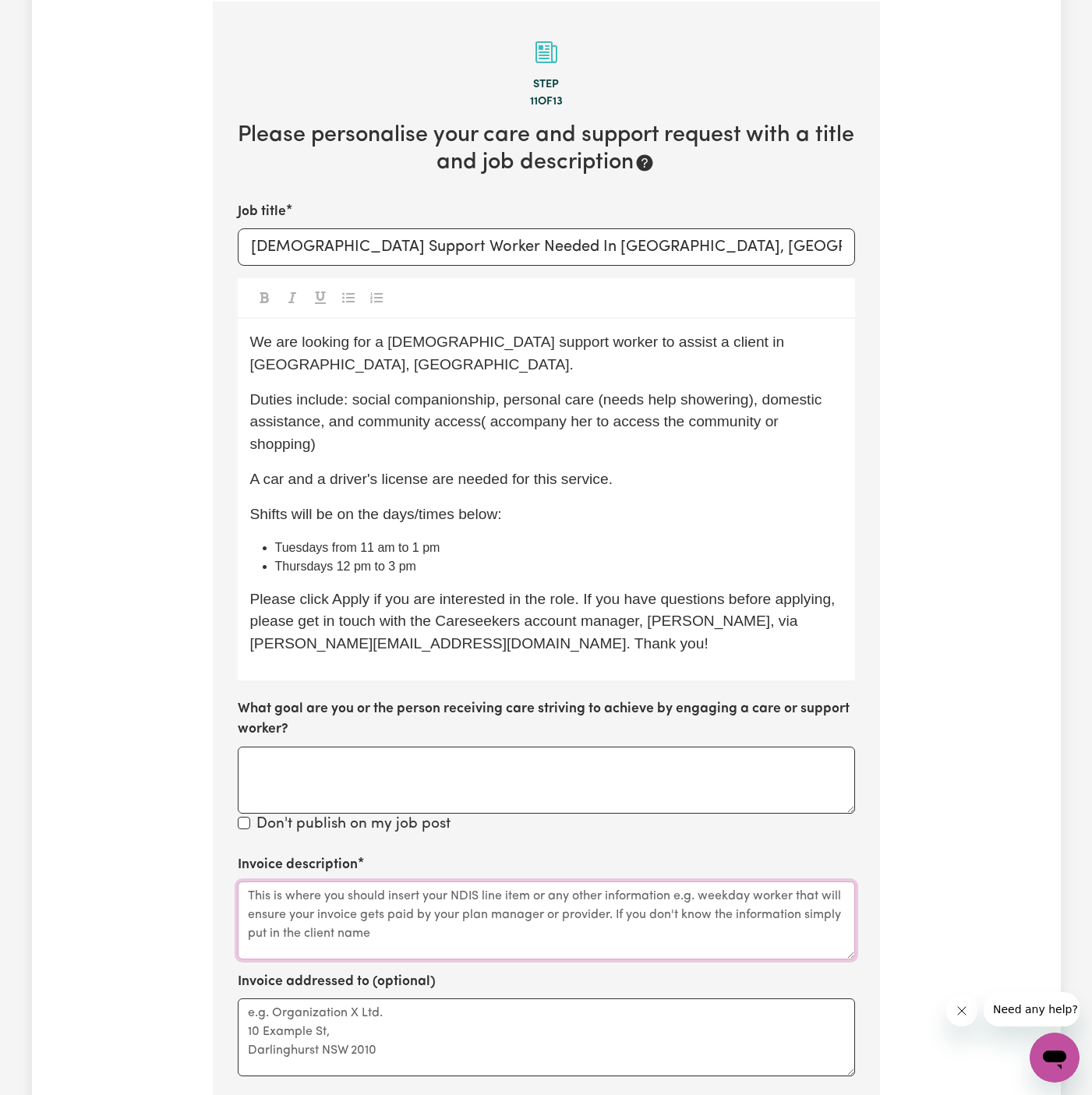
click at [381, 882] on textarea "Invoice description" at bounding box center [546, 920] width 618 height 78
paste textarea "social companionship, personal care (needs help showering), domestic assistance…"
click at [492, 901] on textarea "social companionship, personal care (needs help showering), domestic assistance…" at bounding box center [546, 920] width 618 height 78
drag, startPoint x: 596, startPoint y: 871, endPoint x: 544, endPoint y: 871, distance: 52.0
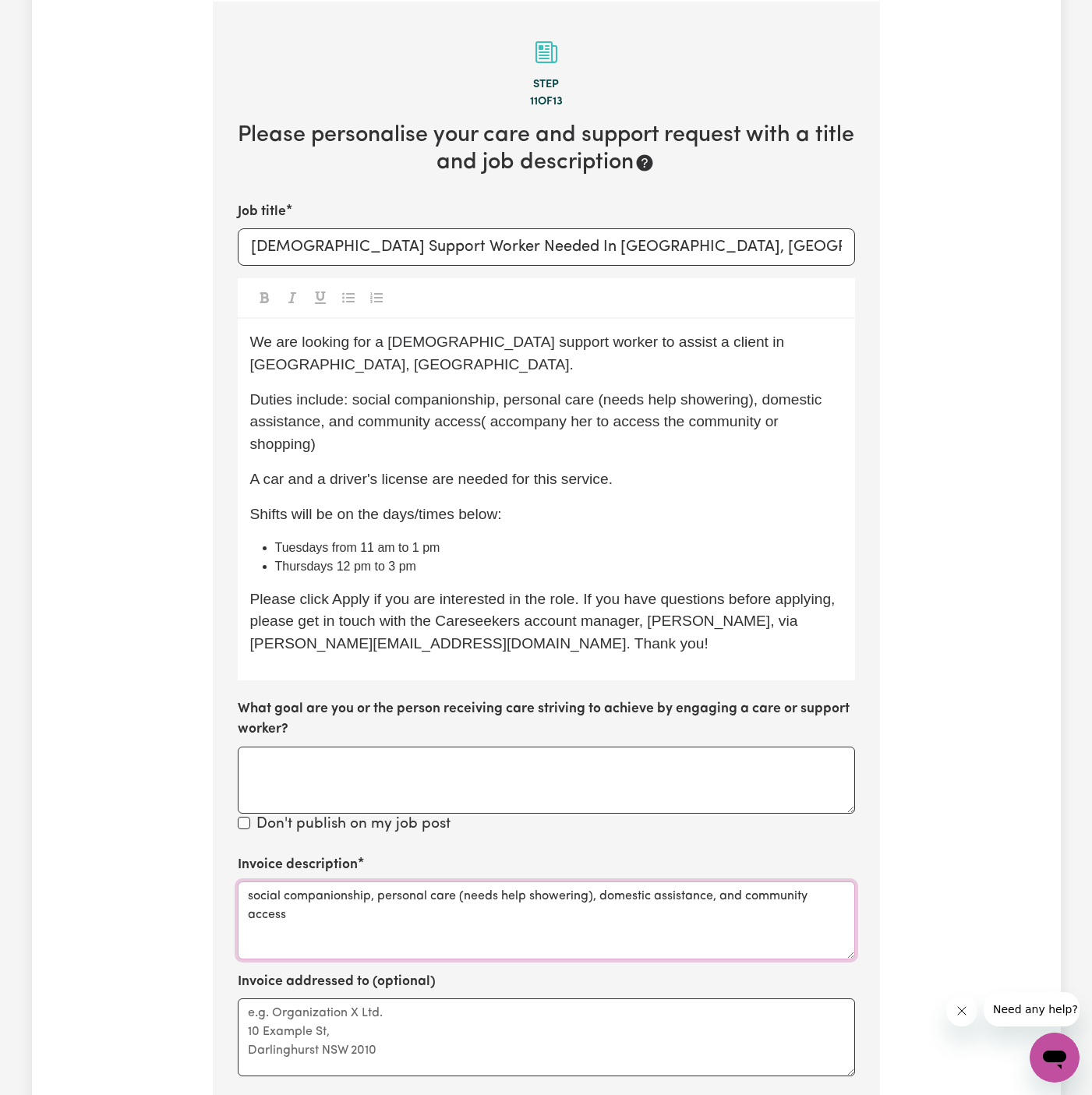
click at [544, 882] on textarea "social companionship, personal care (needs help showering), domestic assistance…" at bounding box center [546, 920] width 618 height 78
click at [584, 896] on textarea "social companionship, personal care, domestic assistance, and community access" at bounding box center [546, 920] width 618 height 78
type textarea "social companionship, personal care, domestic assistance, and community access"
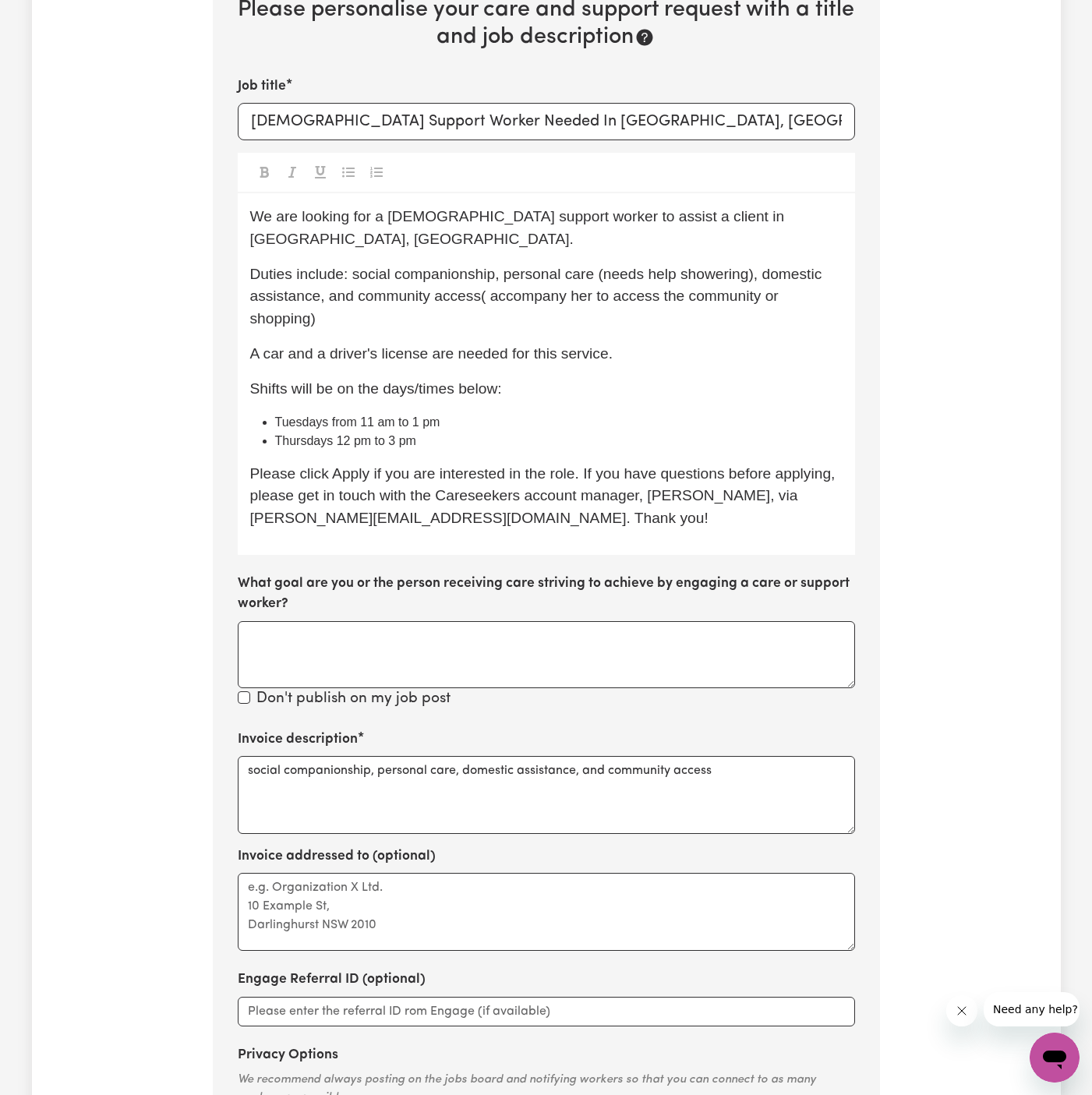
scroll to position [690, 0]
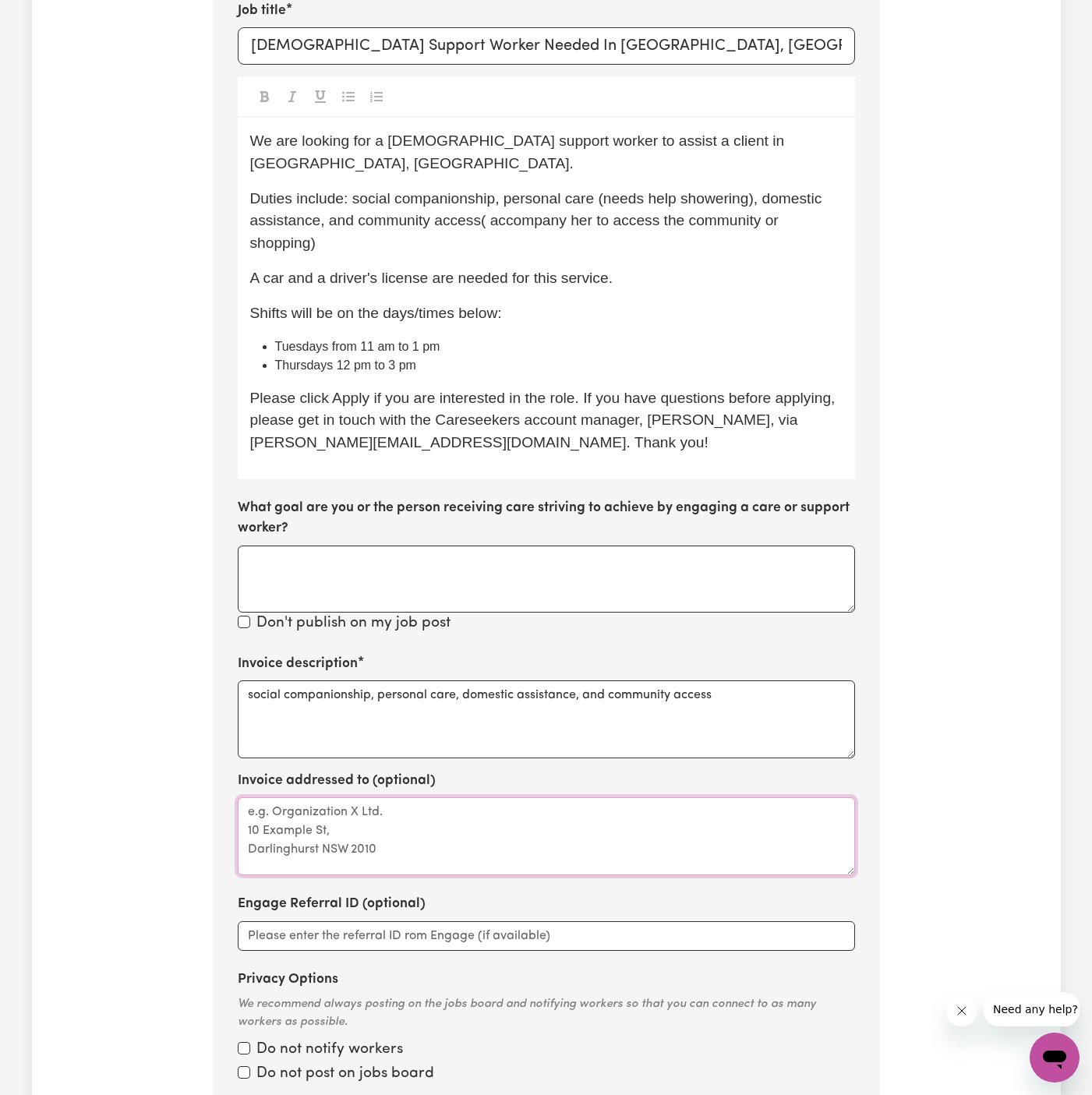
click at [588, 809] on textarea "Invoice addressed to (optional)" at bounding box center [546, 835] width 618 height 78
paste textarea "Vitality Club"
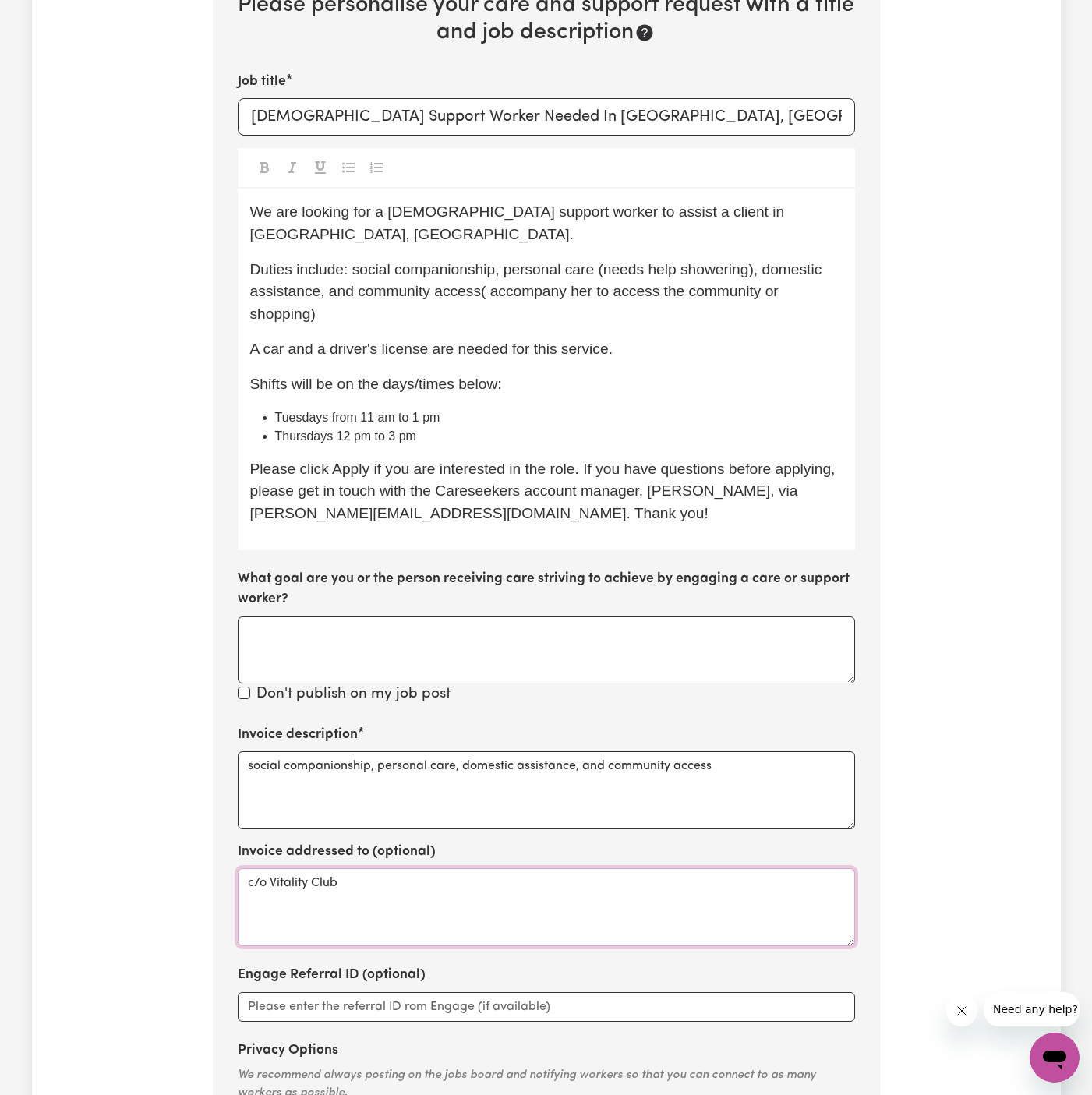
scroll to position [618, 0]
type textarea "c/o Vitality Club"
click at [586, 344] on div "We are looking for a female support worker to assist a client in Strathfield, N…" at bounding box center [546, 370] width 618 height 362
click at [577, 375] on p "Shifts will be on the days/times below:" at bounding box center [546, 386] width 593 height 23
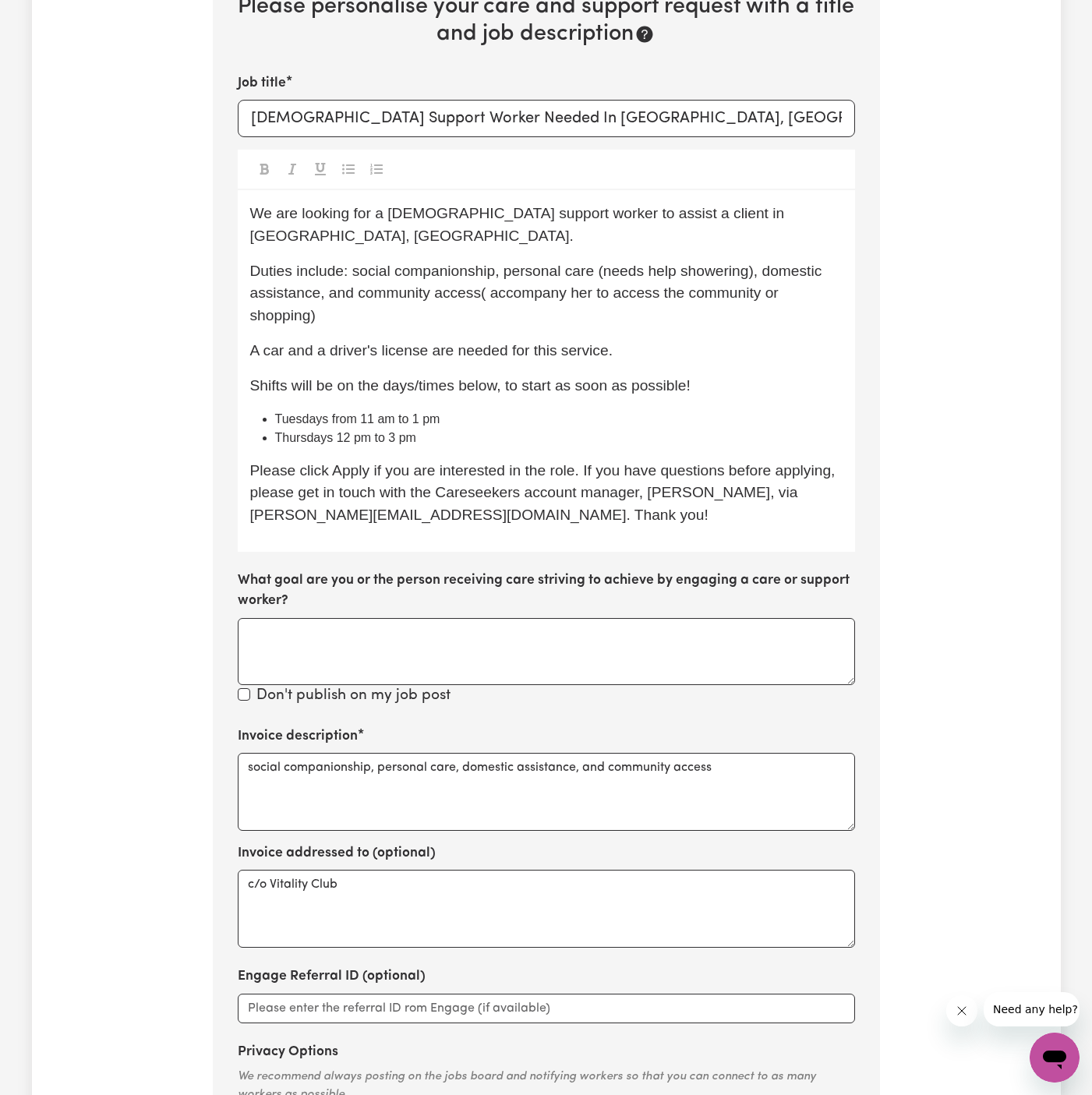
drag, startPoint x: 383, startPoint y: 214, endPoint x: 477, endPoint y: 365, distance: 177.9
click at [389, 225] on div "We are looking for a female support worker to assist a client in Strathfield, N…" at bounding box center [546, 370] width 618 height 362
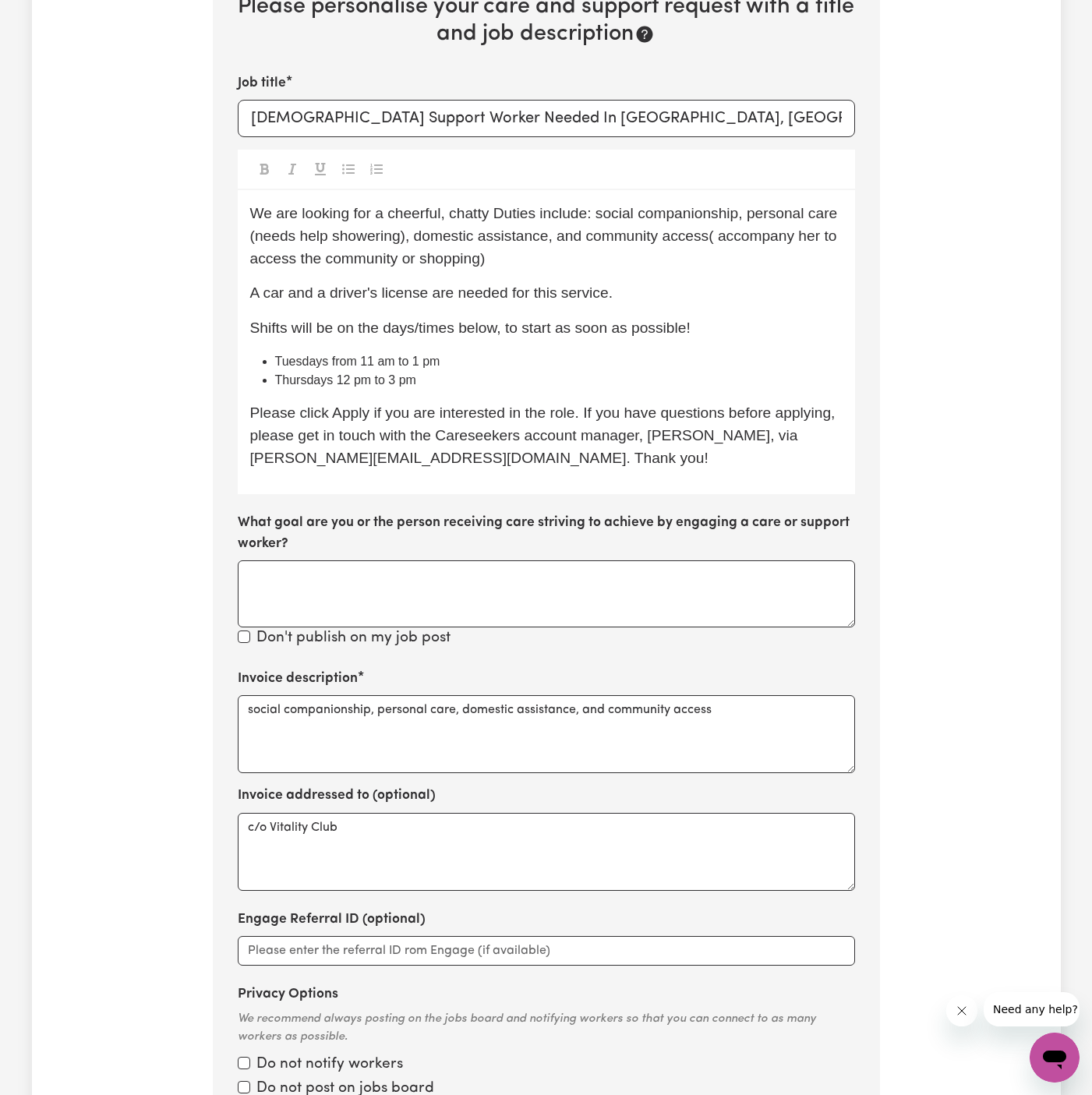
click at [443, 215] on span "We are looking for a cheerful, chatty Duties include: social companionship, per…" at bounding box center [546, 235] width 592 height 62
click at [465, 498] on div "Job title Female Support Worker Needed In Strathfield, NSW We are looking for a…" at bounding box center [546, 362] width 618 height 577
click at [553, 225] on p "We are looking for a cheerful and chatty Duties include: social companionship, …" at bounding box center [546, 236] width 593 height 67
click at [586, 247] on p "We are looking for a cheerful chatty Duties include: social companionship, pers…" at bounding box center [546, 236] width 593 height 67
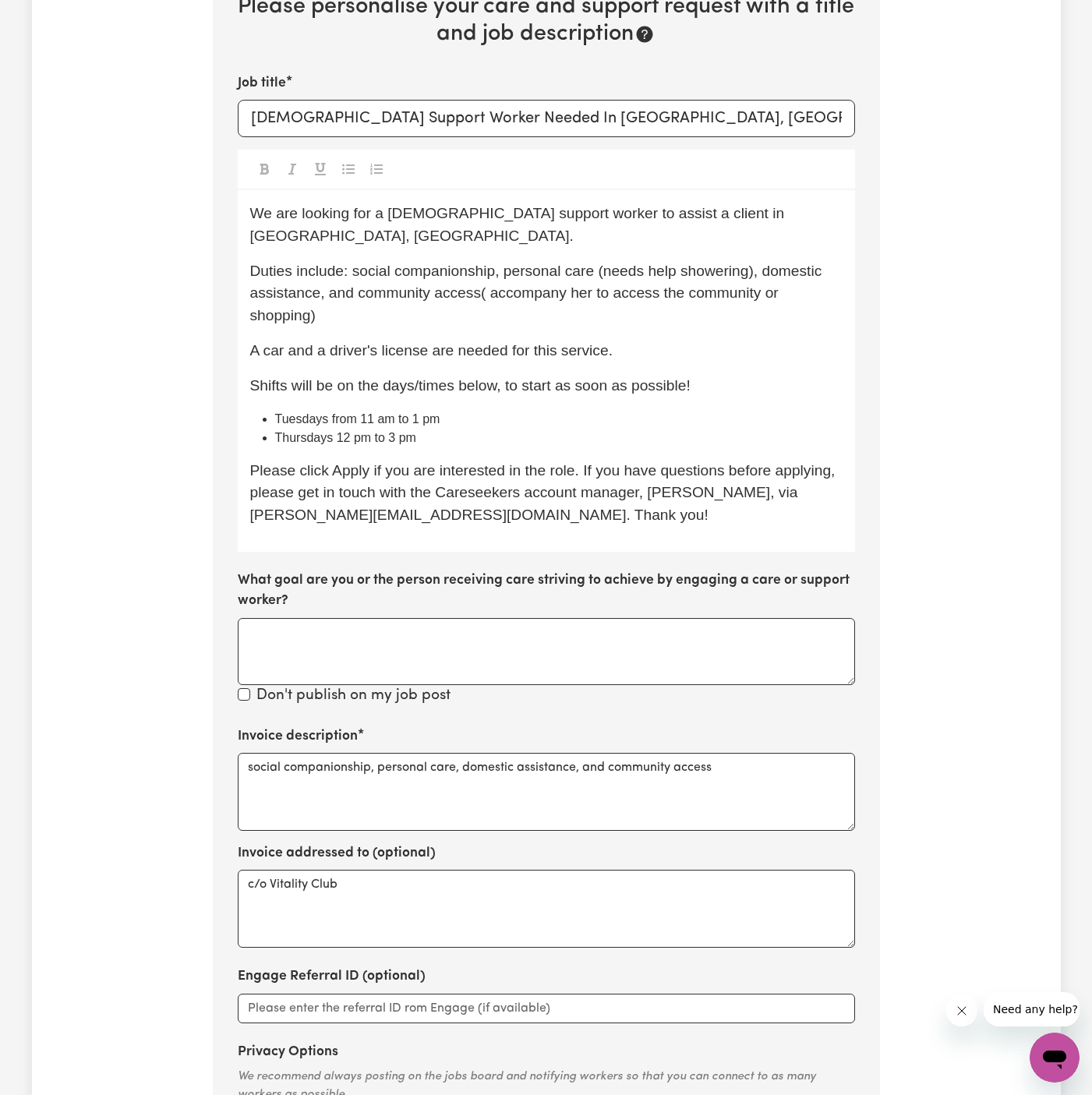
click at [453, 216] on span "We are looking for a female support worker to assist a client in Strathfield, N…" at bounding box center [519, 224] width 539 height 39
click at [447, 216] on span "We are looking for a female support worker to assist a client in Strathfield, N…" at bounding box center [519, 224] width 539 height 39
drag, startPoint x: 384, startPoint y: 215, endPoint x: 436, endPoint y: 284, distance: 86.4
click at [384, 218] on span "We are looking for a female support worker to assist a client in Strathfield, N…" at bounding box center [519, 224] width 539 height 39
click at [445, 213] on span "We are looking for a cheerful, chatty female support worker to assist a client …" at bounding box center [545, 224] width 589 height 39
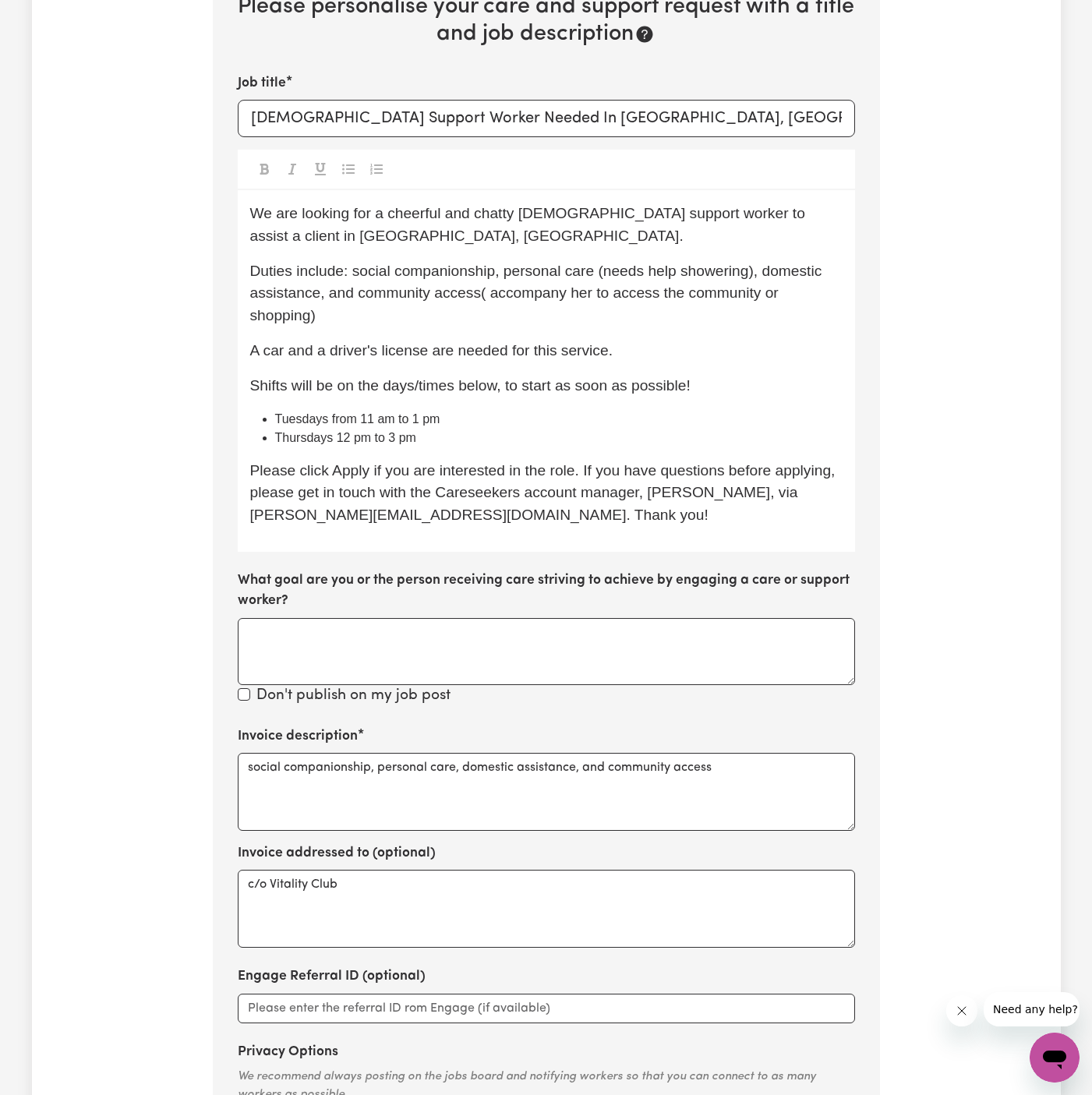
click at [581, 220] on p "We are looking for a cheerful and chatty female support worker to assist a clie…" at bounding box center [546, 226] width 593 height 45
click at [649, 228] on p "We are looking for a cheerful and chatty female support worker to assist a clie…" at bounding box center [546, 226] width 593 height 45
click at [389, 304] on p "Duties include: social companionship, personal care (needs help showering), dom…" at bounding box center [546, 294] width 593 height 67
click at [613, 356] on p "A car and a driver's license are needed for this service." at bounding box center [546, 351] width 593 height 23
click at [495, 300] on span "Duties include: social companionship, personal care (needs help showering), dom…" at bounding box center [538, 293] width 576 height 62
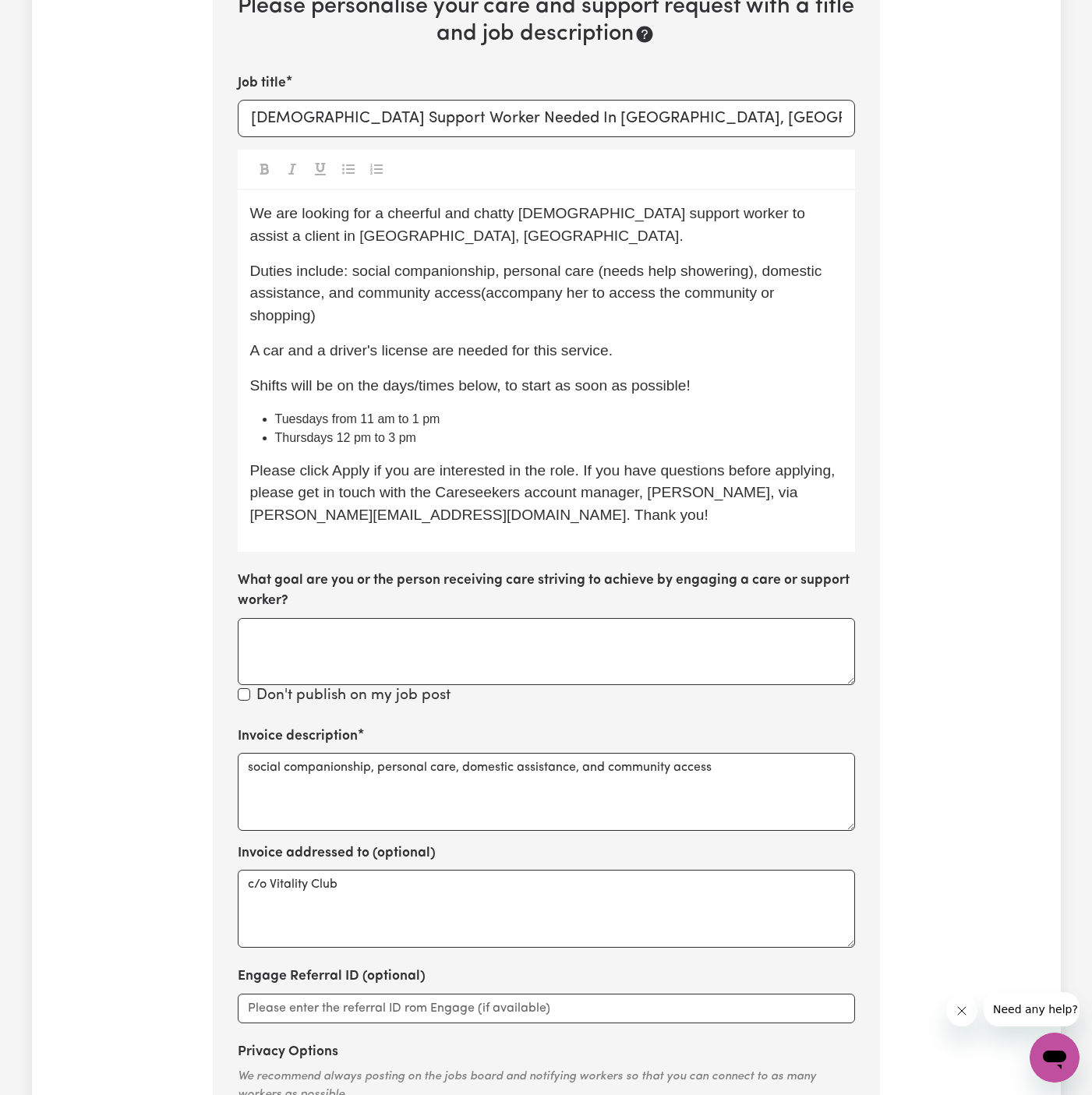
click at [548, 349] on span "A car and a driver's license are needed for this service." at bounding box center [431, 350] width 363 height 17
click at [504, 325] on p "Duties include: social companionship, personal care (needs help showering), dom…" at bounding box center [546, 294] width 593 height 67
click at [505, 314] on p "Duties include: social companionship, personal care (needs help showering), dom…" at bounding box center [546, 294] width 593 height 67
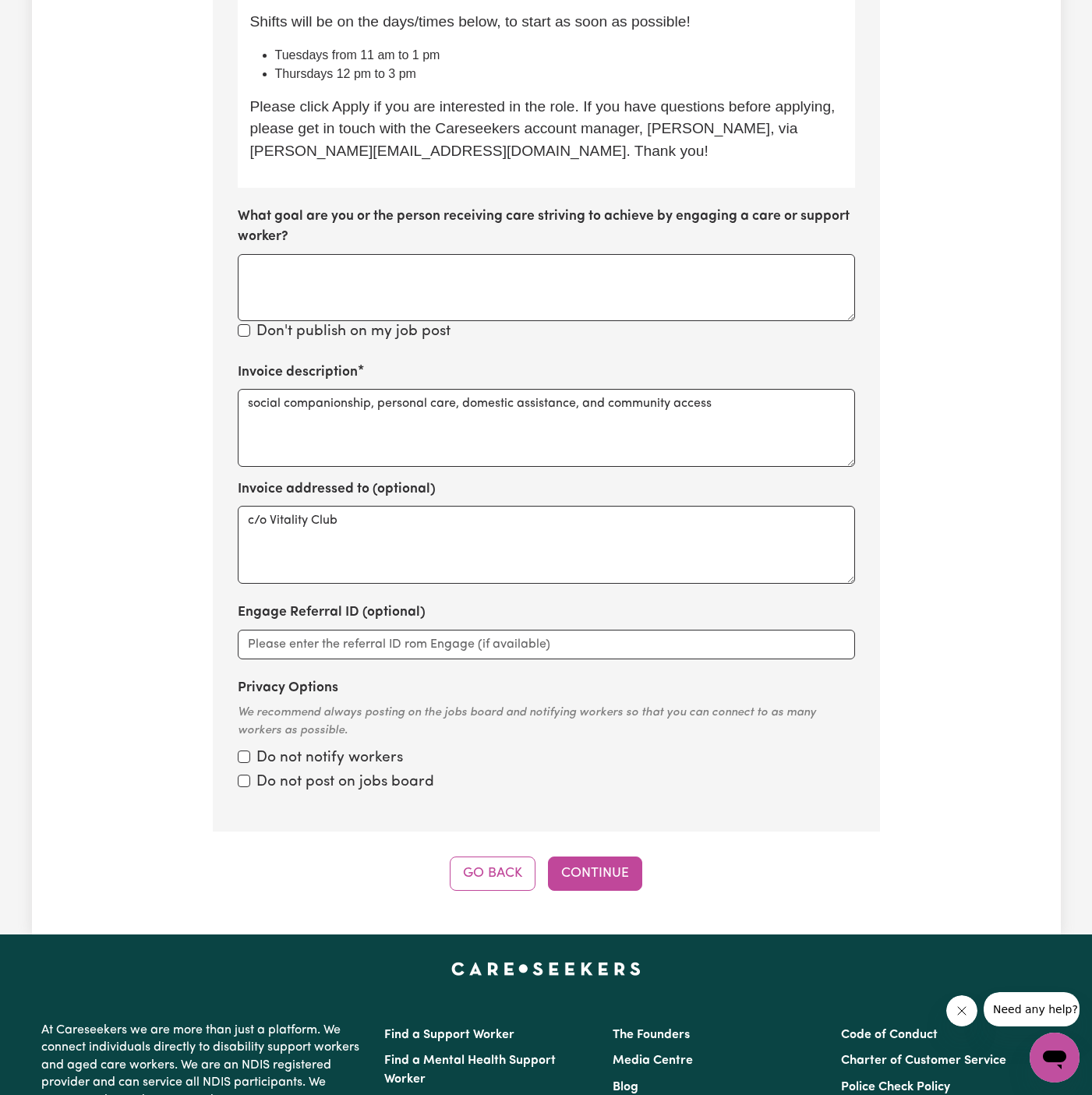
scroll to position [1028, 0]
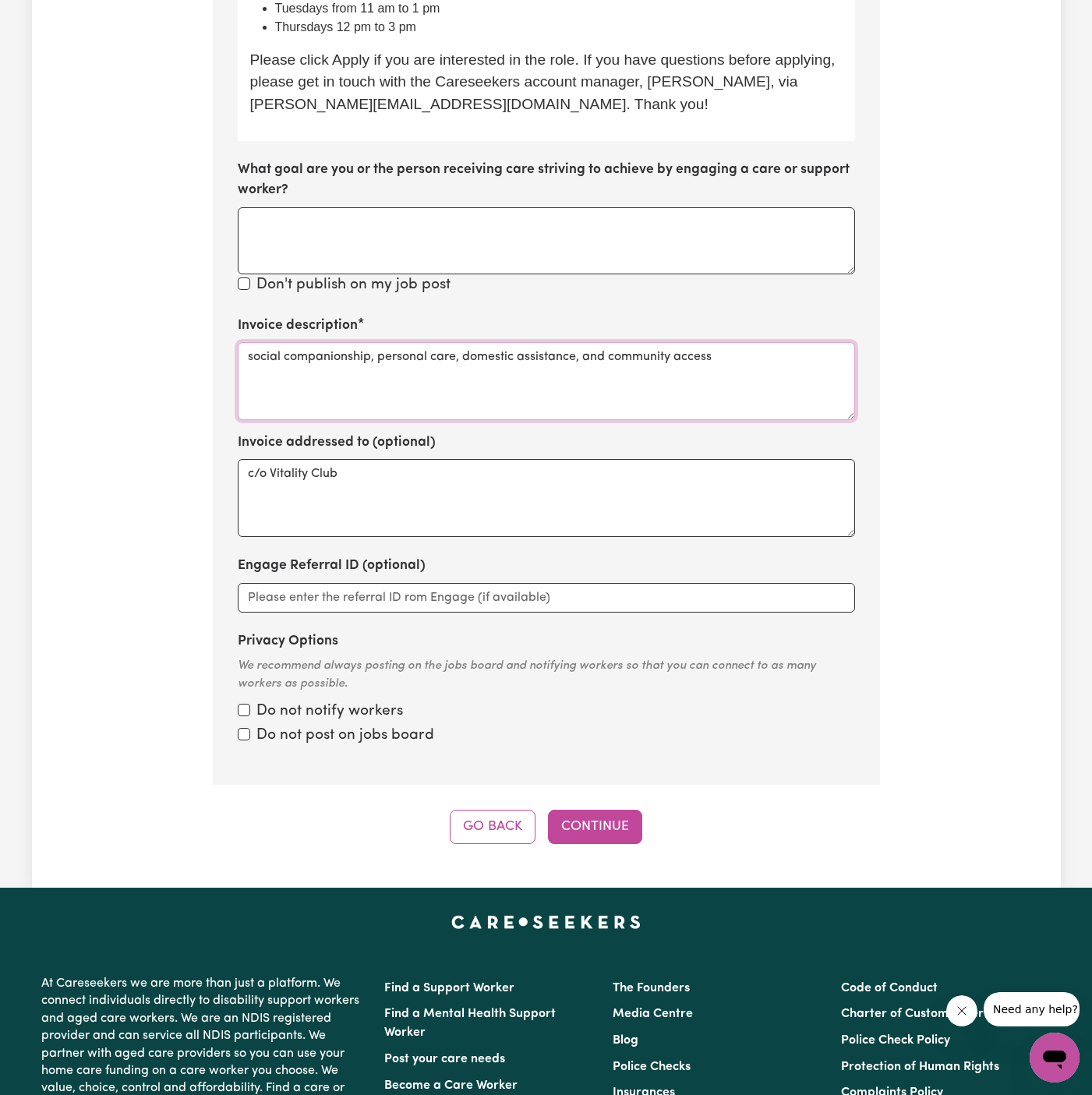
click at [248, 355] on textarea "social companionship, personal care, domestic assistance, and community access" at bounding box center [546, 381] width 618 height 78
type textarea "social companionship, personal care, domestic assistance, and community access"
click at [604, 828] on button "Continue" at bounding box center [595, 826] width 94 height 34
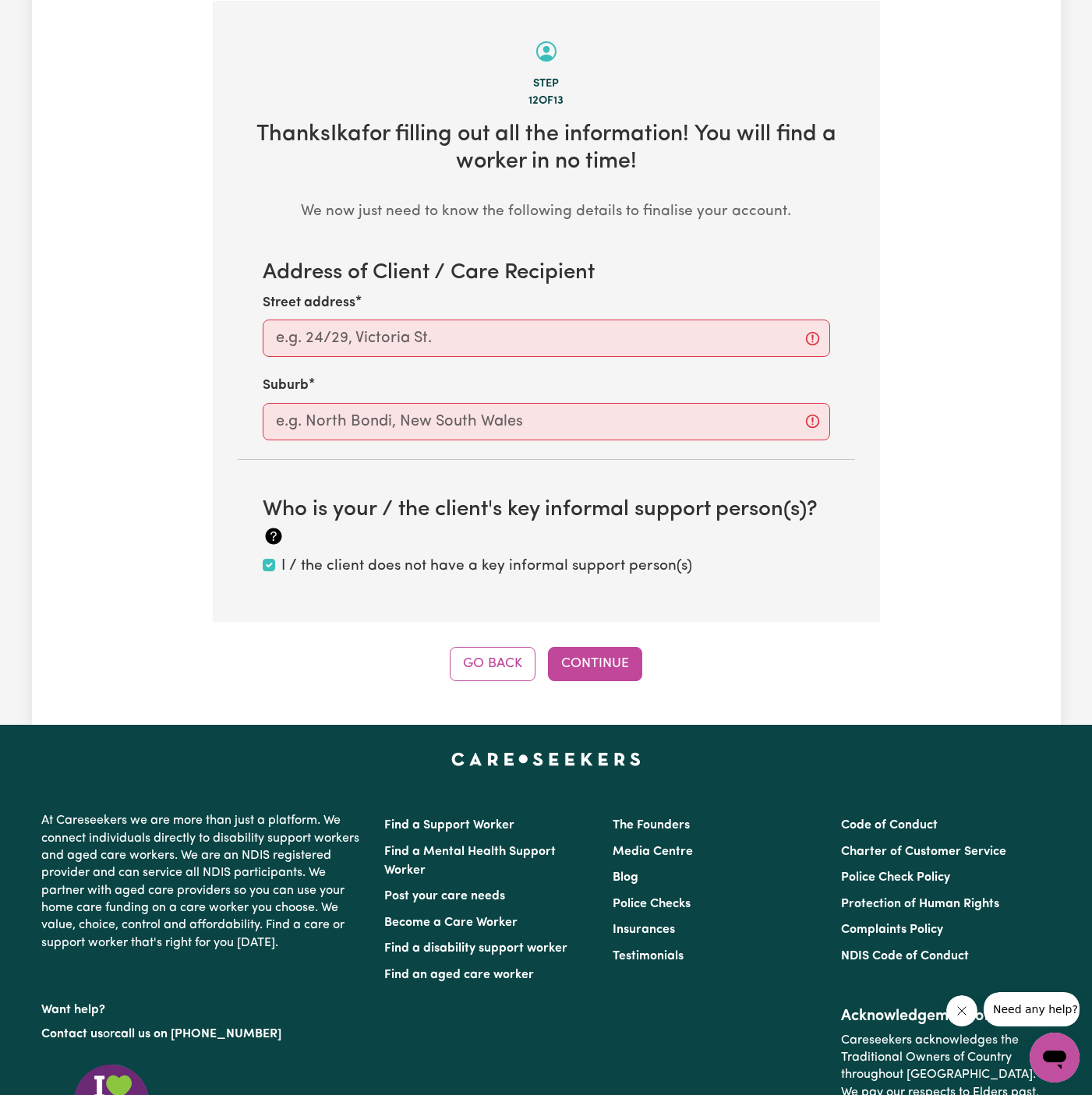
scroll to position [489, 0]
click at [587, 317] on div "Street address" at bounding box center [546, 325] width 567 height 64
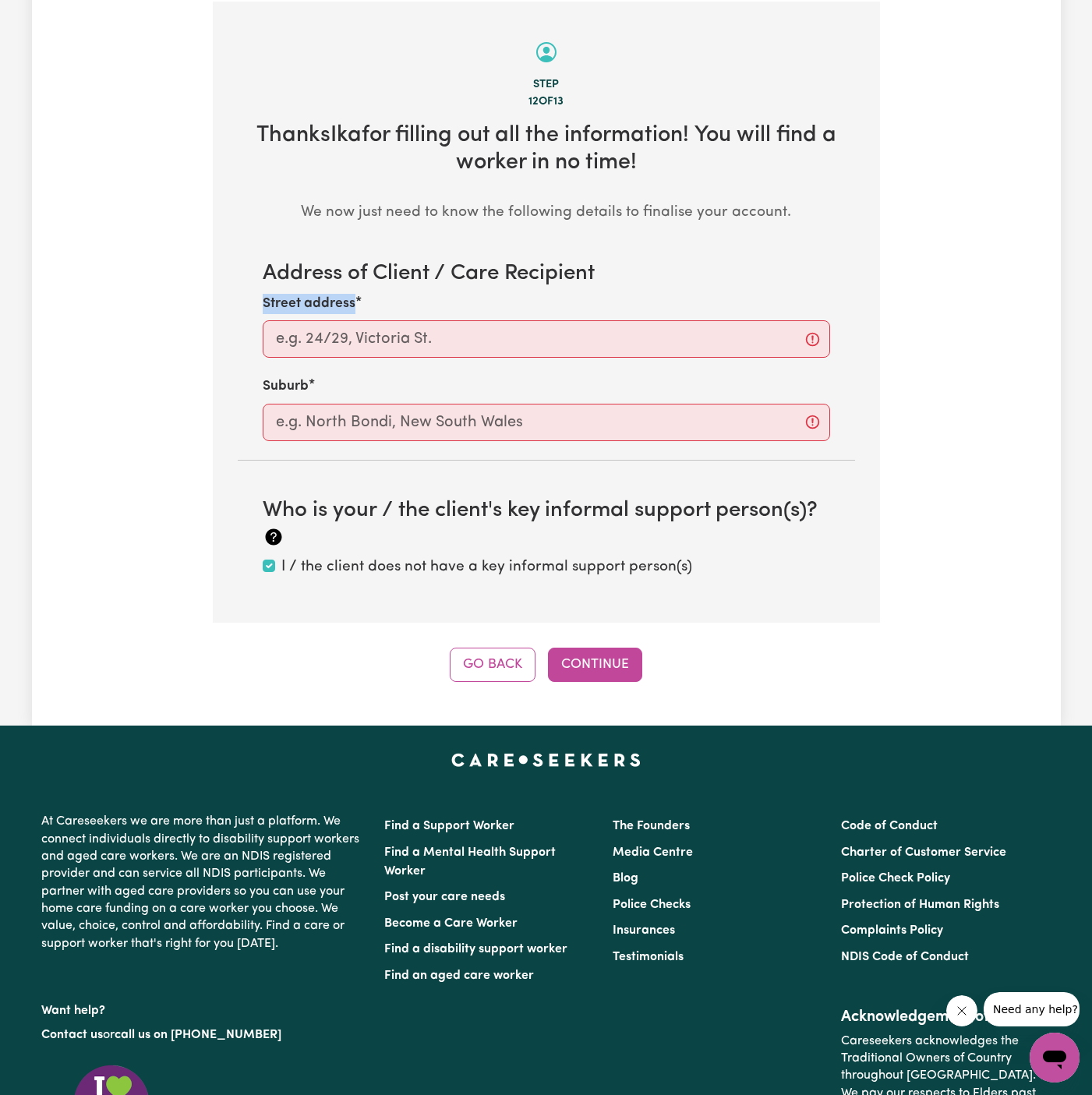
click at [587, 317] on div "Street address" at bounding box center [546, 325] width 567 height 64
click at [581, 335] on input "Street address" at bounding box center [546, 339] width 567 height 37
paste input "Strathfield"
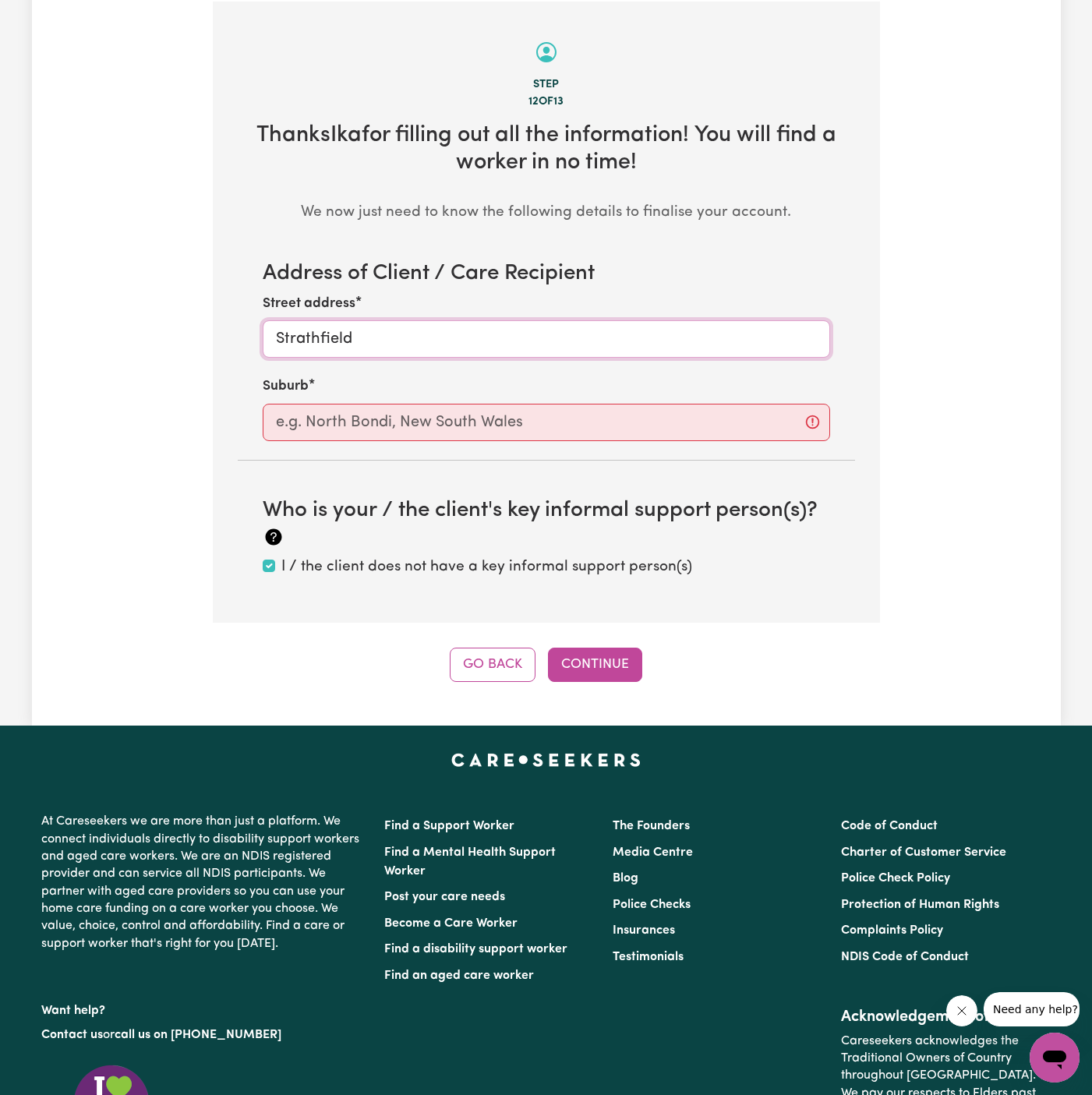
type input "Strathfield"
click at [513, 422] on input "text" at bounding box center [546, 422] width 567 height 37
paste input "Strathfield"
type input "Strathfield"
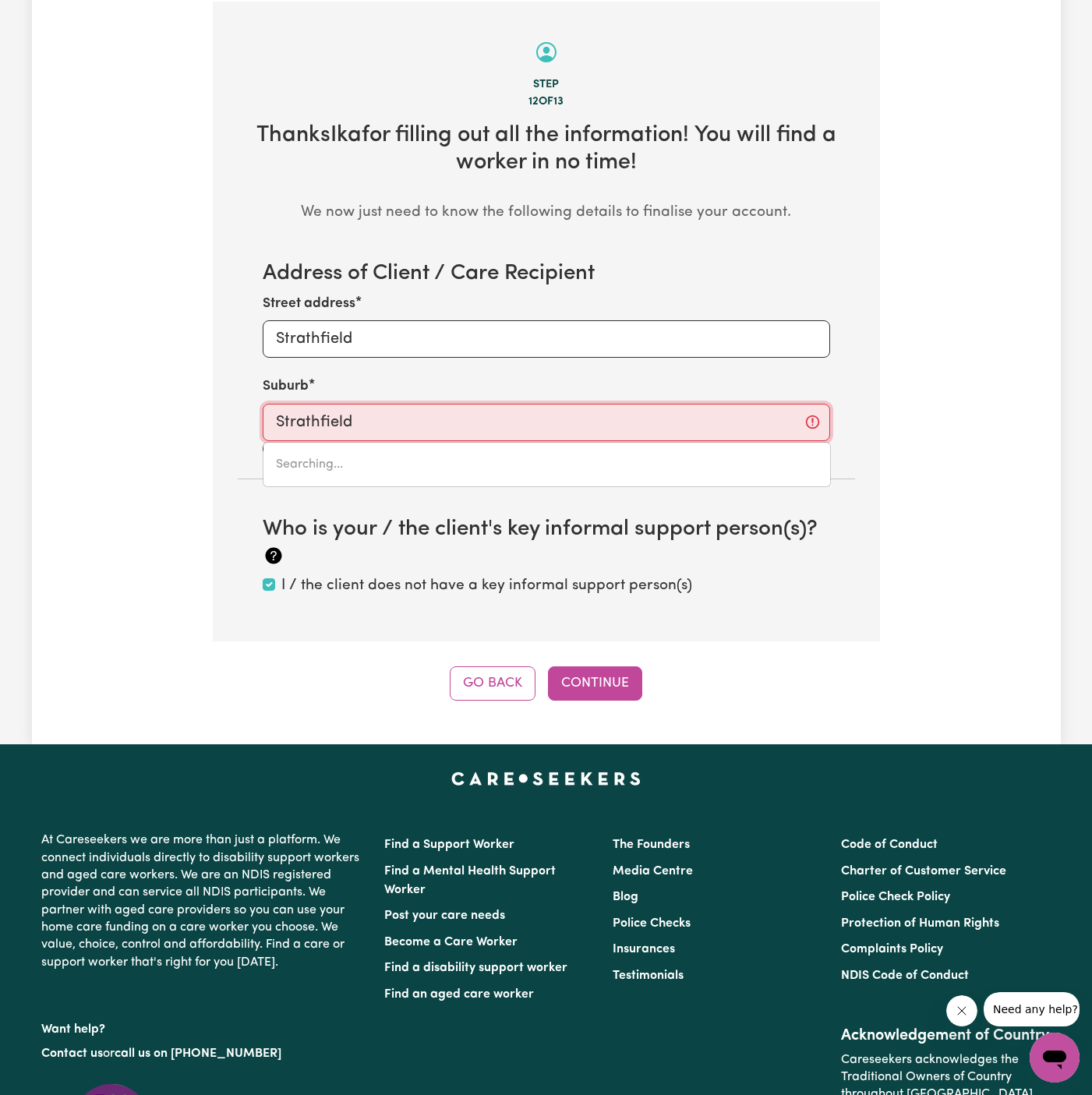
type input "Strathfield, New South Wales, 2135"
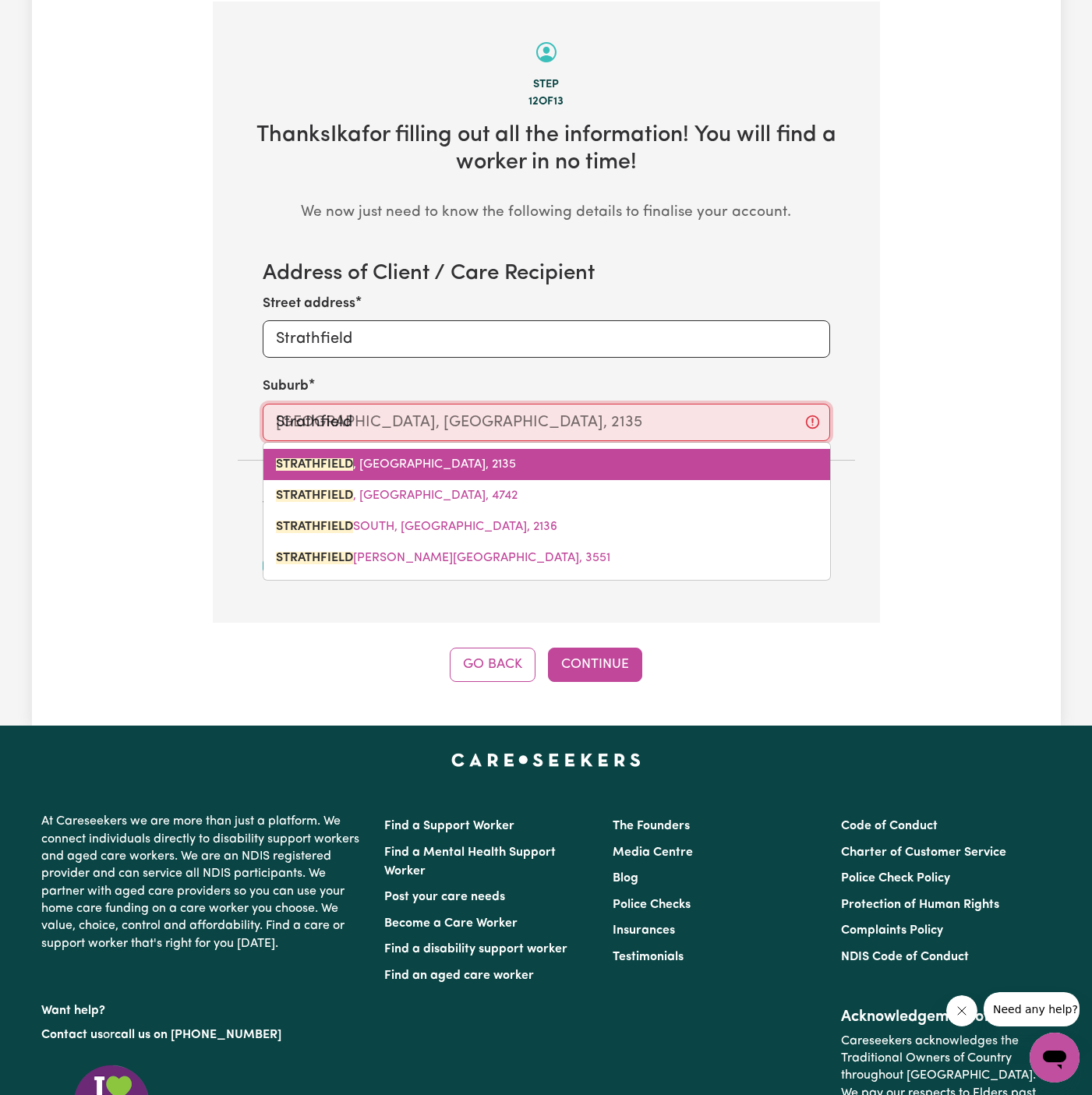
click at [461, 458] on span "STRATHFIELD , New South Wales, 2135" at bounding box center [397, 464] width 241 height 12
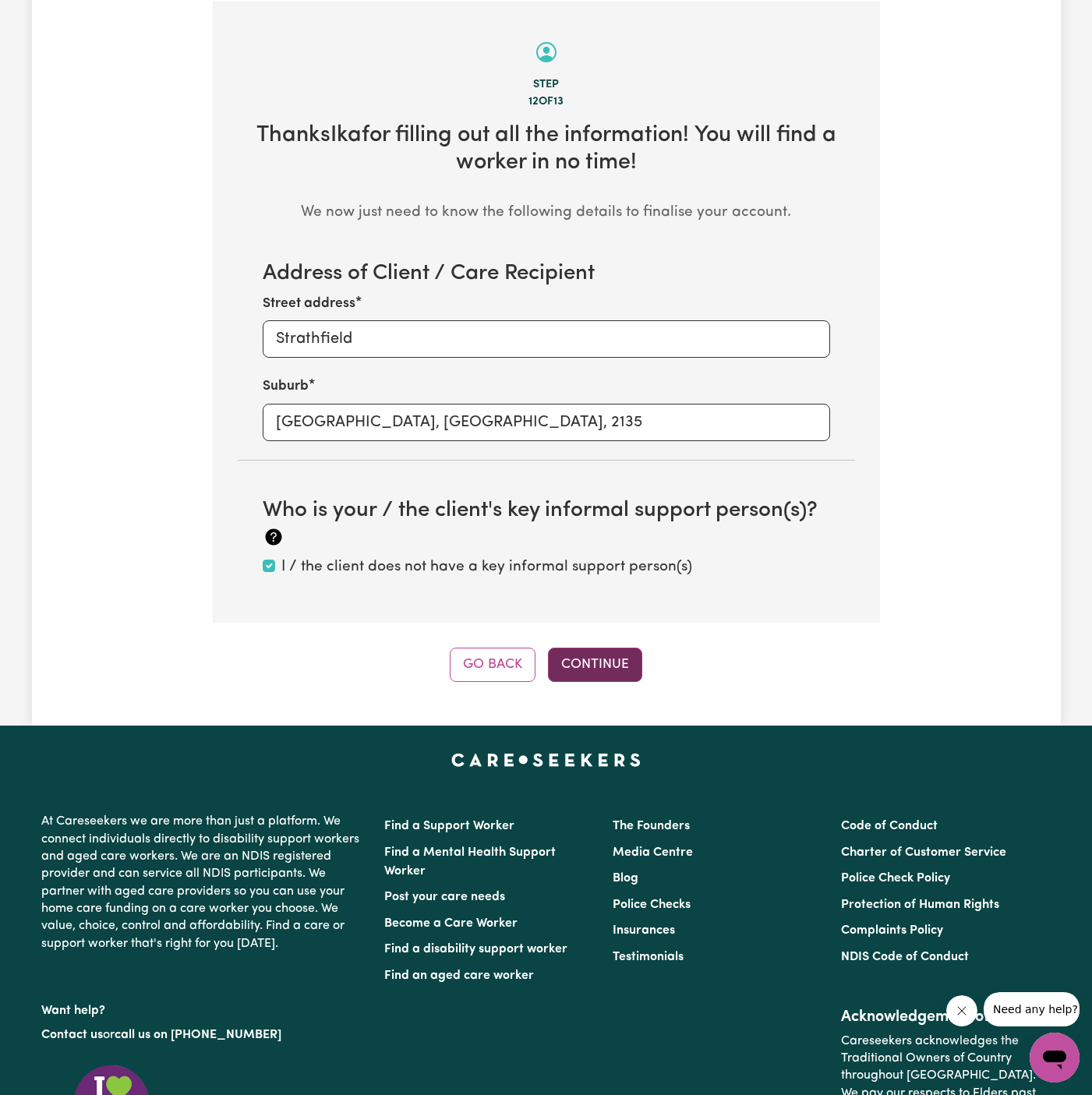
click at [614, 654] on button "Continue" at bounding box center [595, 664] width 94 height 34
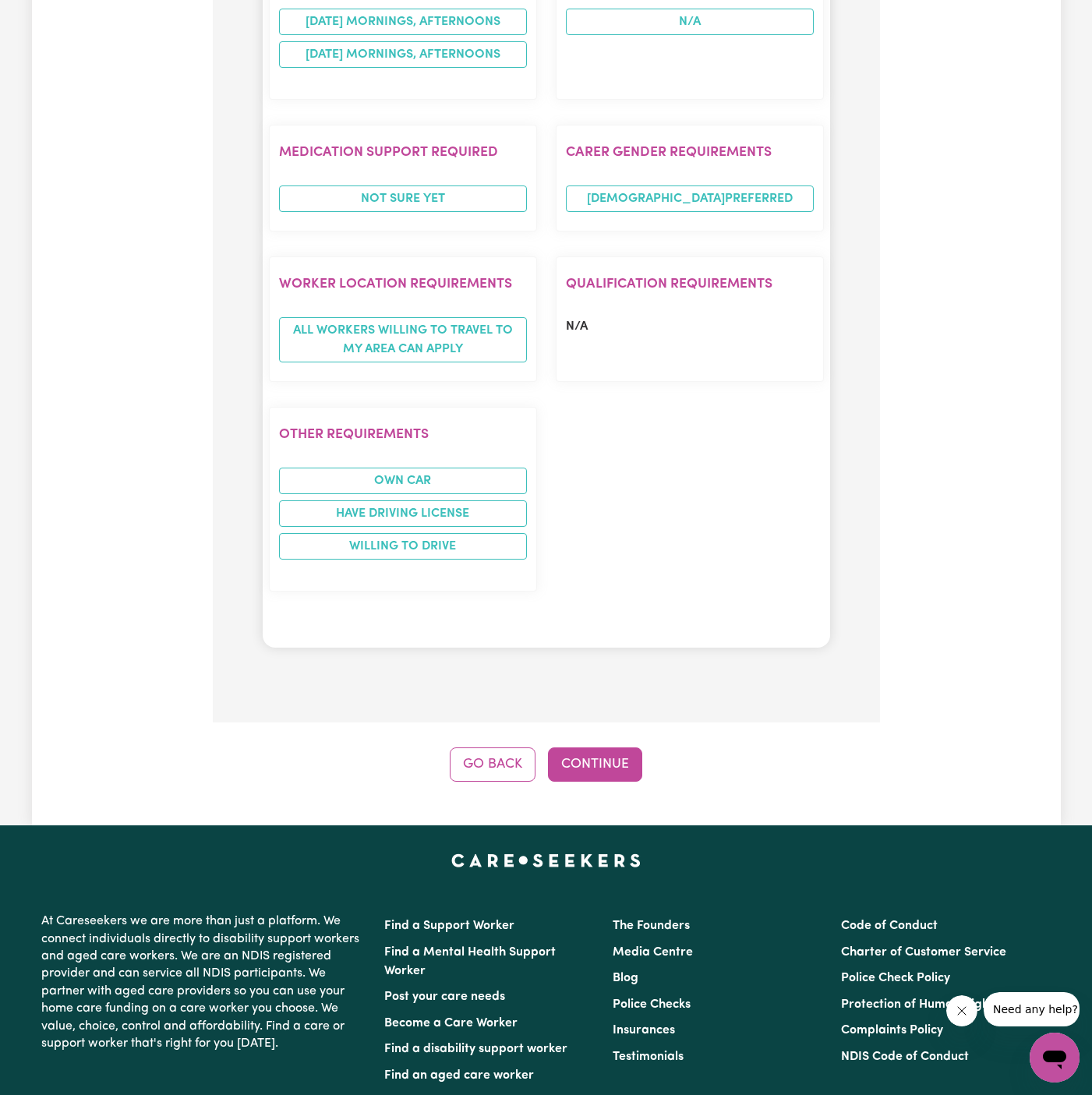
scroll to position [2078, 0]
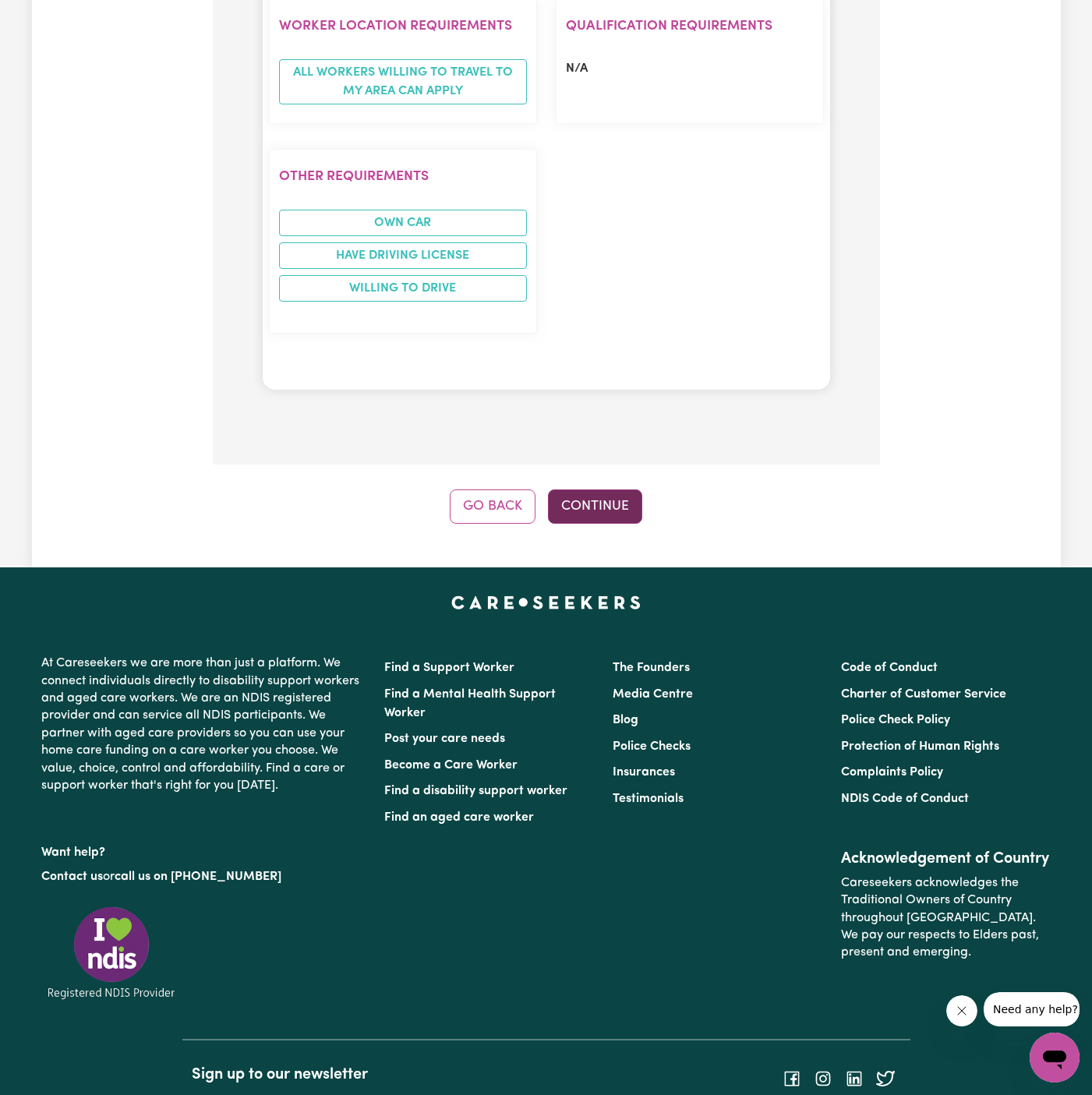
click at [621, 490] on button "Continue" at bounding box center [595, 506] width 94 height 34
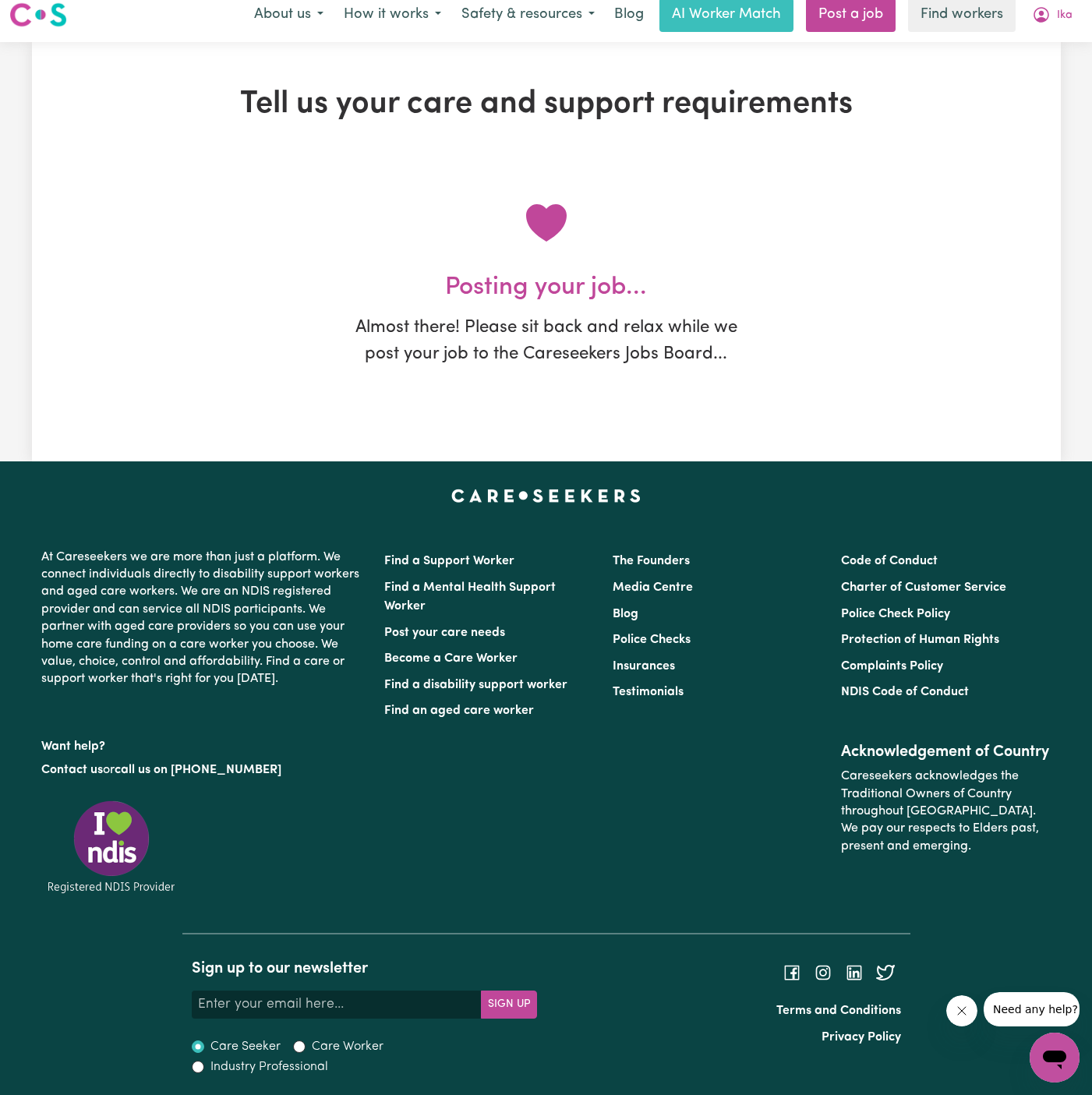
scroll to position [0, 0]
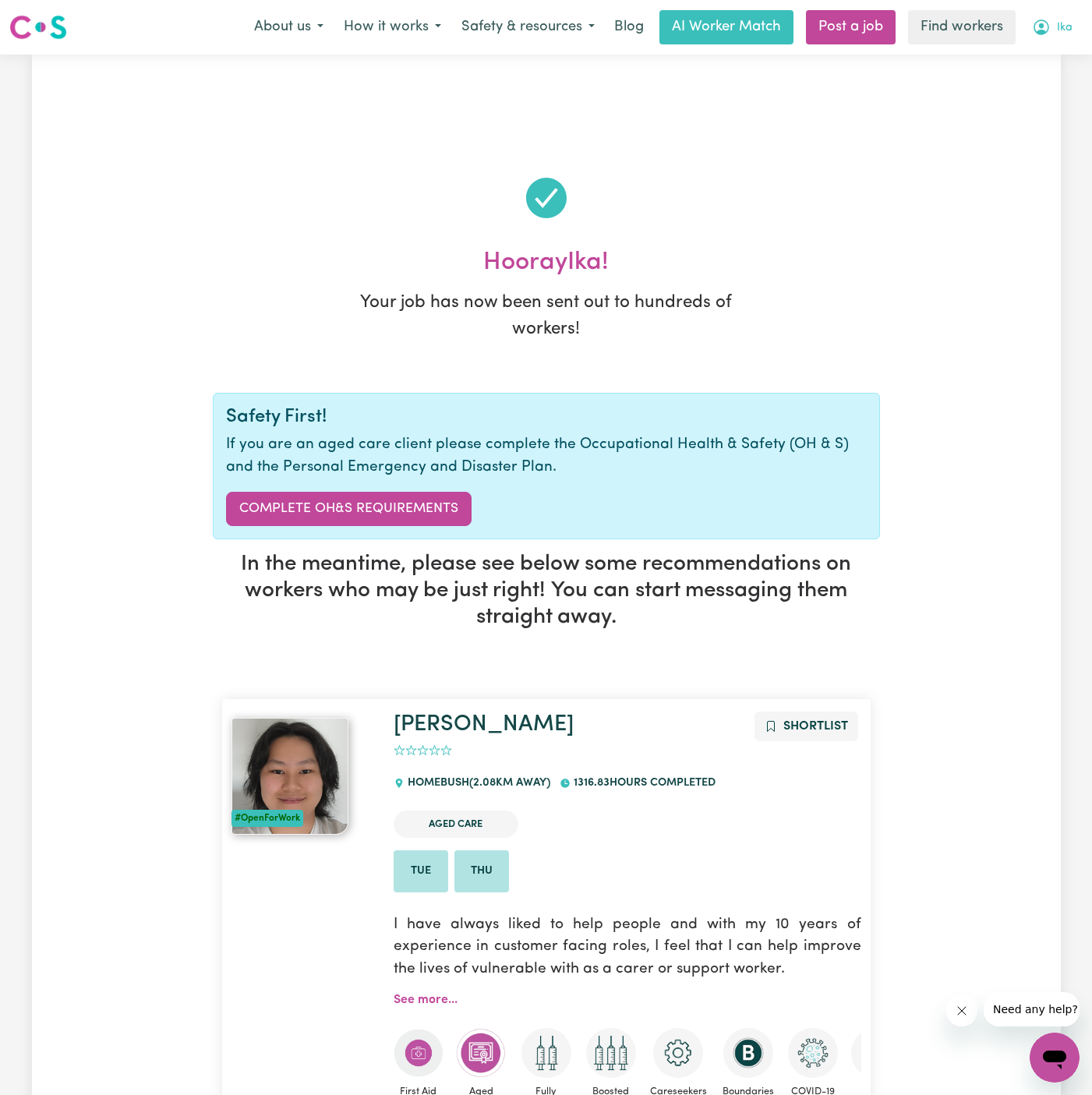
click at [1067, 22] on span "Ika" at bounding box center [1065, 28] width 16 height 17
click at [1067, 48] on link "My Dashboard" at bounding box center [1020, 61] width 123 height 30
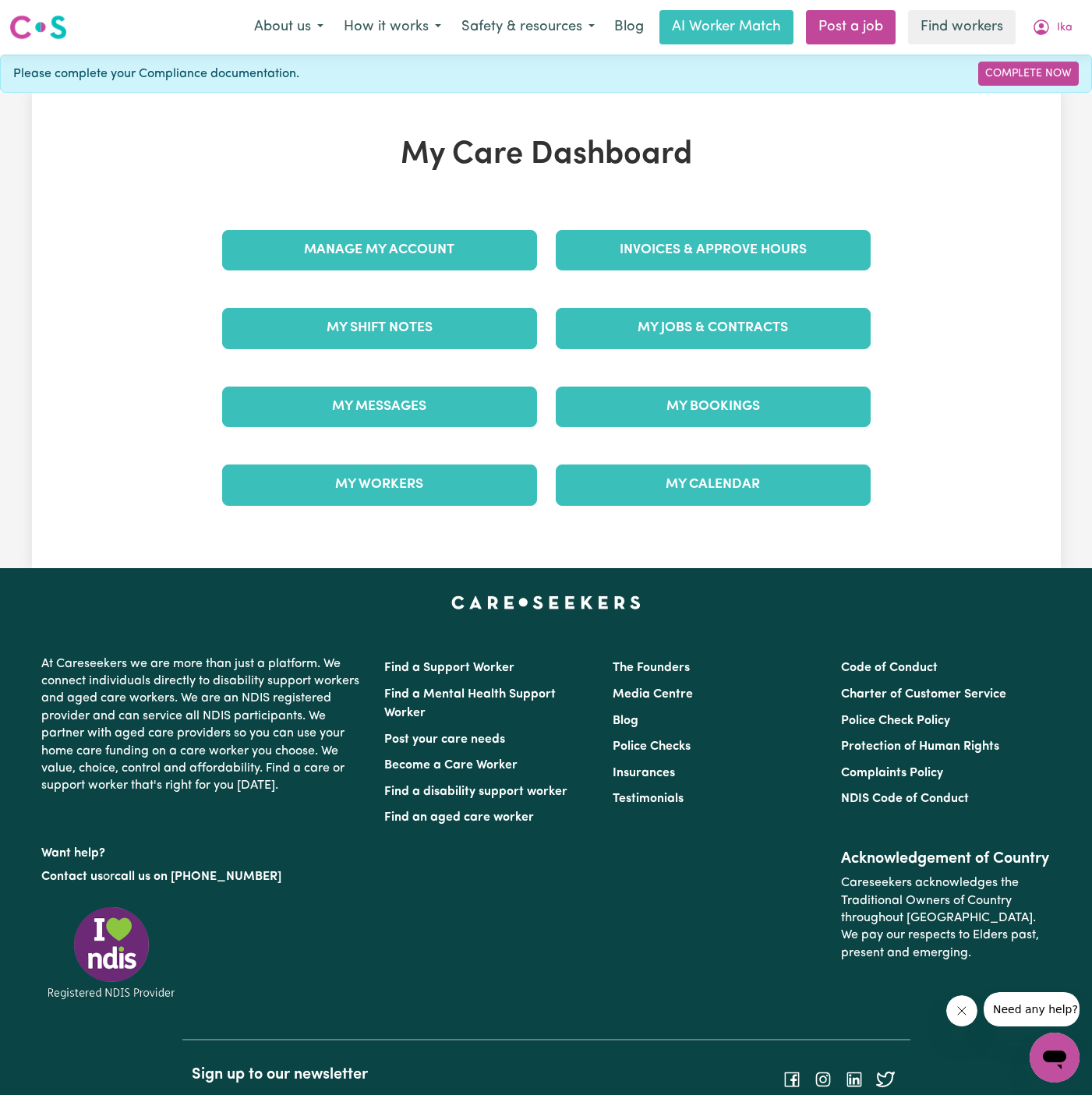
click at [404, 220] on div "Manage My Account" at bounding box center [379, 249] width 334 height 78
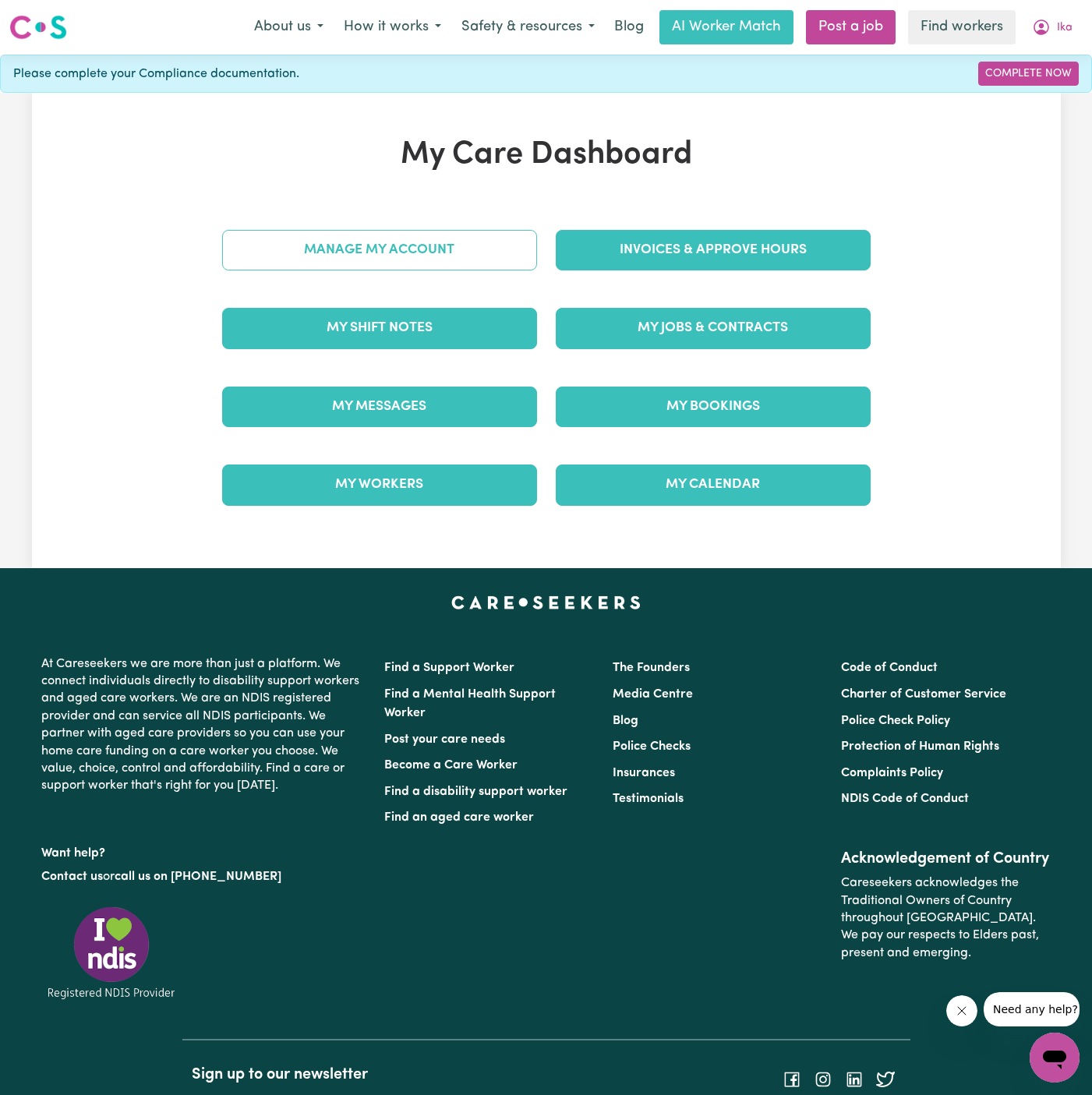
click at [404, 250] on link "Manage My Account" at bounding box center [379, 250] width 315 height 41
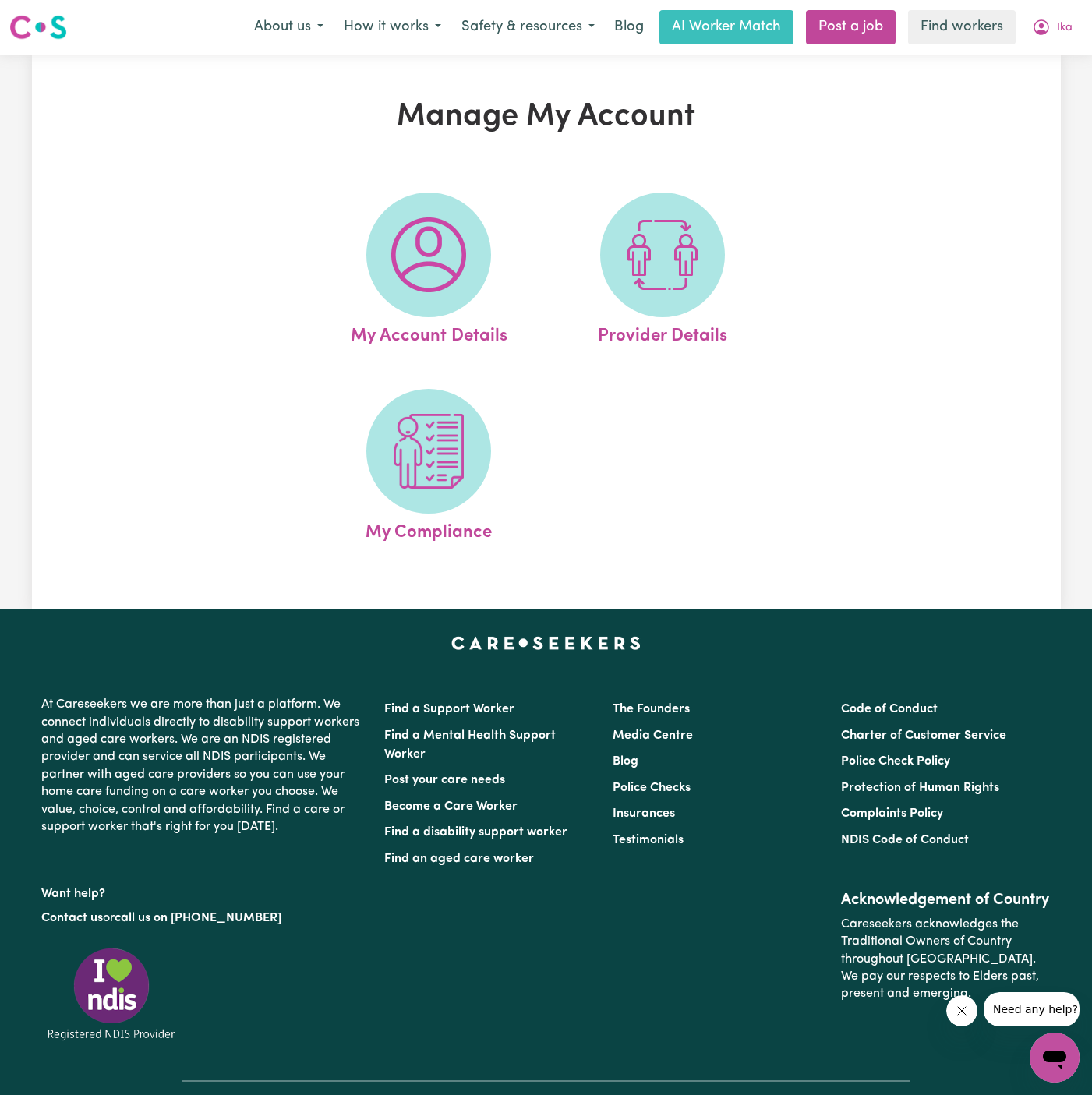
click at [404, 250] on img at bounding box center [429, 255] width 75 height 75
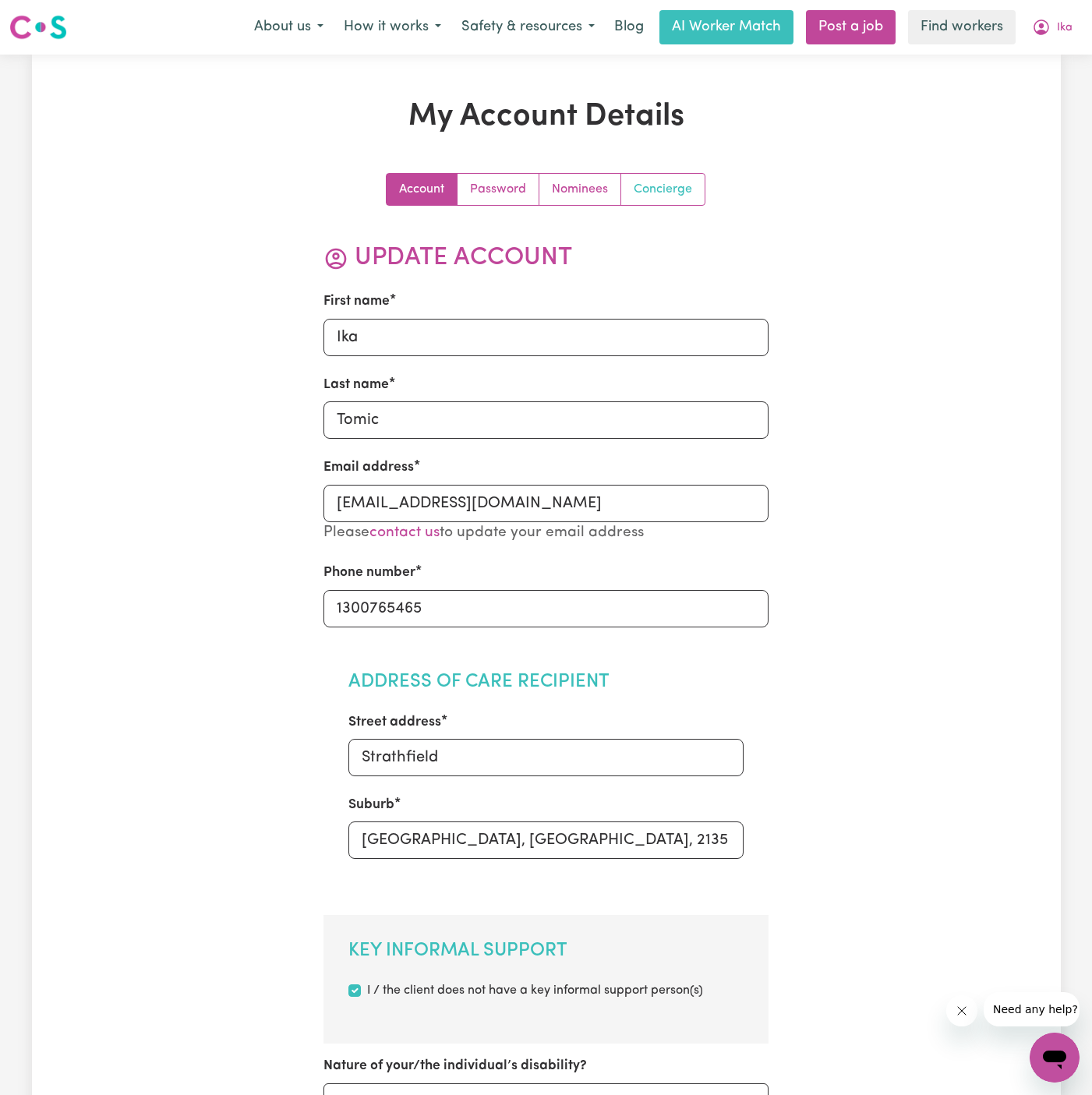
click at [669, 181] on link "Concierge" at bounding box center [663, 189] width 84 height 31
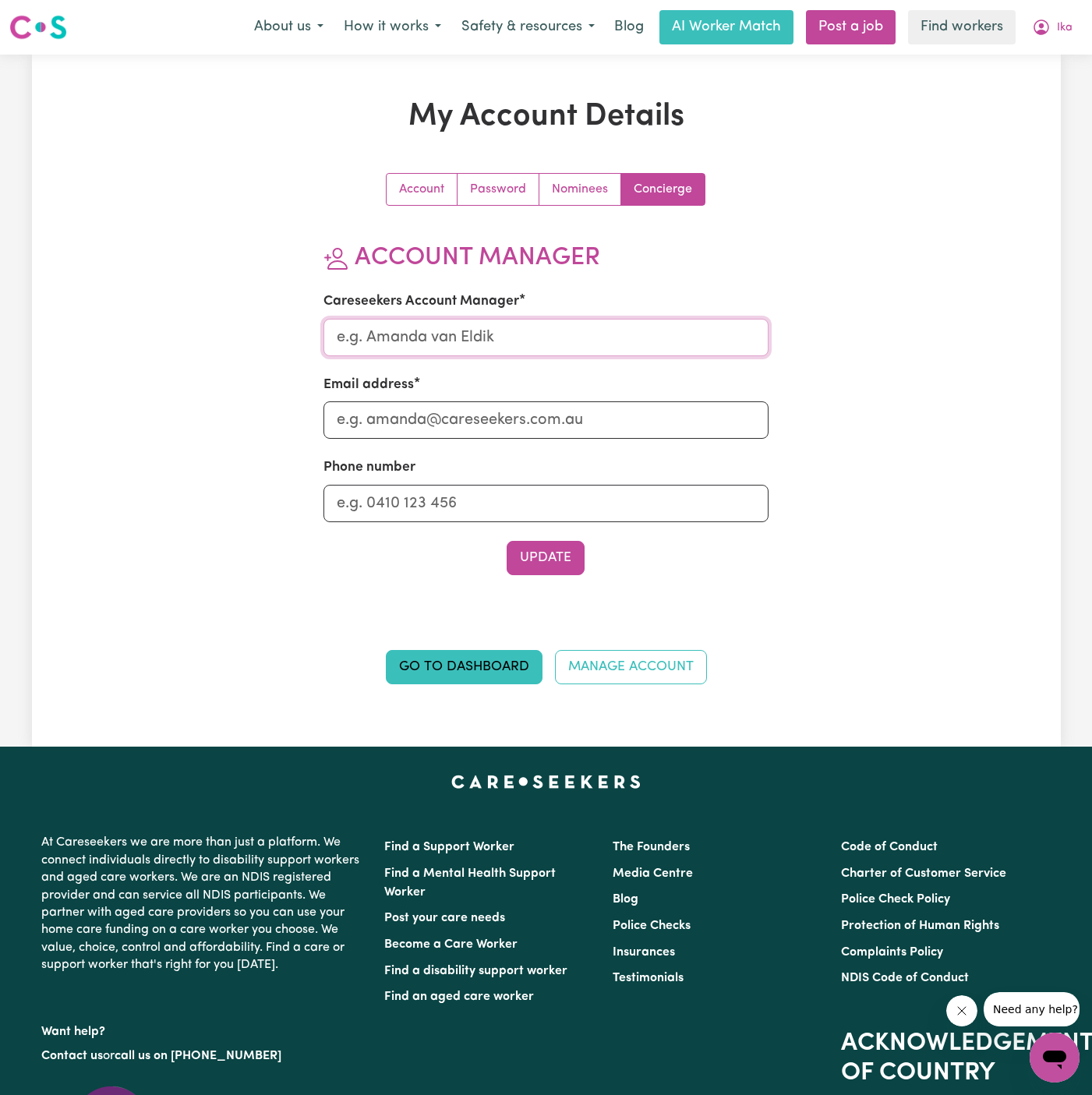
click at [551, 336] on input "Careseekers Account Manager" at bounding box center [546, 337] width 445 height 37
type input "annie"
click at [533, 412] on input "Email address" at bounding box center [546, 420] width 445 height 37
type input "annie@careseekers.com.au"
click at [545, 493] on input "Phone number" at bounding box center [546, 503] width 445 height 37
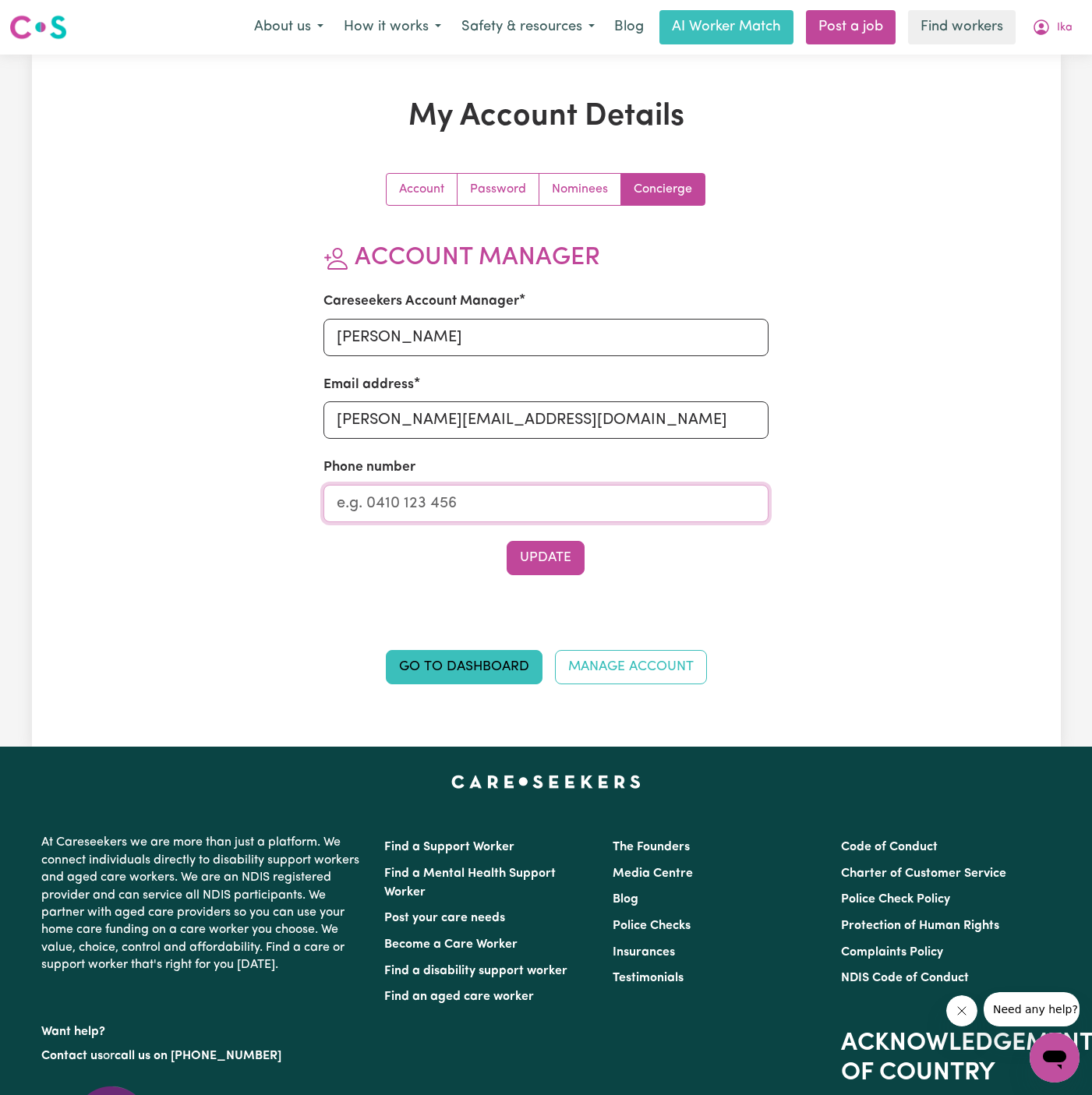
type input "1300765465"
click at [558, 568] on button "Update" at bounding box center [545, 558] width 78 height 34
click at [572, 173] on div "Account Password Nominees Concierge" at bounding box center [546, 190] width 320 height 33
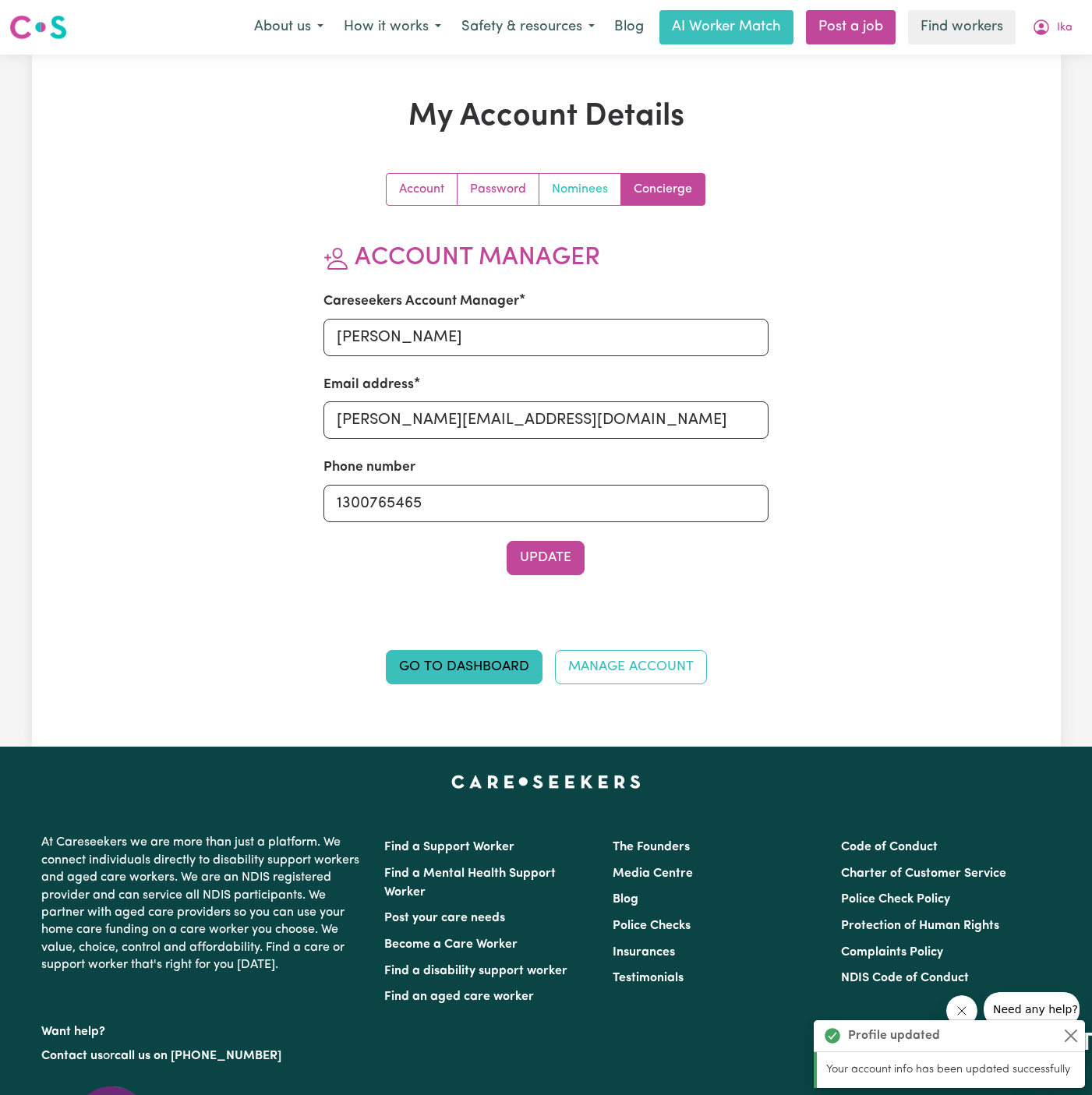
click at [576, 200] on link "Nominees" at bounding box center [580, 189] width 82 height 31
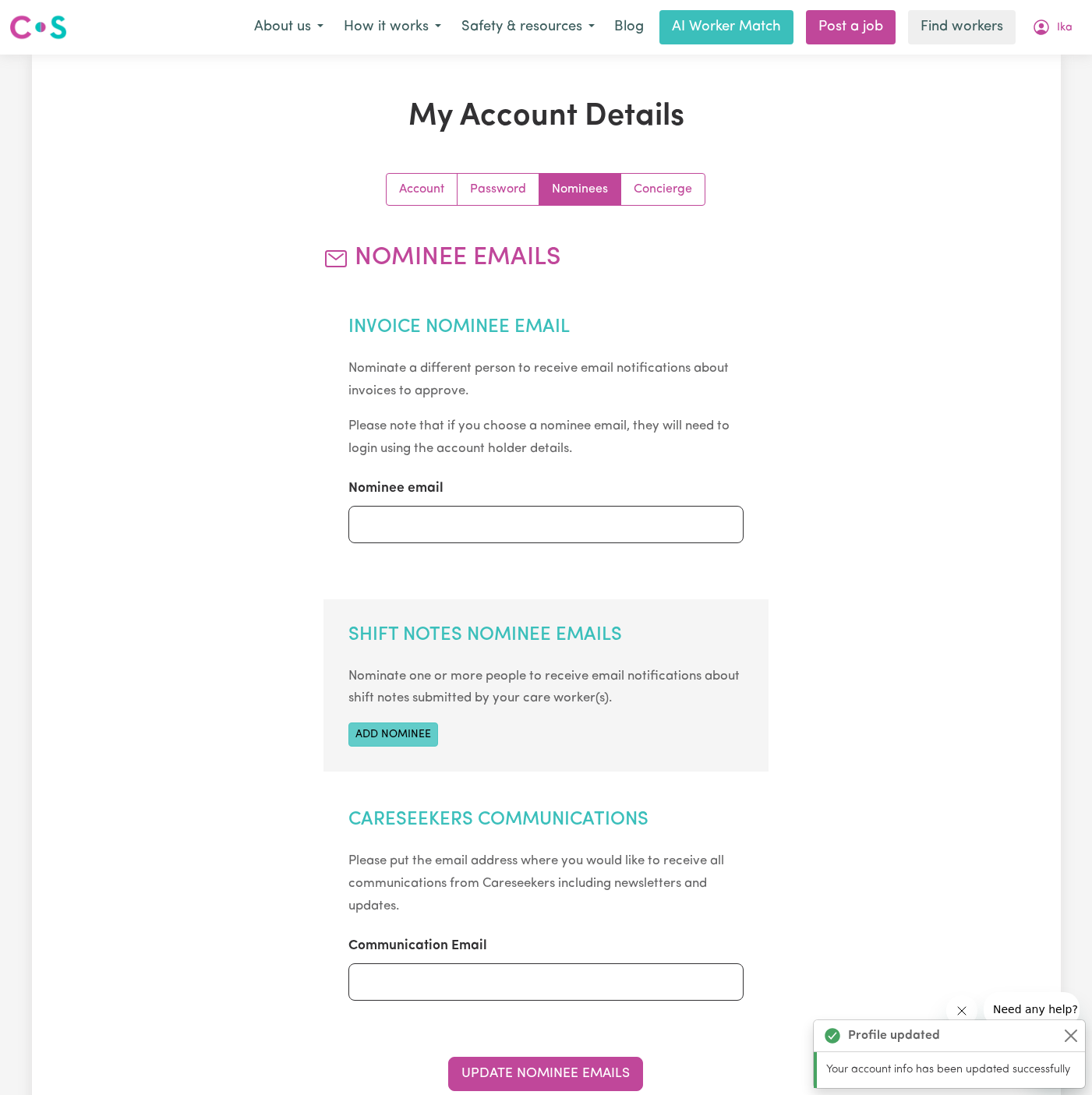
click at [404, 733] on button "Add nominee" at bounding box center [393, 734] width 90 height 24
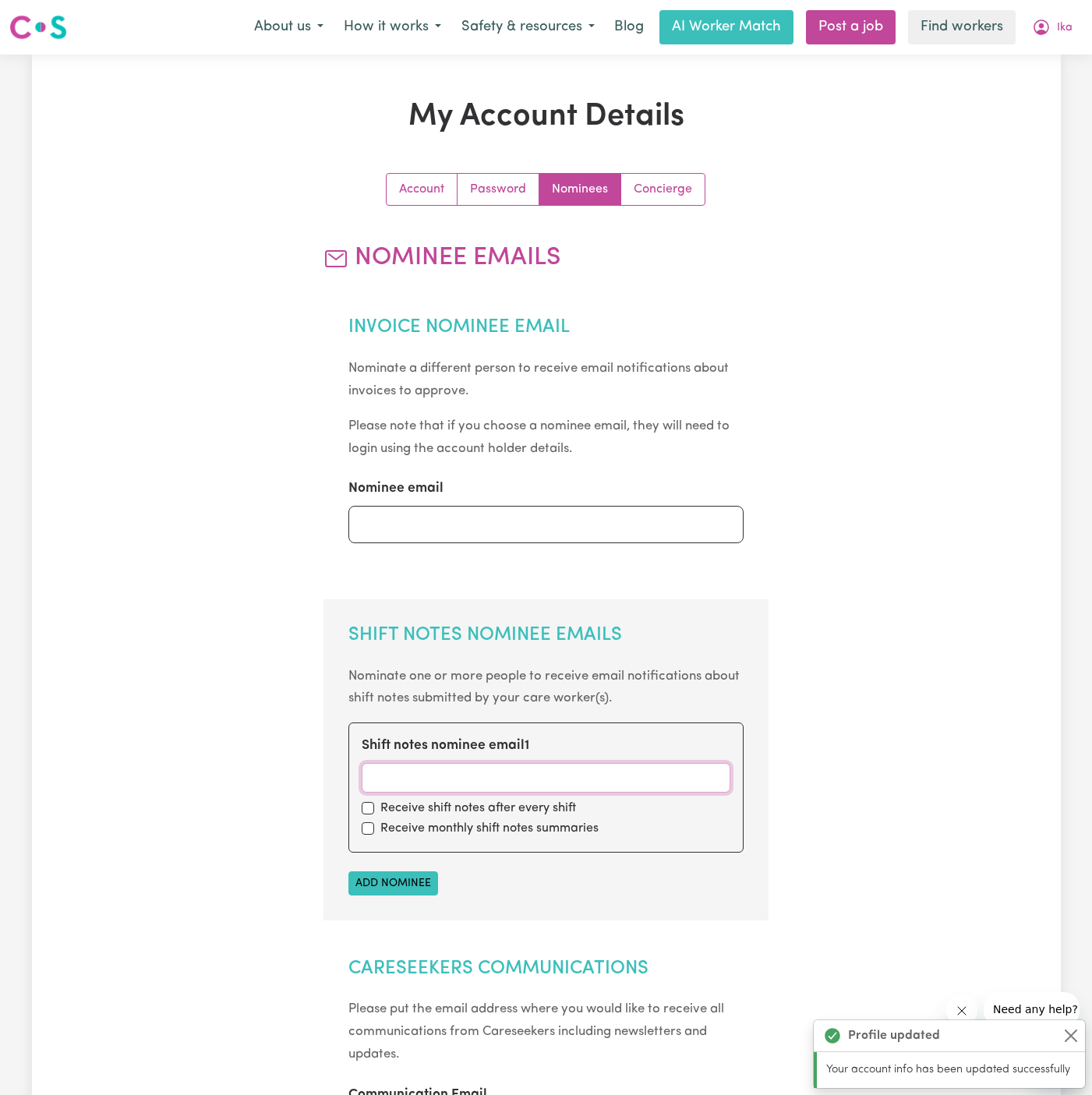
click at [471, 763] on input "Shift notes nominee email 1" at bounding box center [546, 778] width 369 height 30
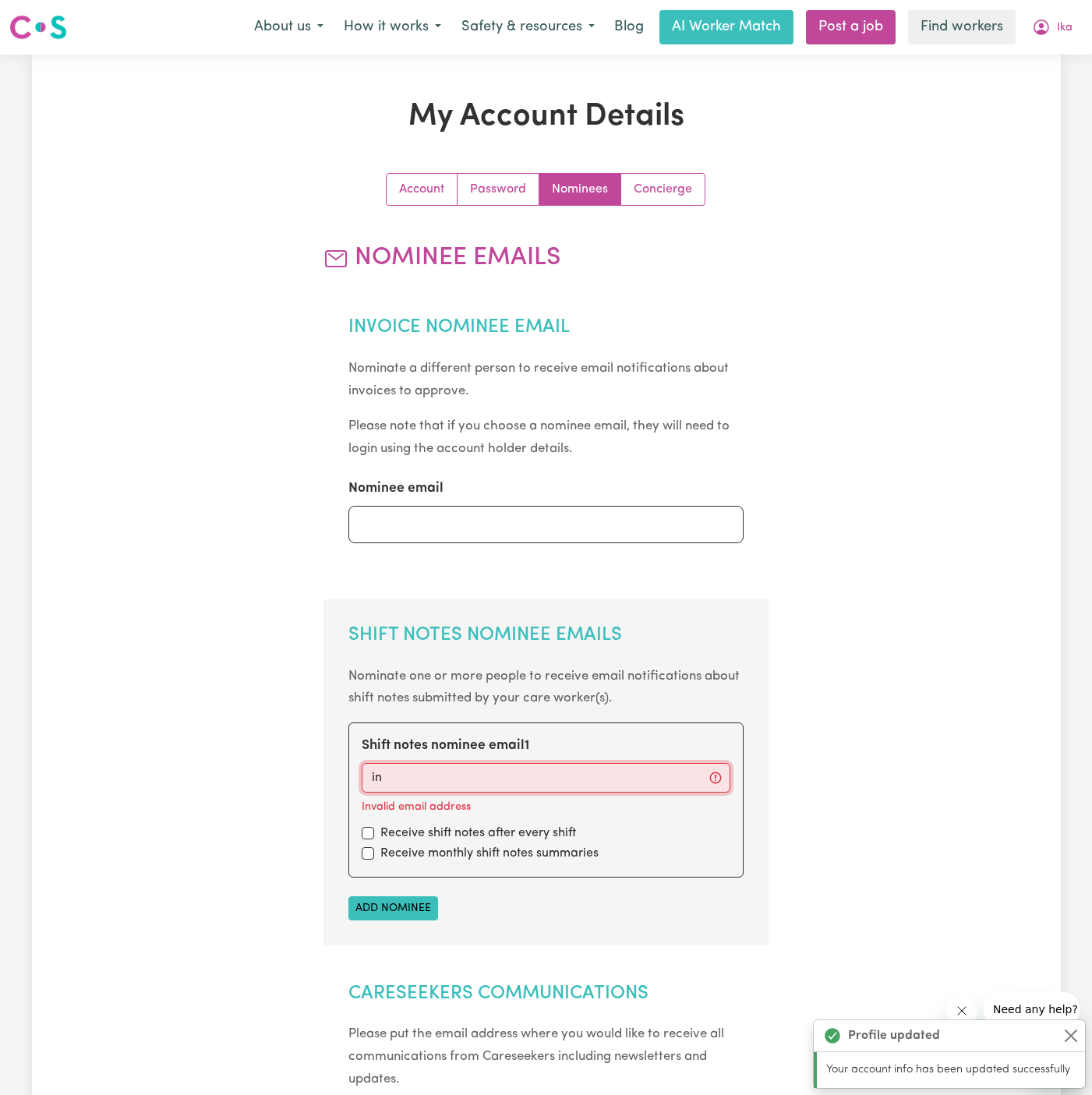
type input "info@vitalityclub.com.au"
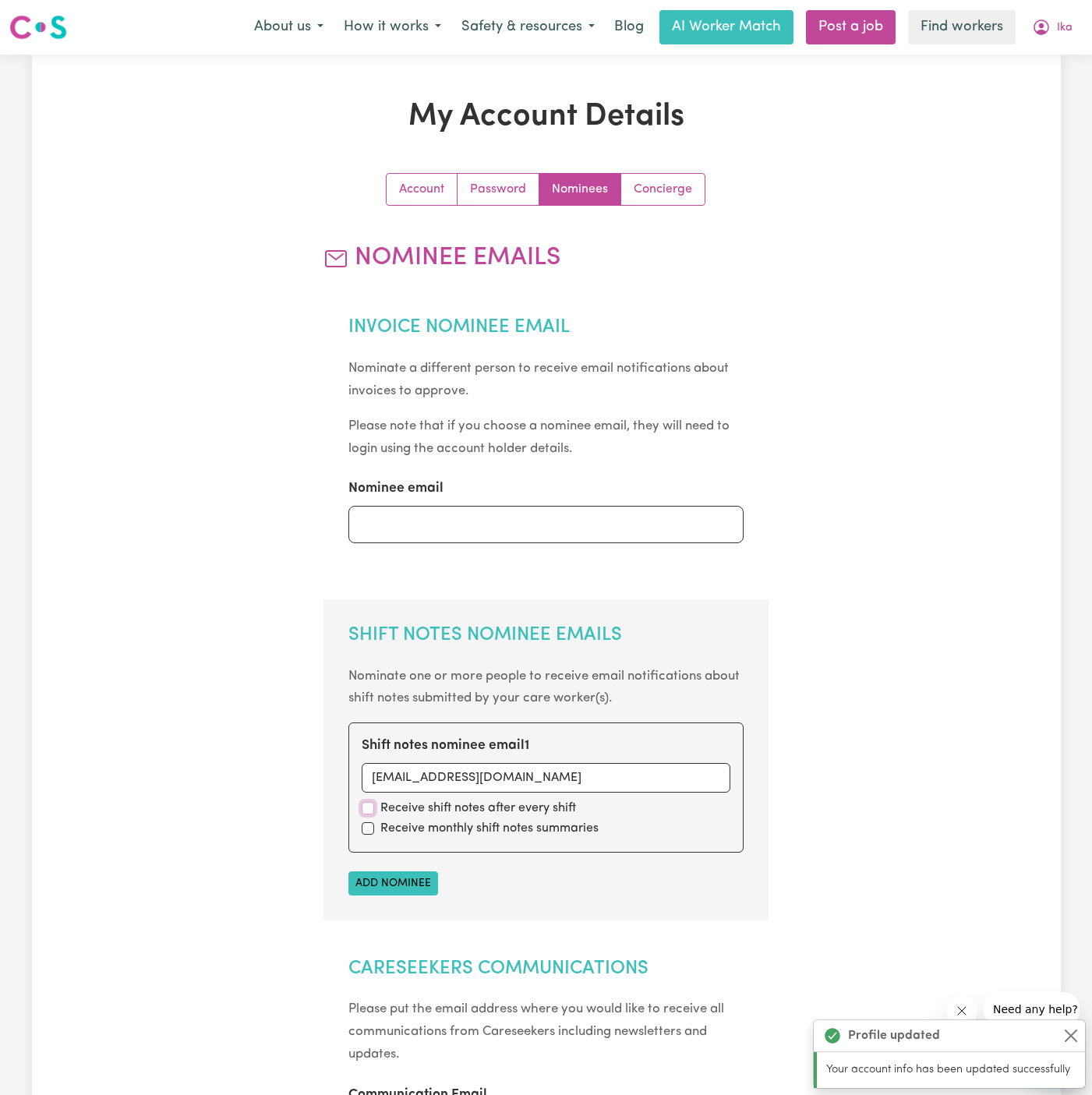
click at [370, 811] on input "checkbox" at bounding box center [368, 808] width 12 height 12
checkbox input "true"
click at [370, 824] on input "checkbox" at bounding box center [368, 828] width 12 height 12
checkbox input "true"
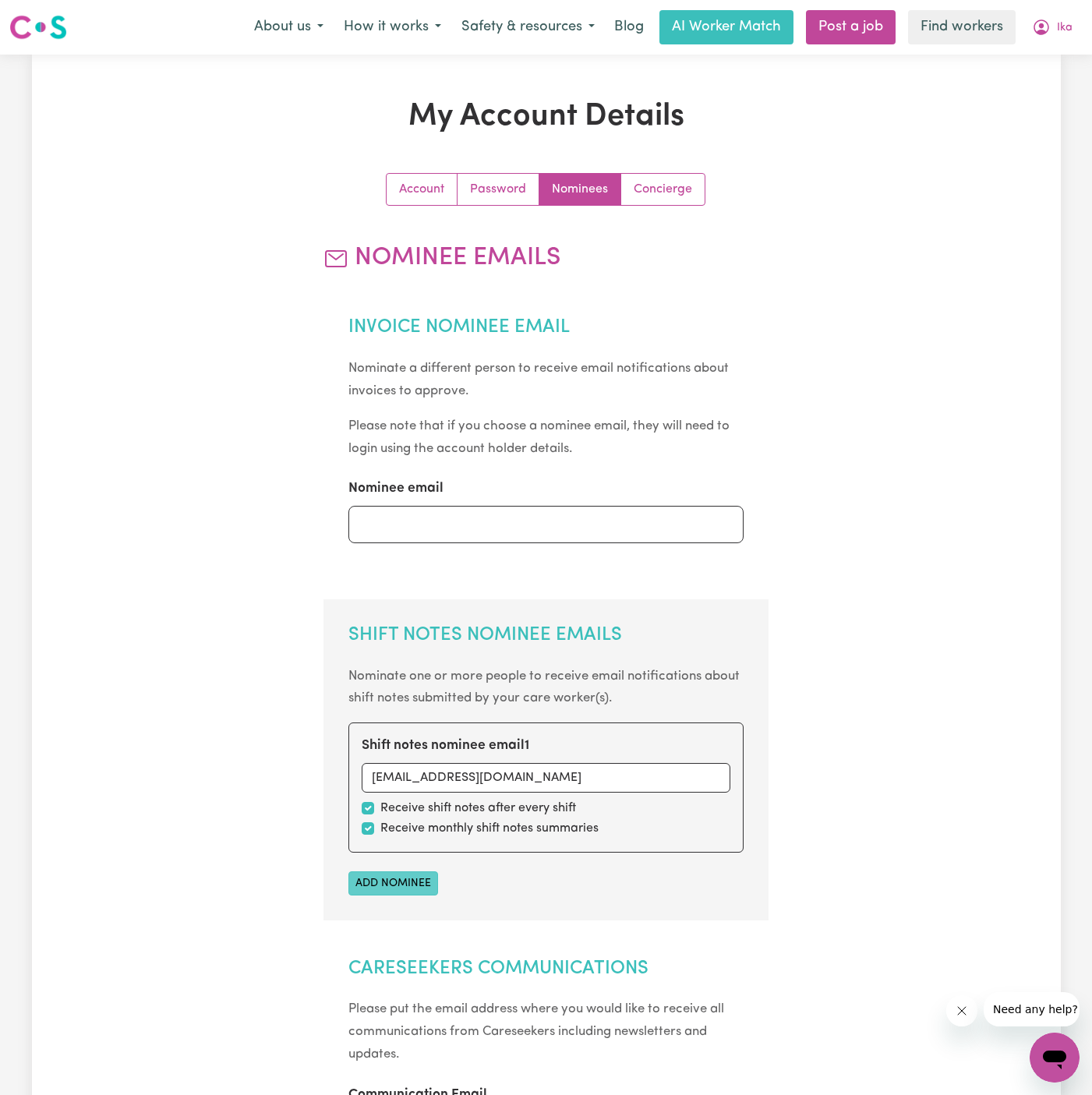
click at [385, 880] on button "Add nominee" at bounding box center [393, 883] width 90 height 24
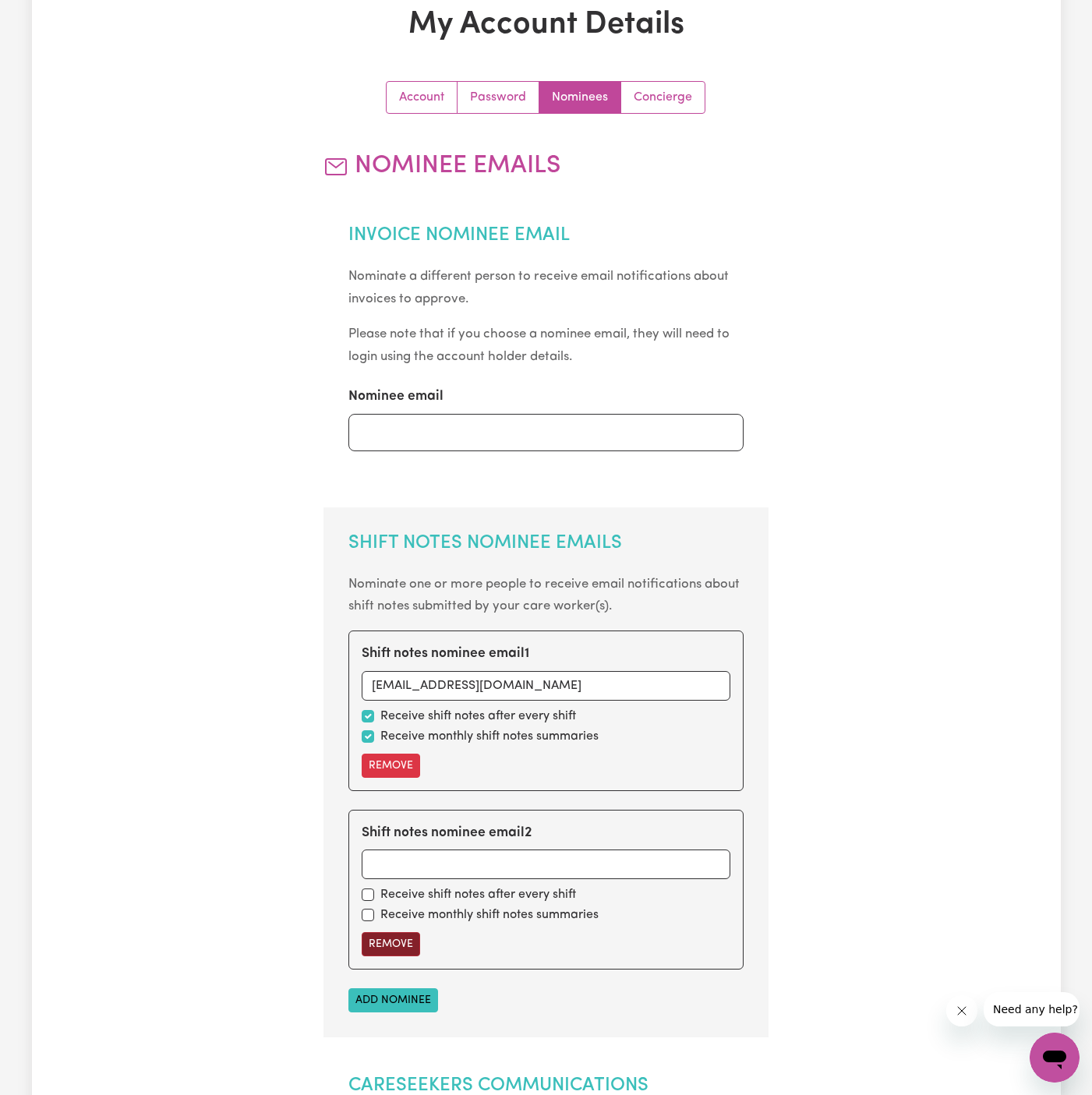
scroll to position [139, 0]
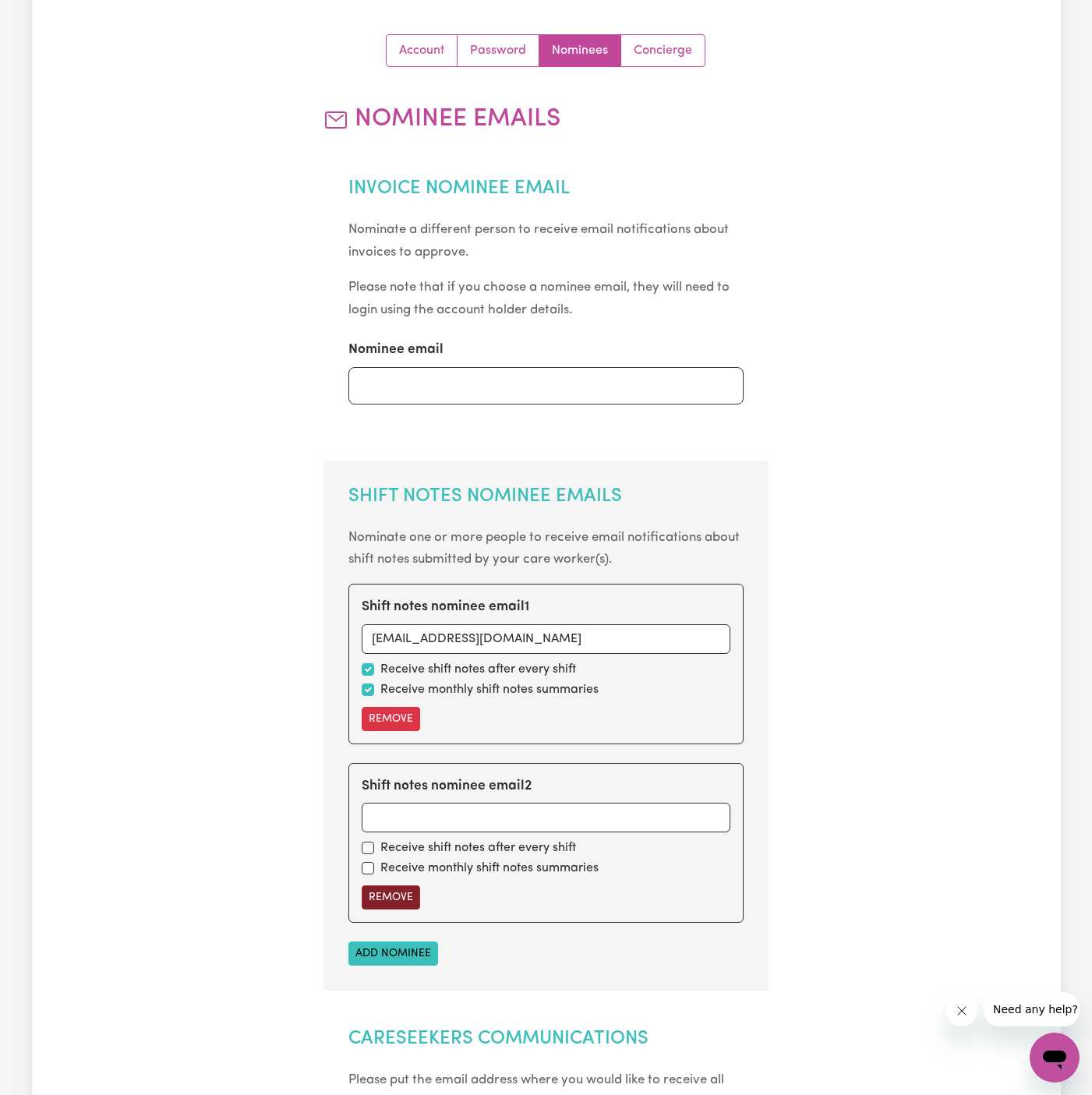
click at [394, 903] on button "Remove" at bounding box center [390, 897] width 58 height 24
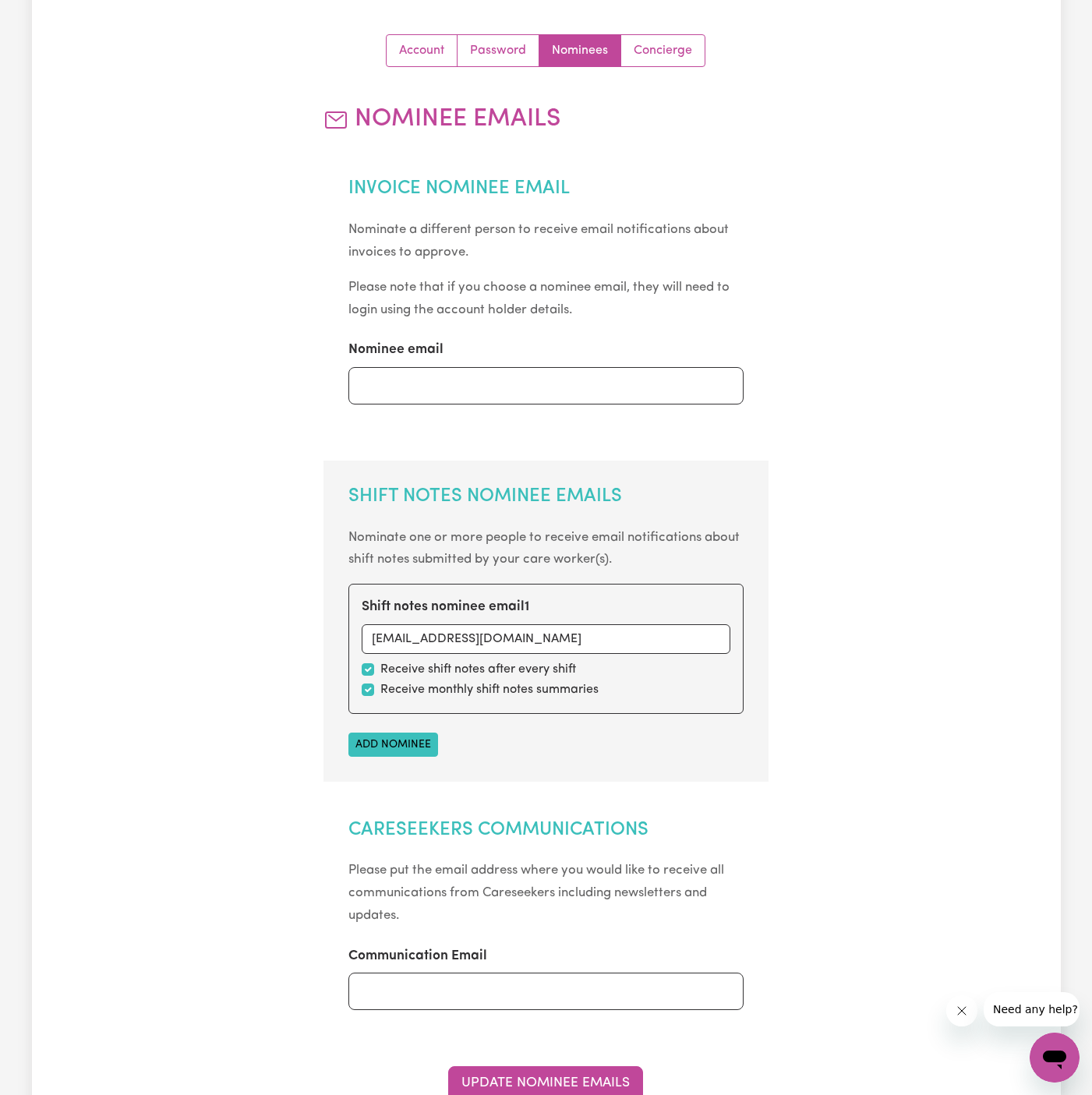
scroll to position [140, 0]
click at [556, 1082] on button "Update Nominee Emails" at bounding box center [546, 1081] width 195 height 34
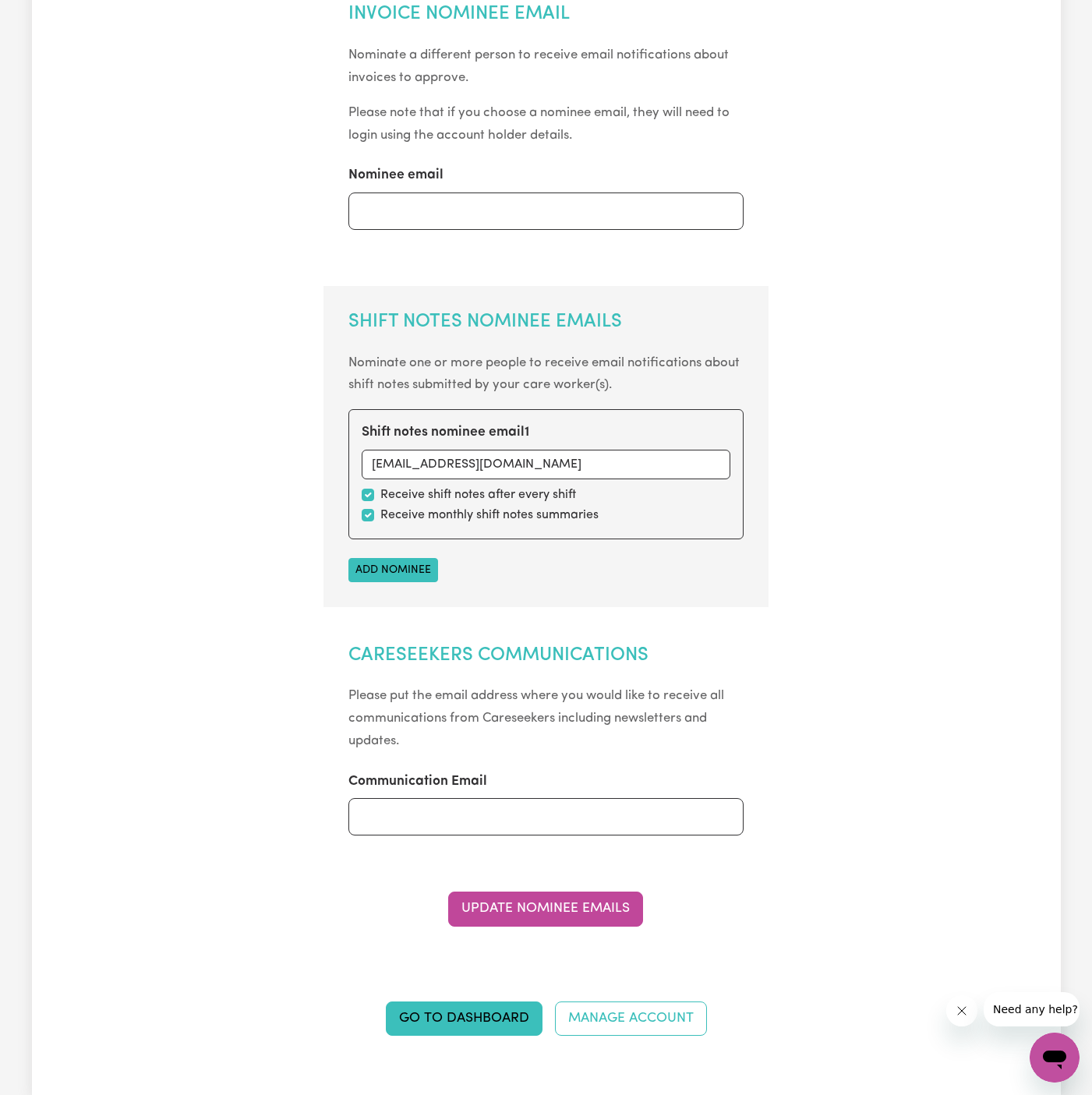
scroll to position [551, 0]
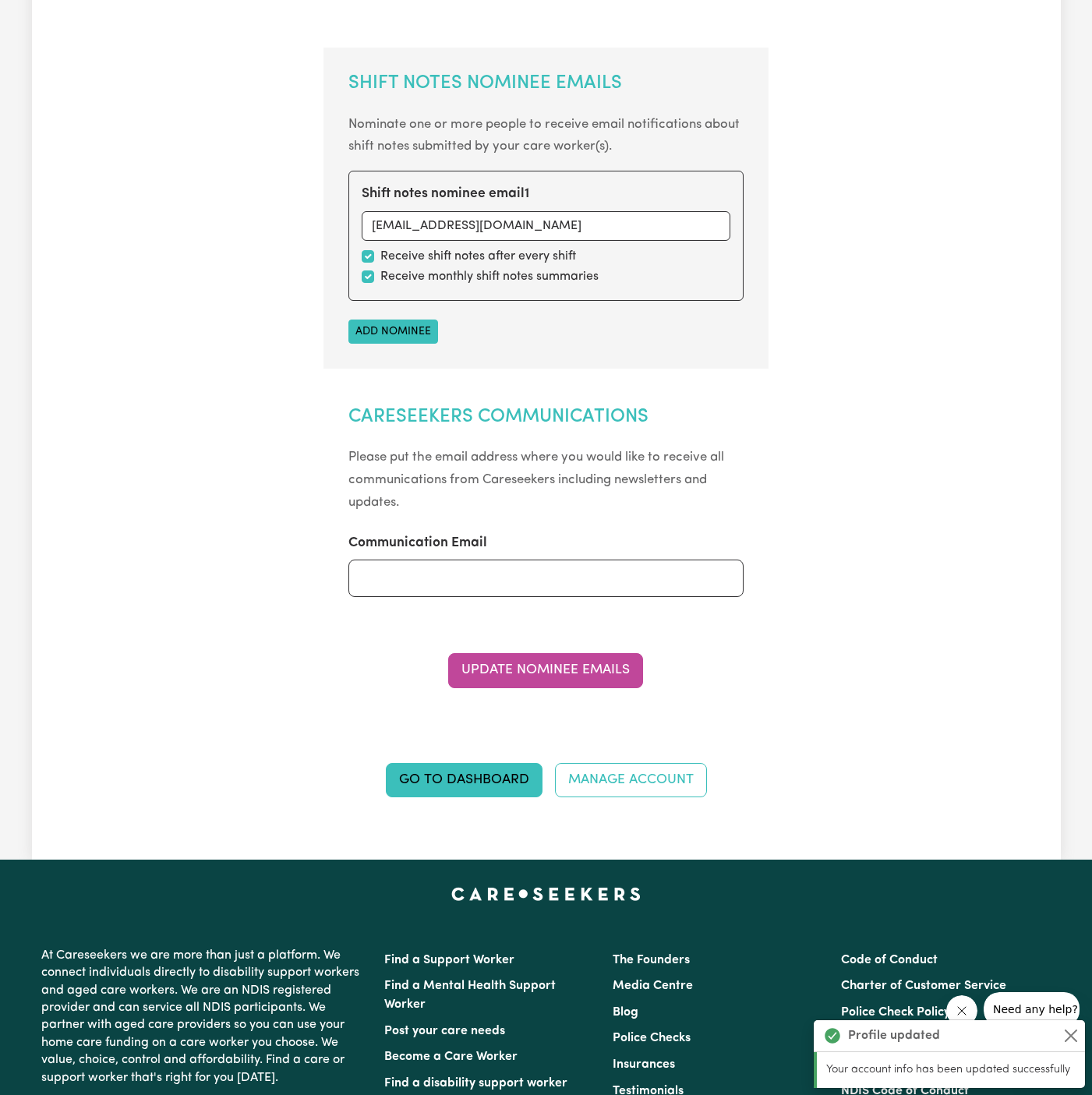
click at [936, 219] on div "My Account Details Account Password Nominees Concierge Nominee Emails Invoice N…" at bounding box center [546, 180] width 1029 height 1269
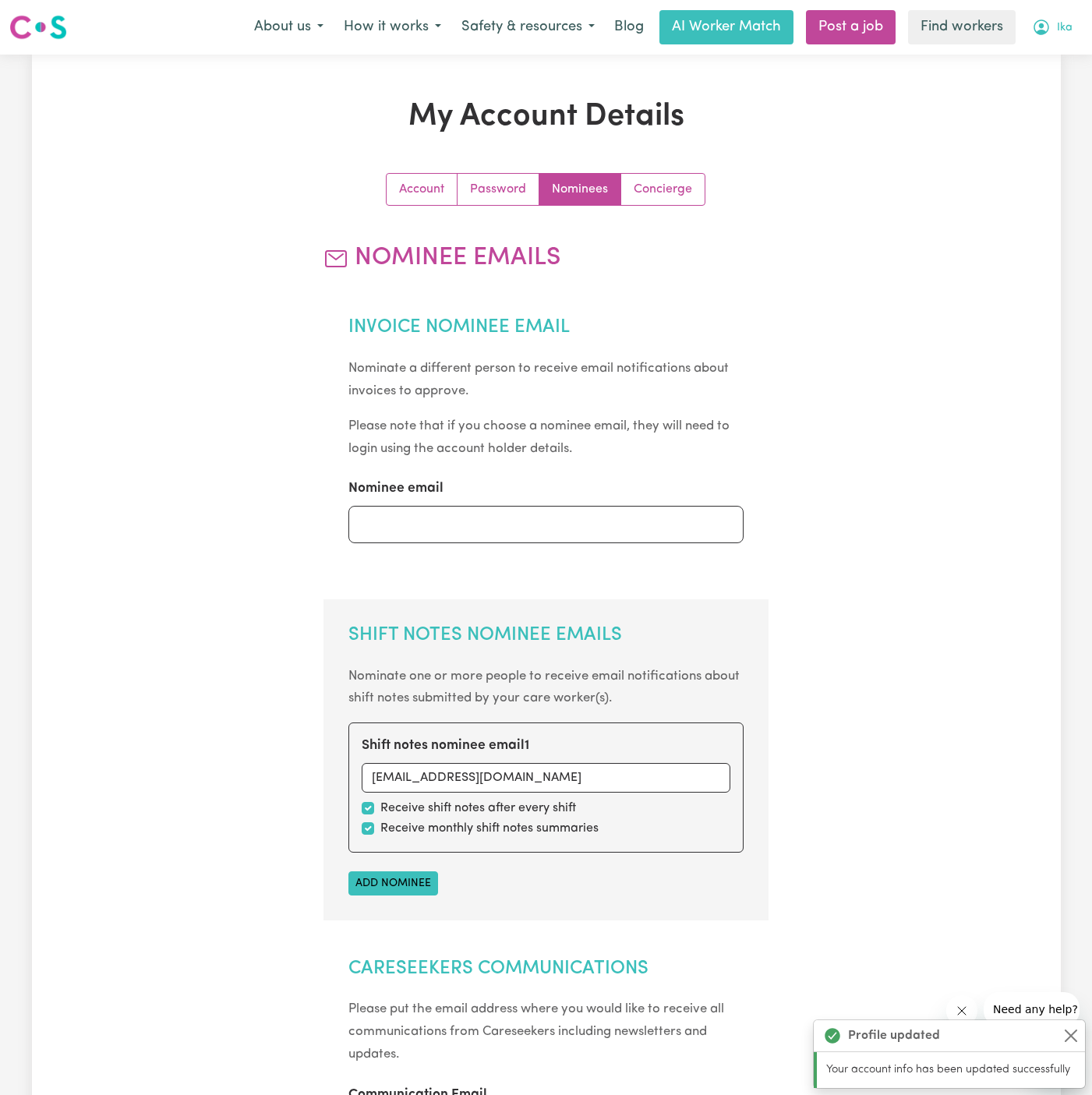
click at [1068, 21] on span "Ika" at bounding box center [1065, 28] width 16 height 17
click at [1047, 71] on link "My Dashboard" at bounding box center [1020, 61] width 123 height 30
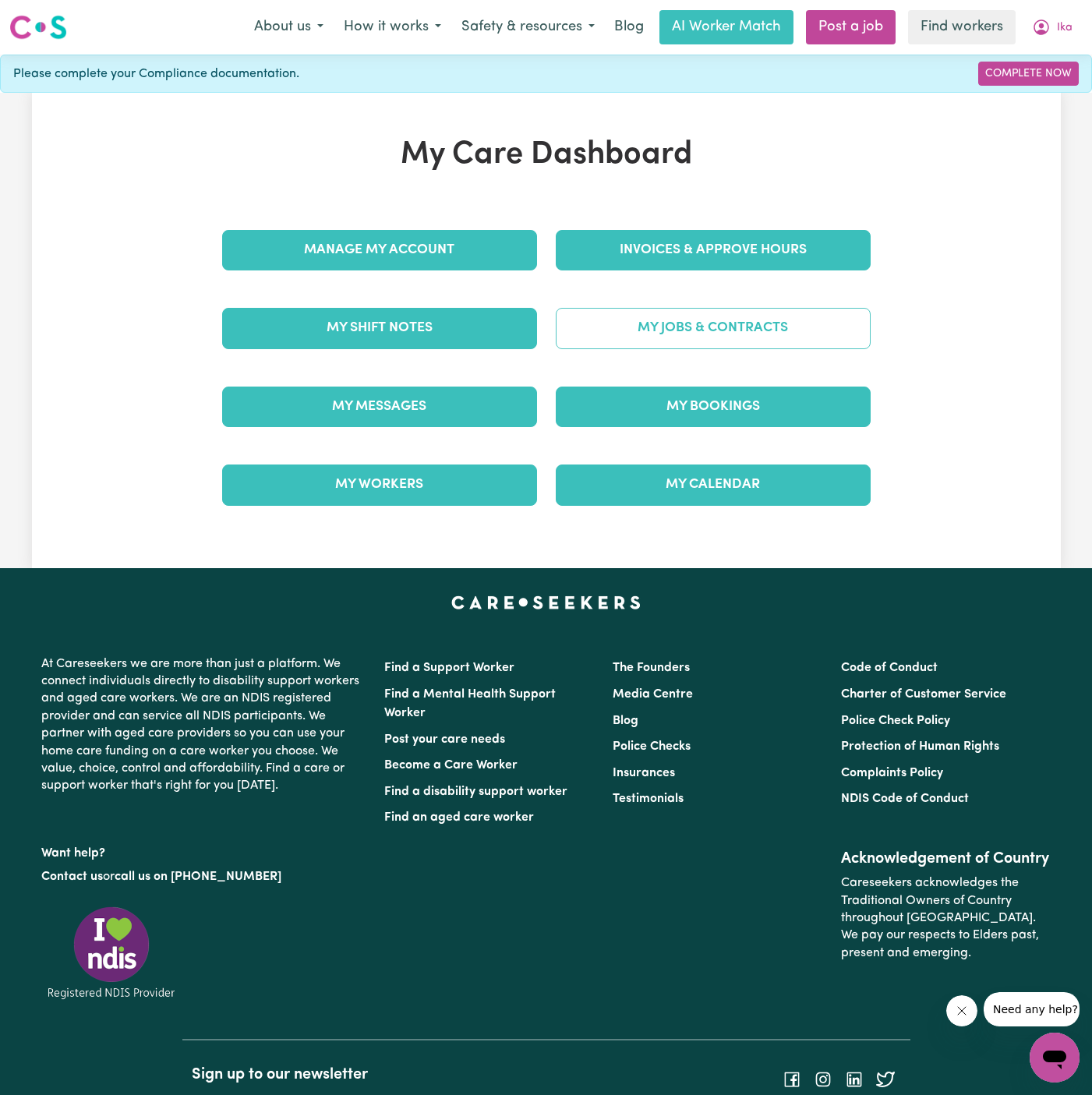
click at [794, 322] on link "My Jobs & Contracts" at bounding box center [713, 328] width 315 height 41
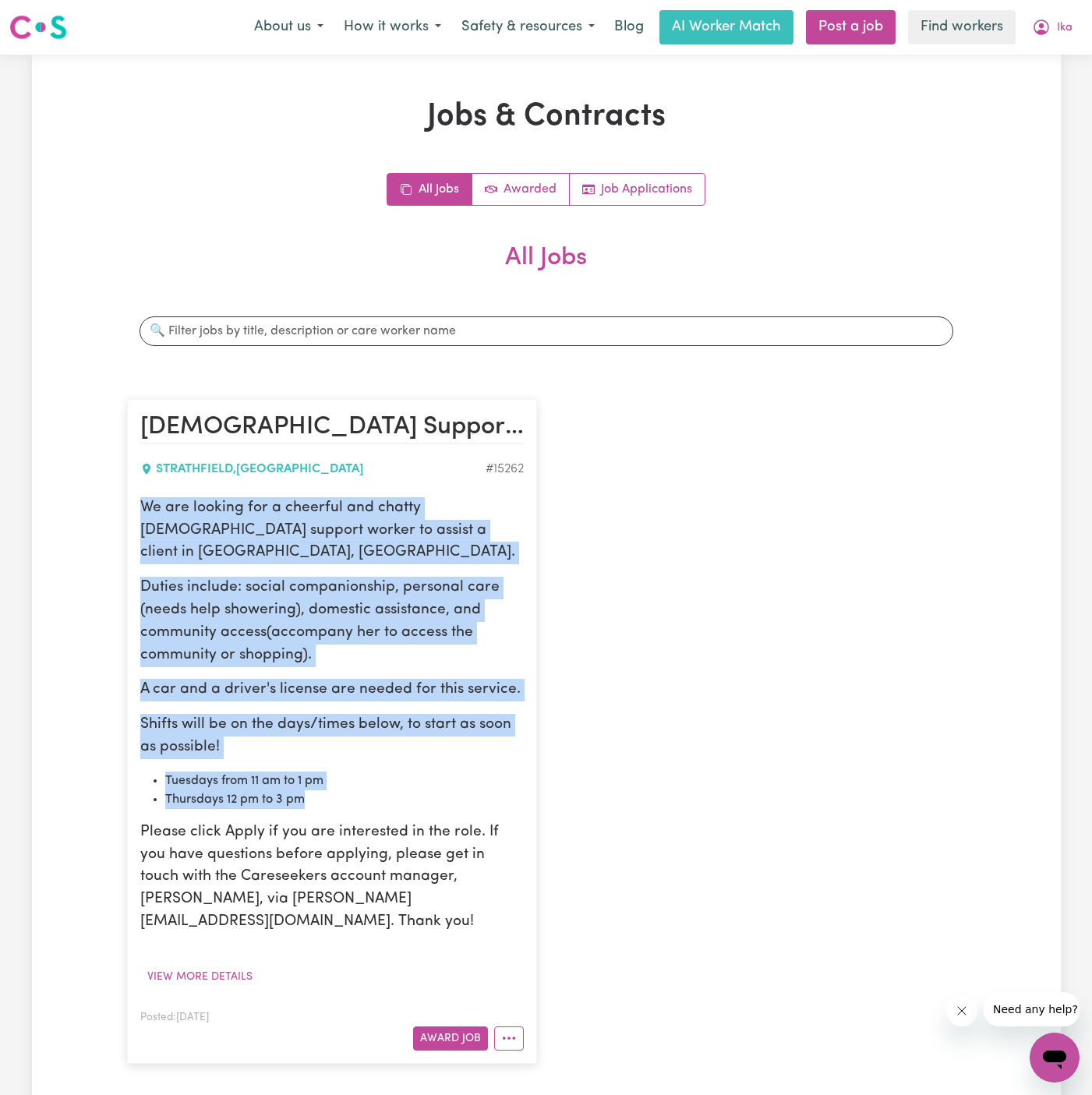
drag, startPoint x: 139, startPoint y: 507, endPoint x: 413, endPoint y: 783, distance: 388.9
click at [413, 783] on div "We are looking for a cheerful and chatty female support worker to assist a clie…" at bounding box center [332, 715] width 383 height 436
copy div "We are looking for a cheerful and chatty female support worker to assist a clie…"
click at [1061, 25] on span "Ika" at bounding box center [1065, 28] width 16 height 17
click at [1061, 67] on link "My Dashboard" at bounding box center [1020, 61] width 123 height 30
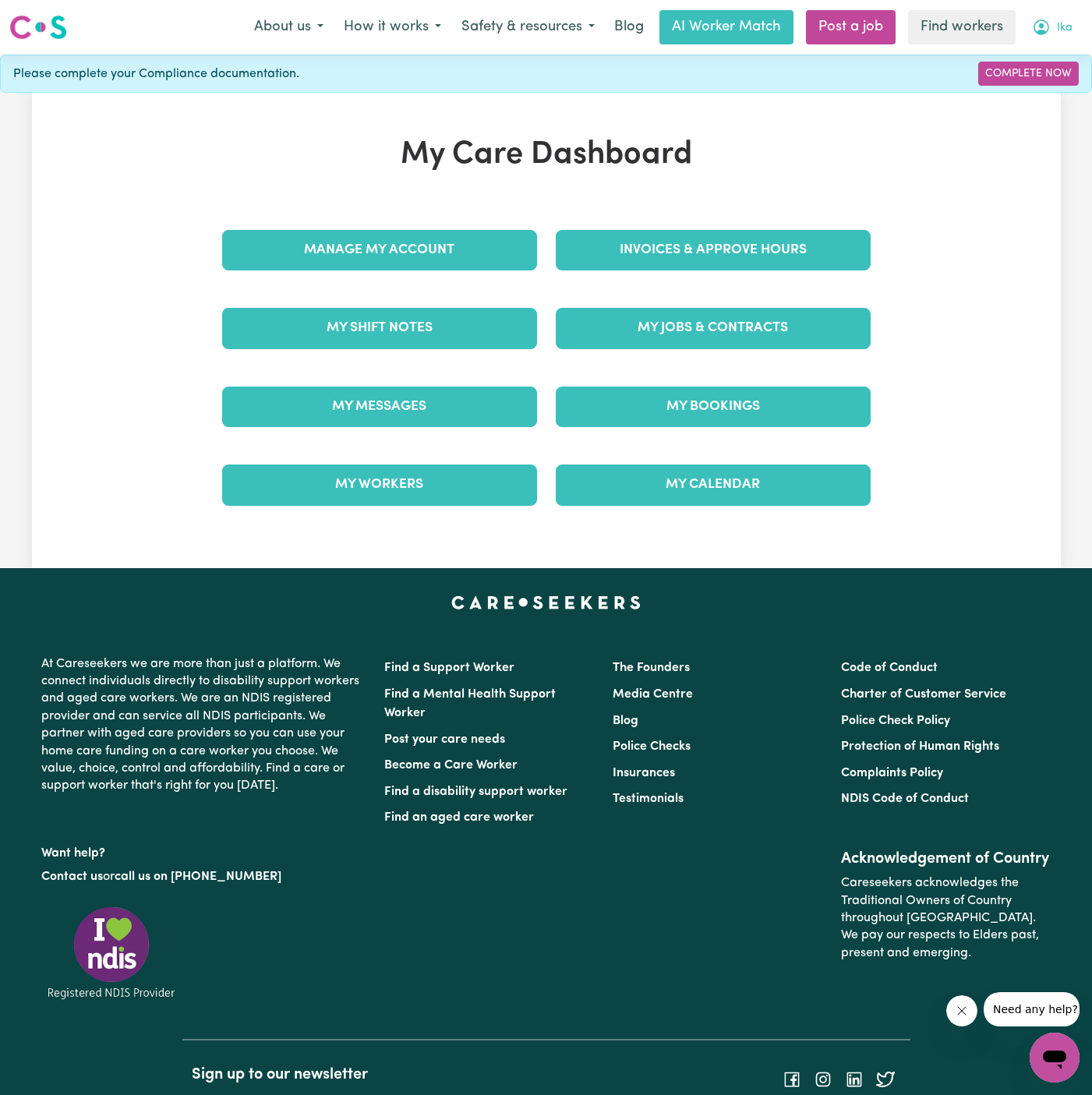
click at [1061, 32] on span "Ika" at bounding box center [1065, 28] width 16 height 17
click at [1062, 85] on link "Logout" at bounding box center [1020, 90] width 123 height 30
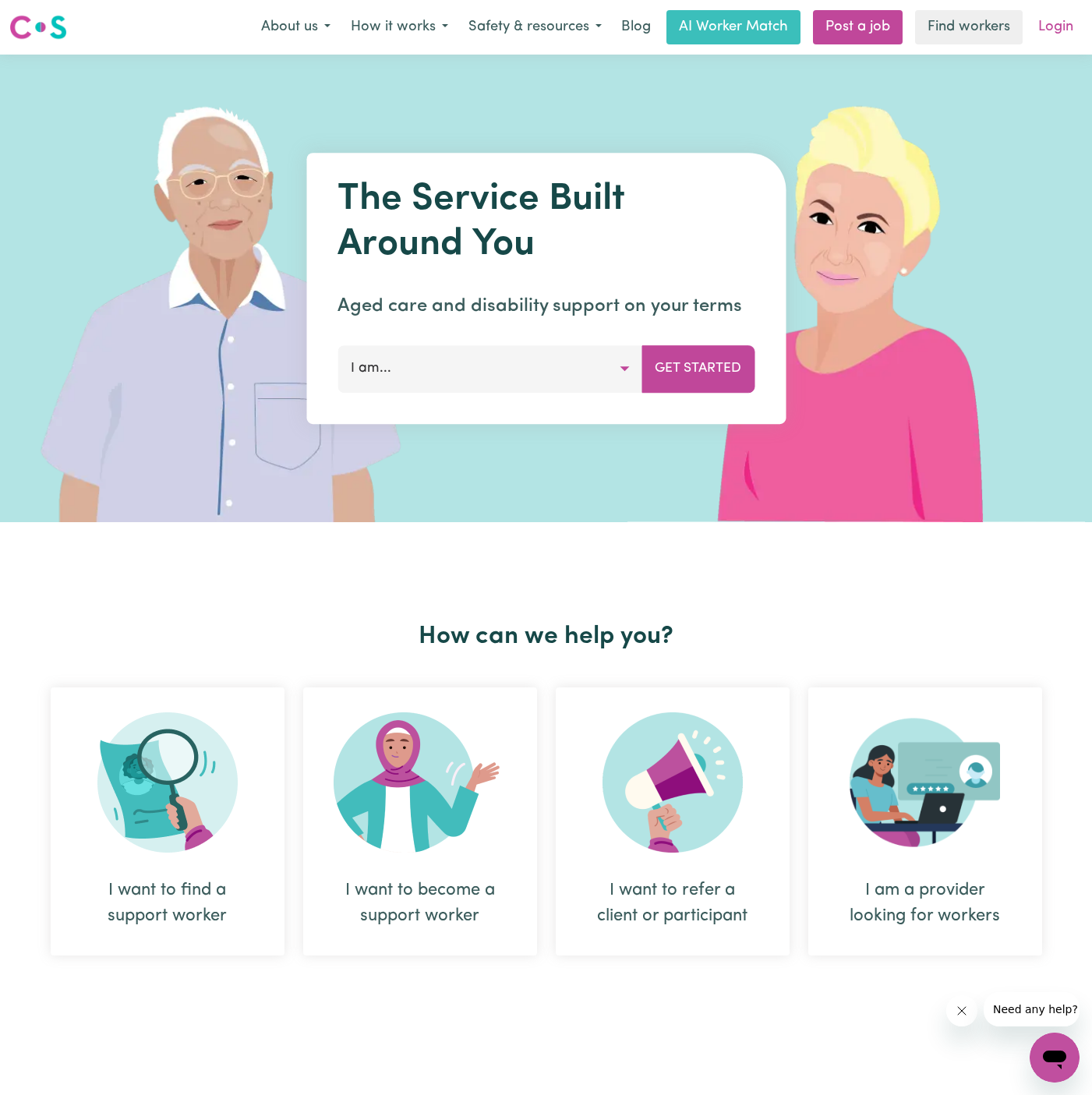
click at [1062, 27] on link "Login" at bounding box center [1056, 27] width 54 height 34
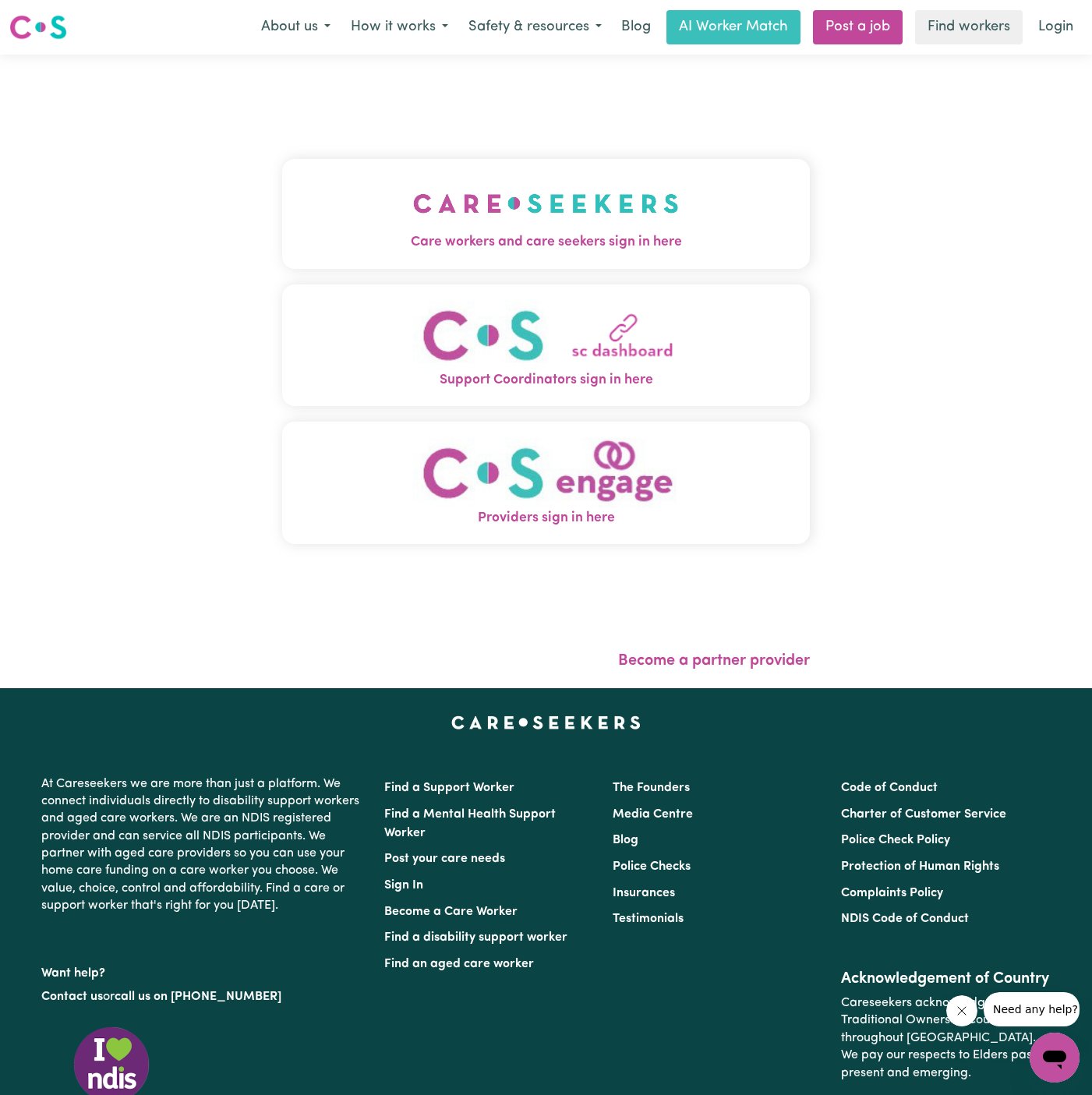
click at [356, 222] on button "Care workers and care seekers sign in here" at bounding box center [546, 213] width 528 height 109
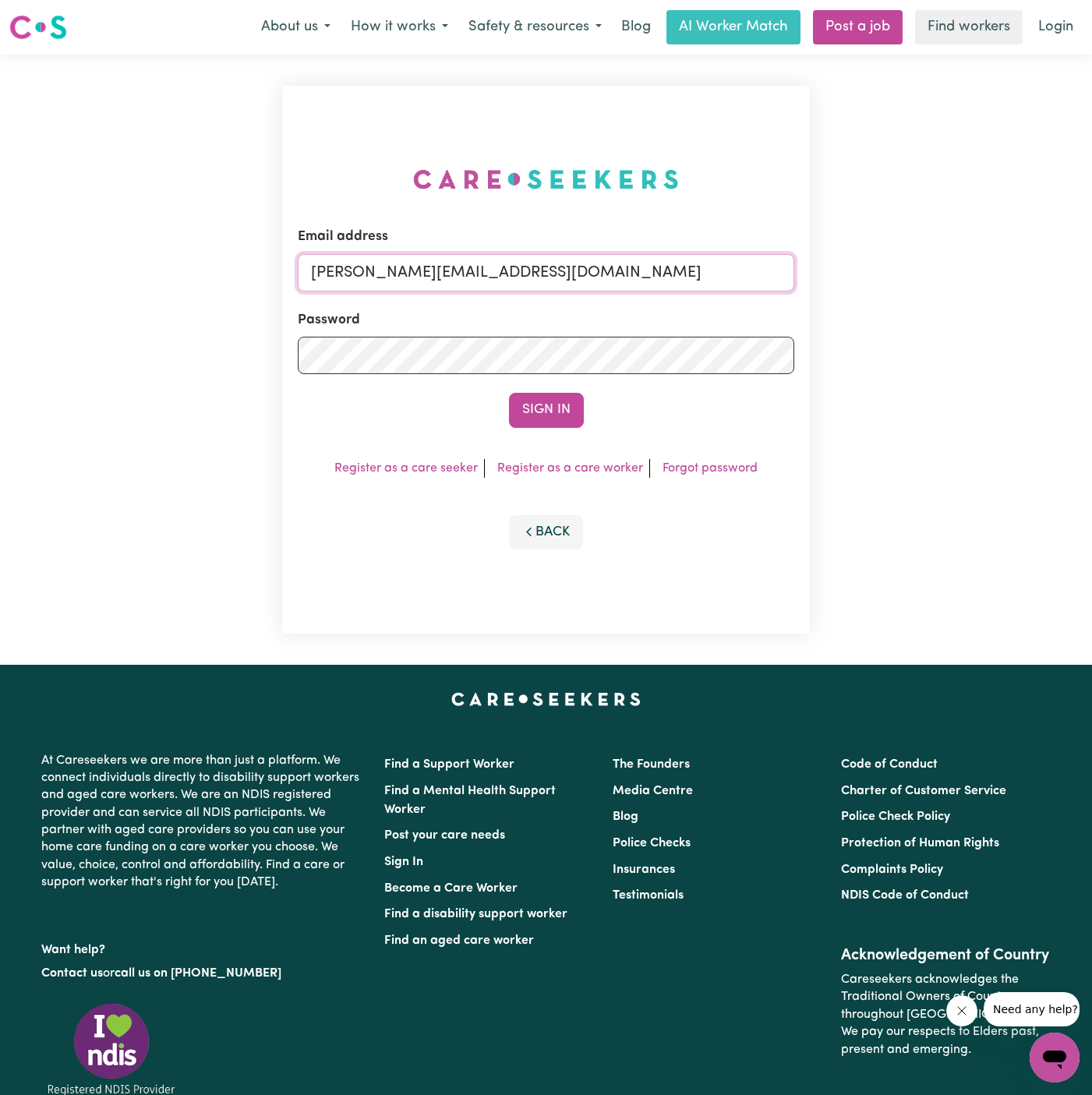
click at [671, 279] on input "dyan@careseekers.com.au" at bounding box center [546, 273] width 497 height 37
drag, startPoint x: 389, startPoint y: 273, endPoint x: 1199, endPoint y: 290, distance: 810.2
click at [1091, 290] on html "Menu About us How it works Safety & resources Blog AI Worker Match Post a job F…" at bounding box center [546, 650] width 1092 height 1300
click at [509, 393] on button "Sign In" at bounding box center [546, 409] width 75 height 34
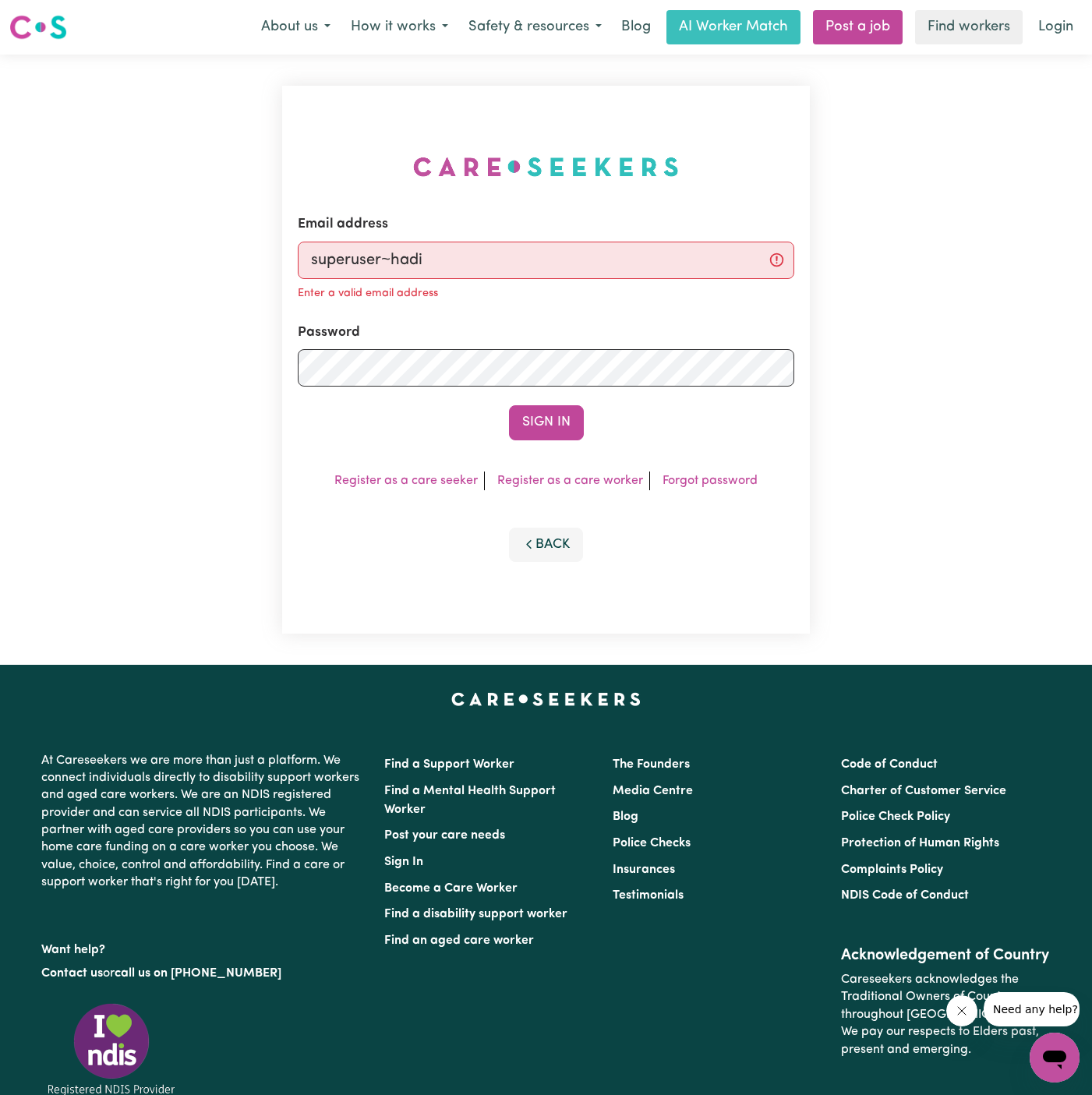
type input "superuser~HadiSafdariLifeful@careseekers.com.au"
click at [564, 409] on button "Sign In" at bounding box center [546, 422] width 75 height 34
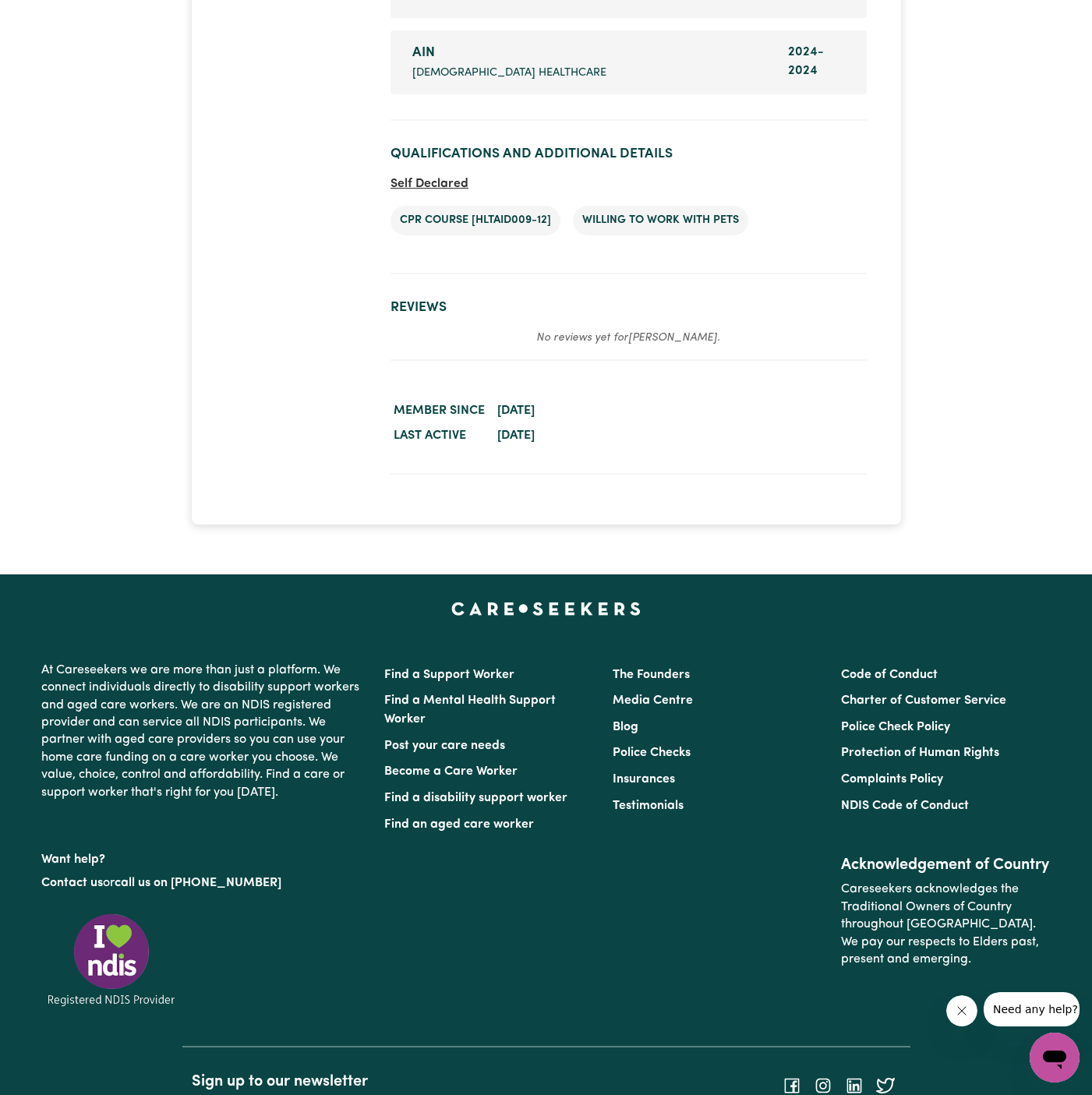
scroll to position [3140, 0]
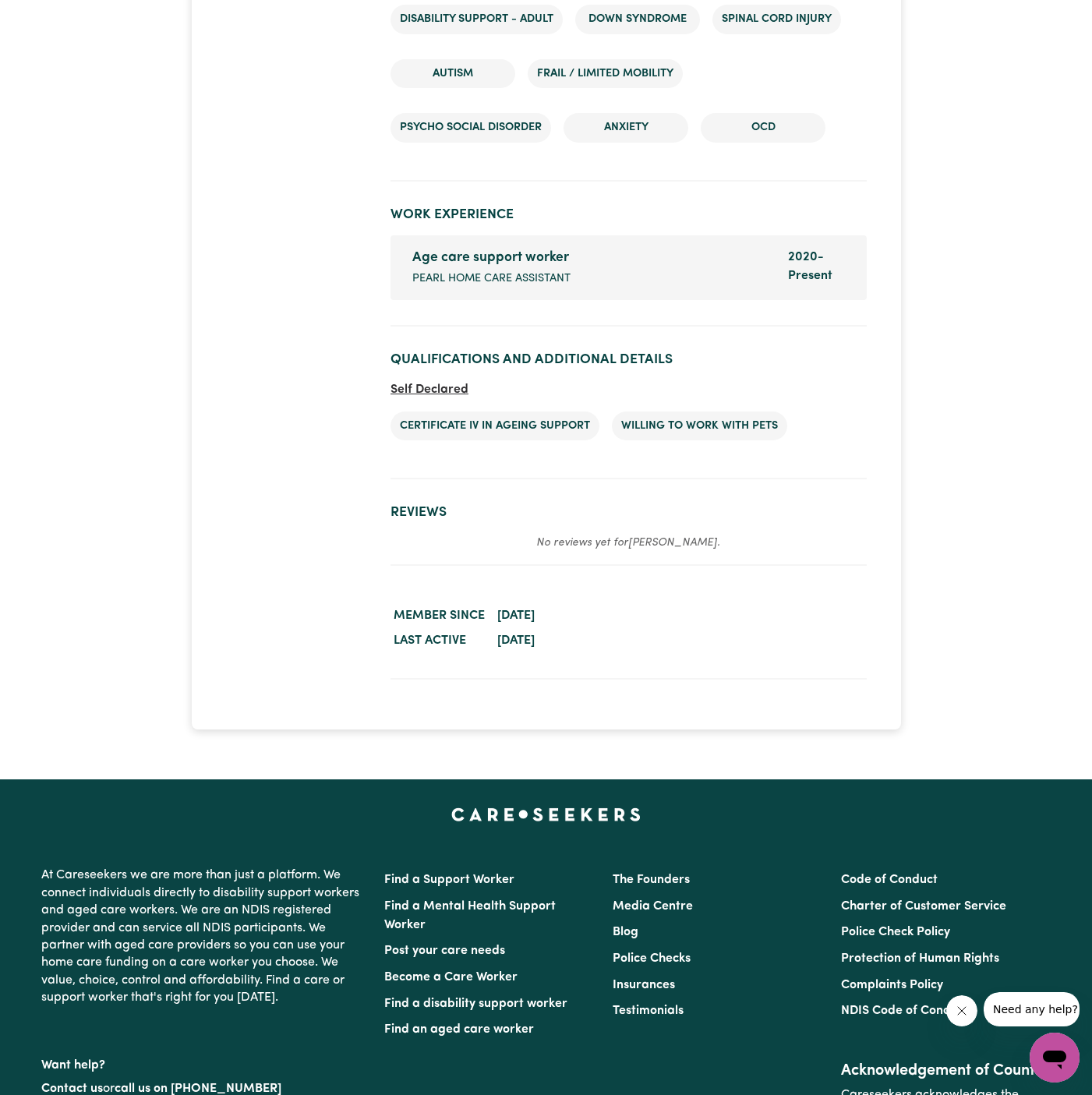
scroll to position [2807, 0]
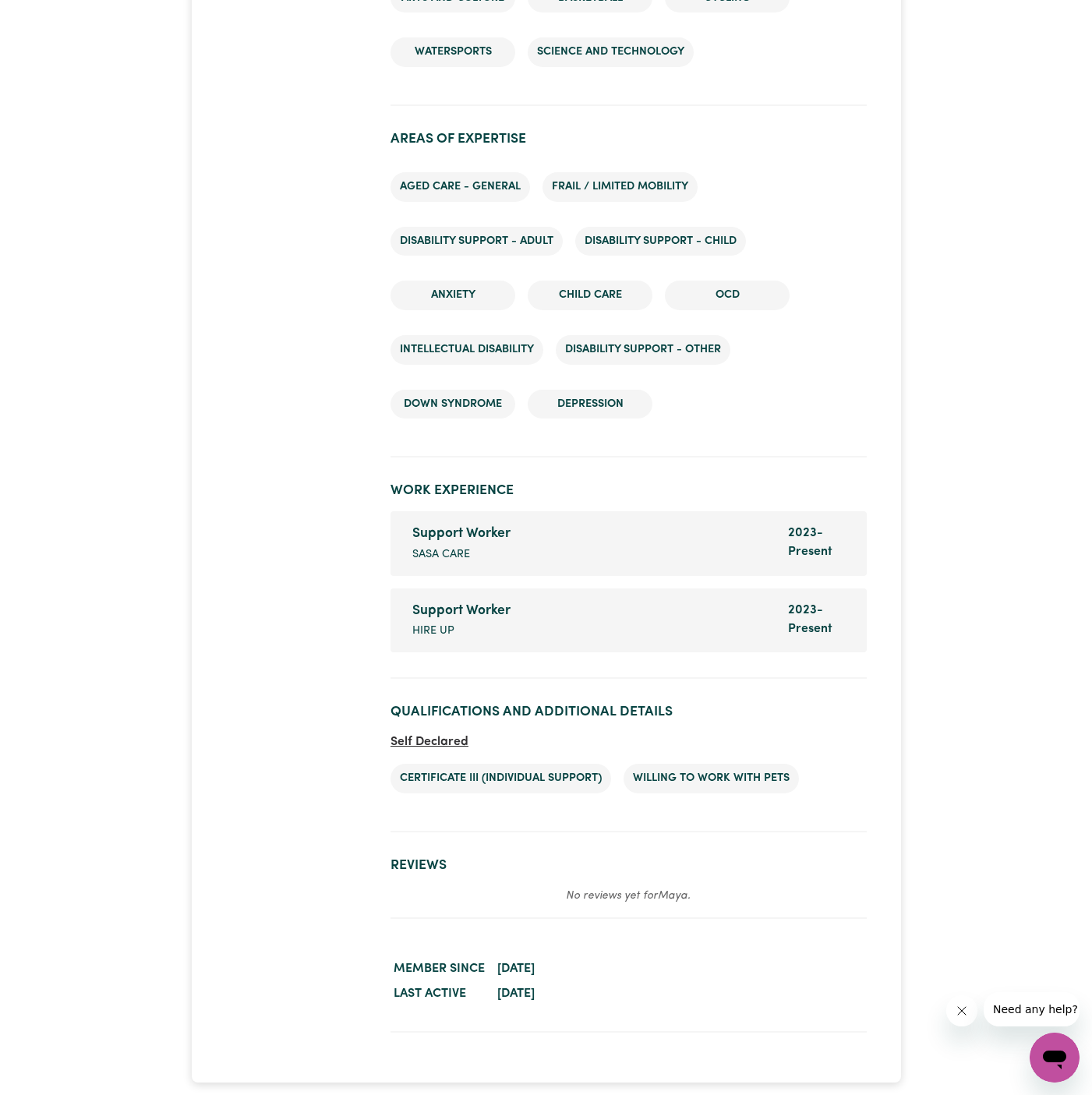
scroll to position [2544, 0]
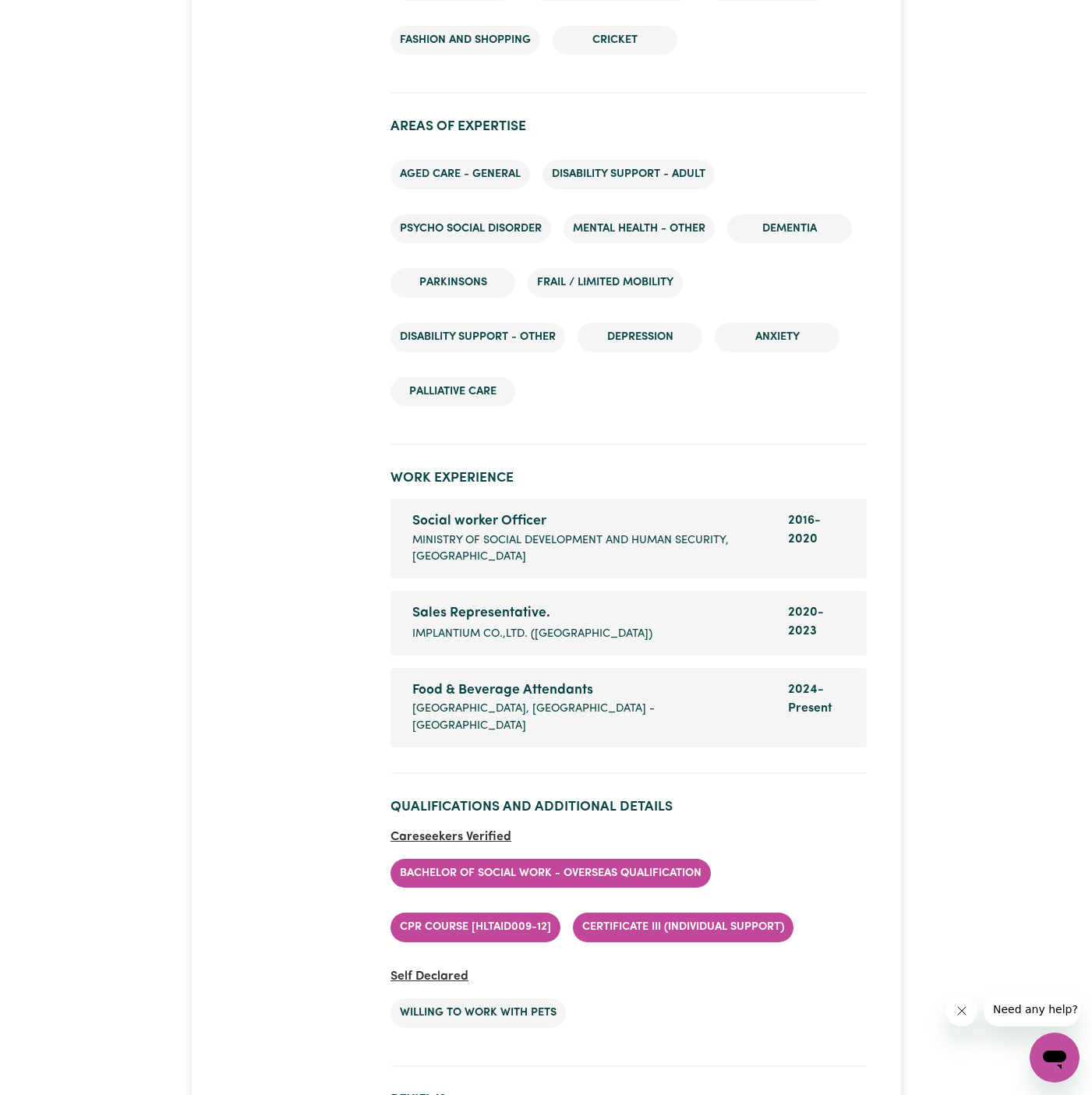
scroll to position [2579, 0]
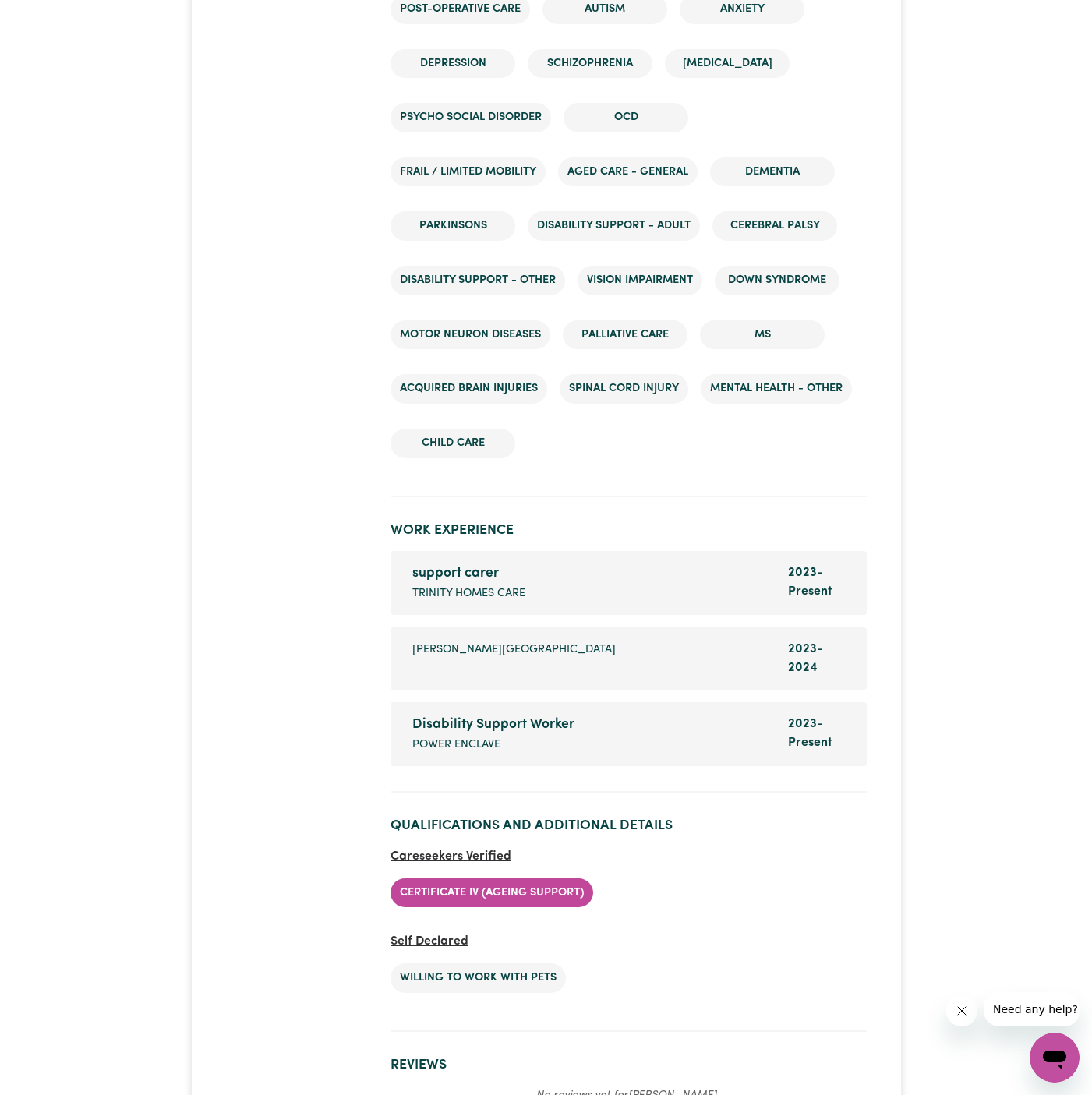
scroll to position [3426, 0]
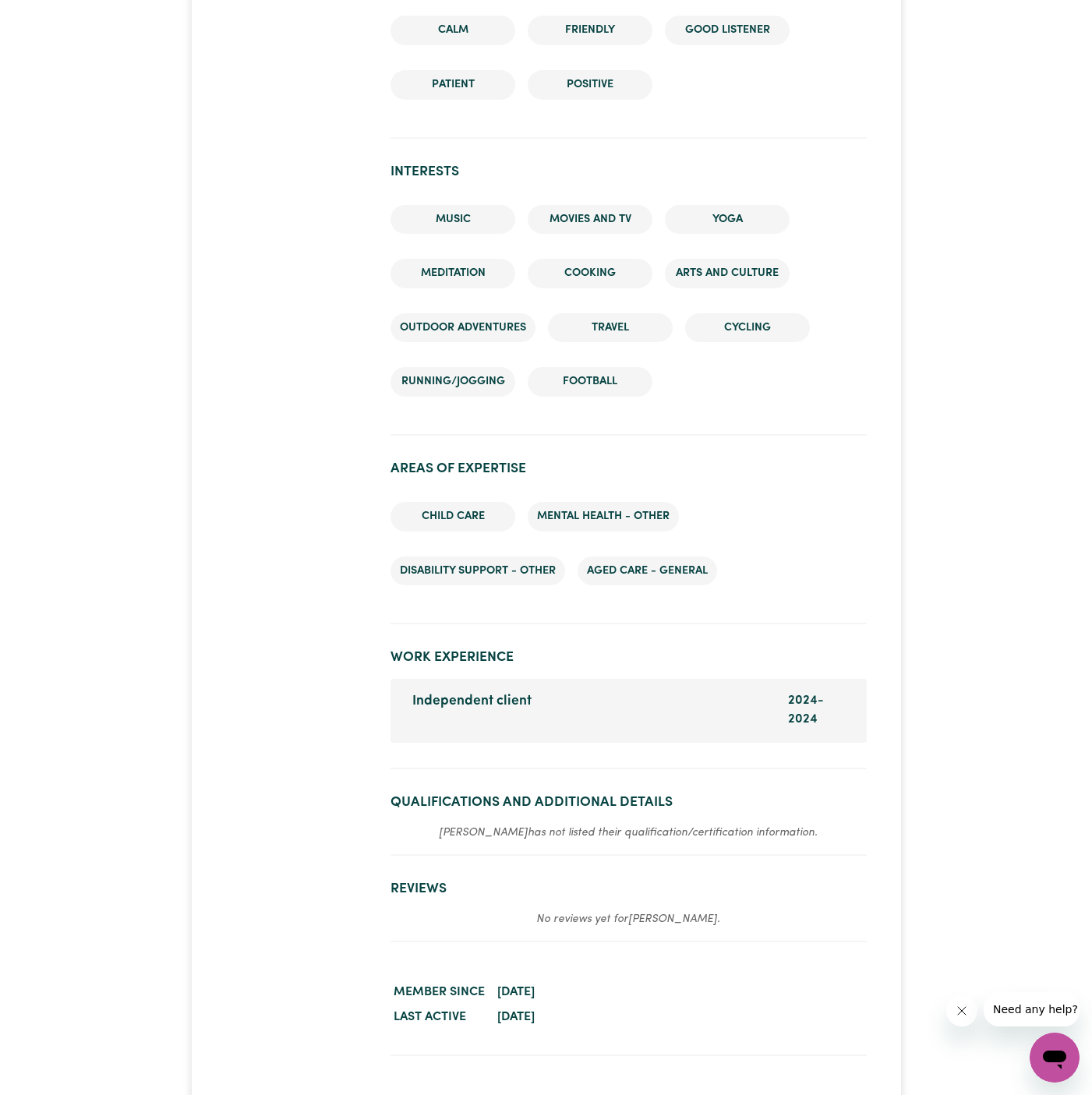
scroll to position [2039, 0]
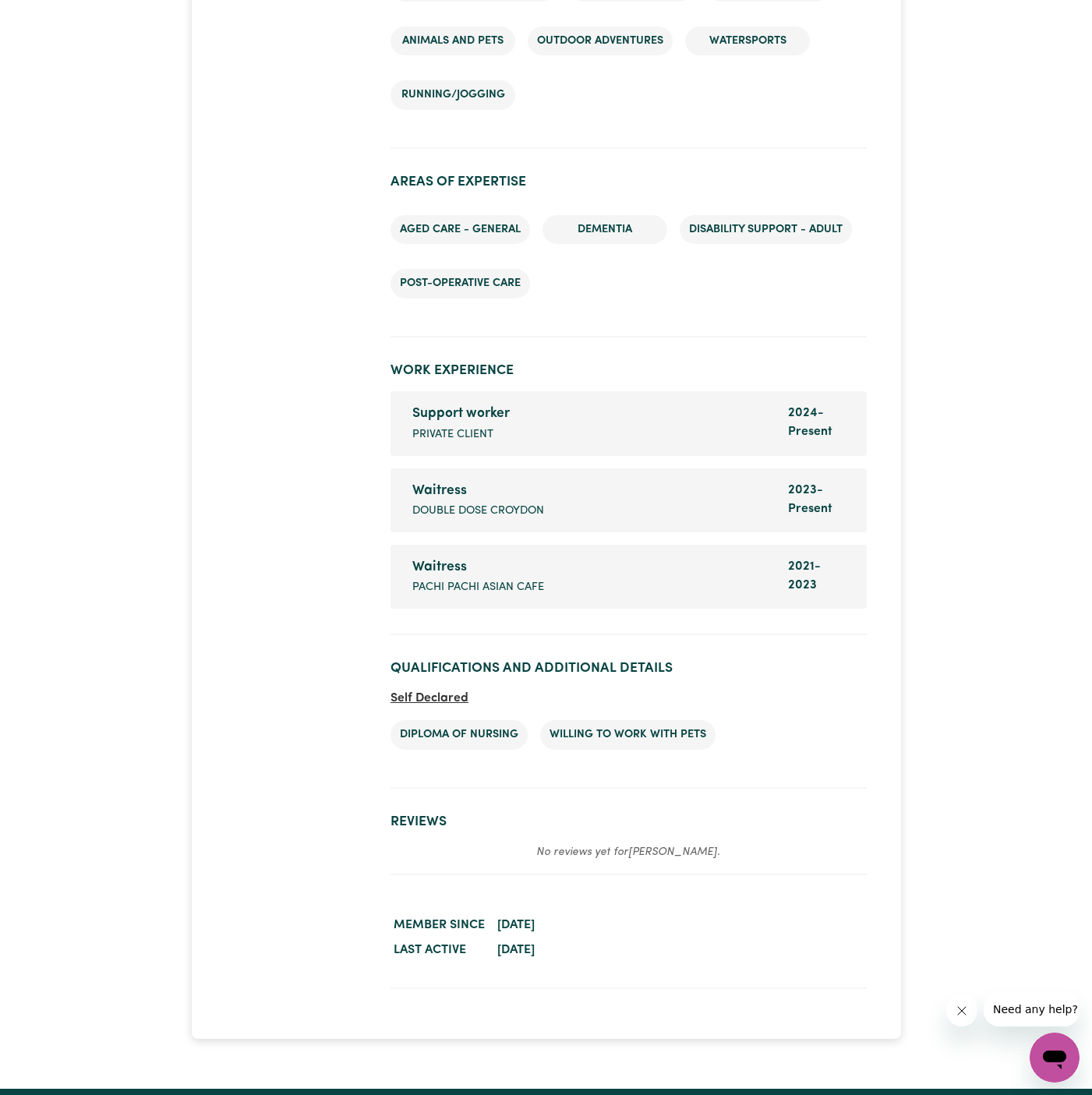
scroll to position [2303, 0]
